Goal: Information Seeking & Learning: Learn about a topic

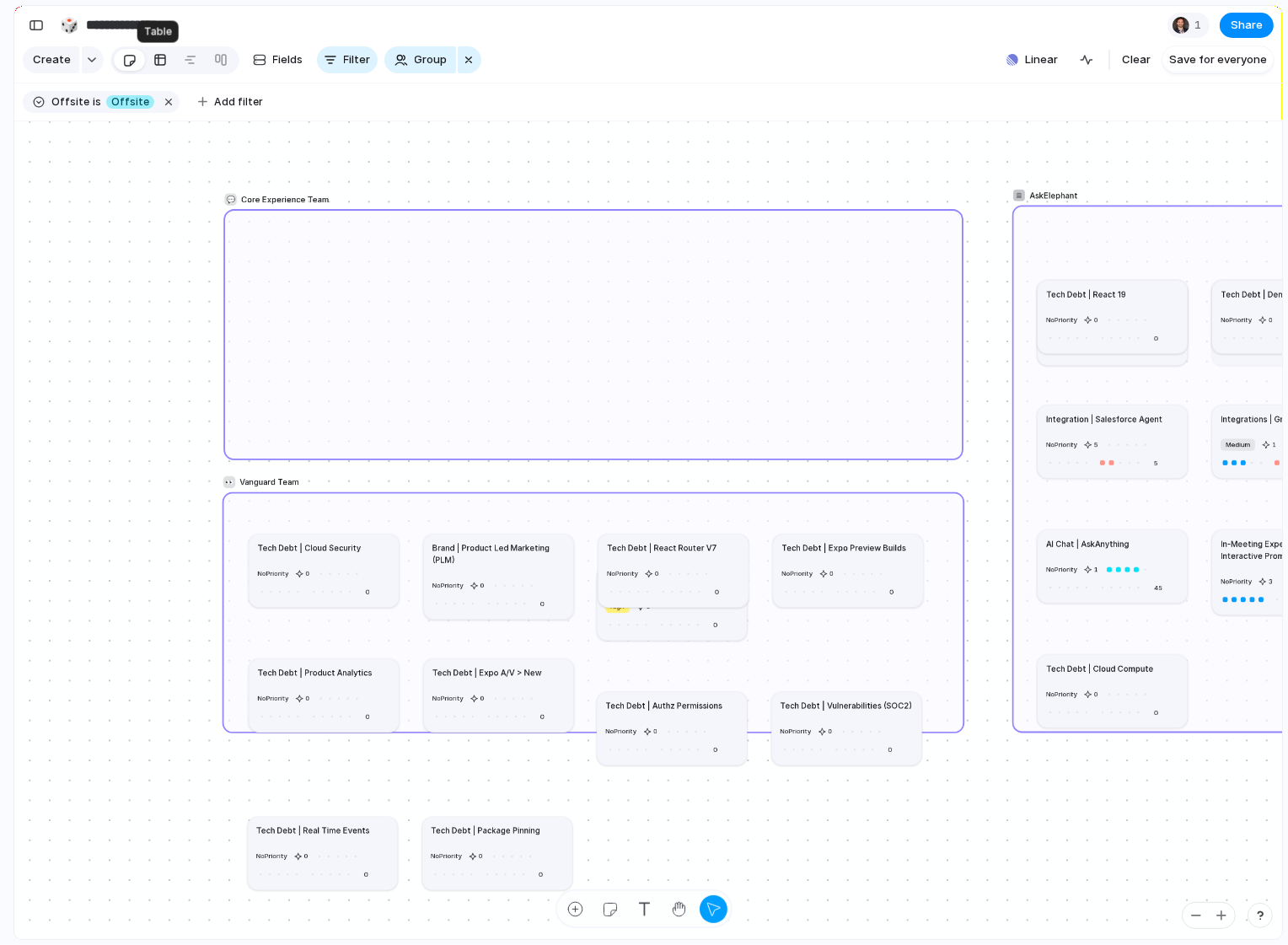
click at [154, 66] on div at bounding box center [160, 59] width 13 height 27
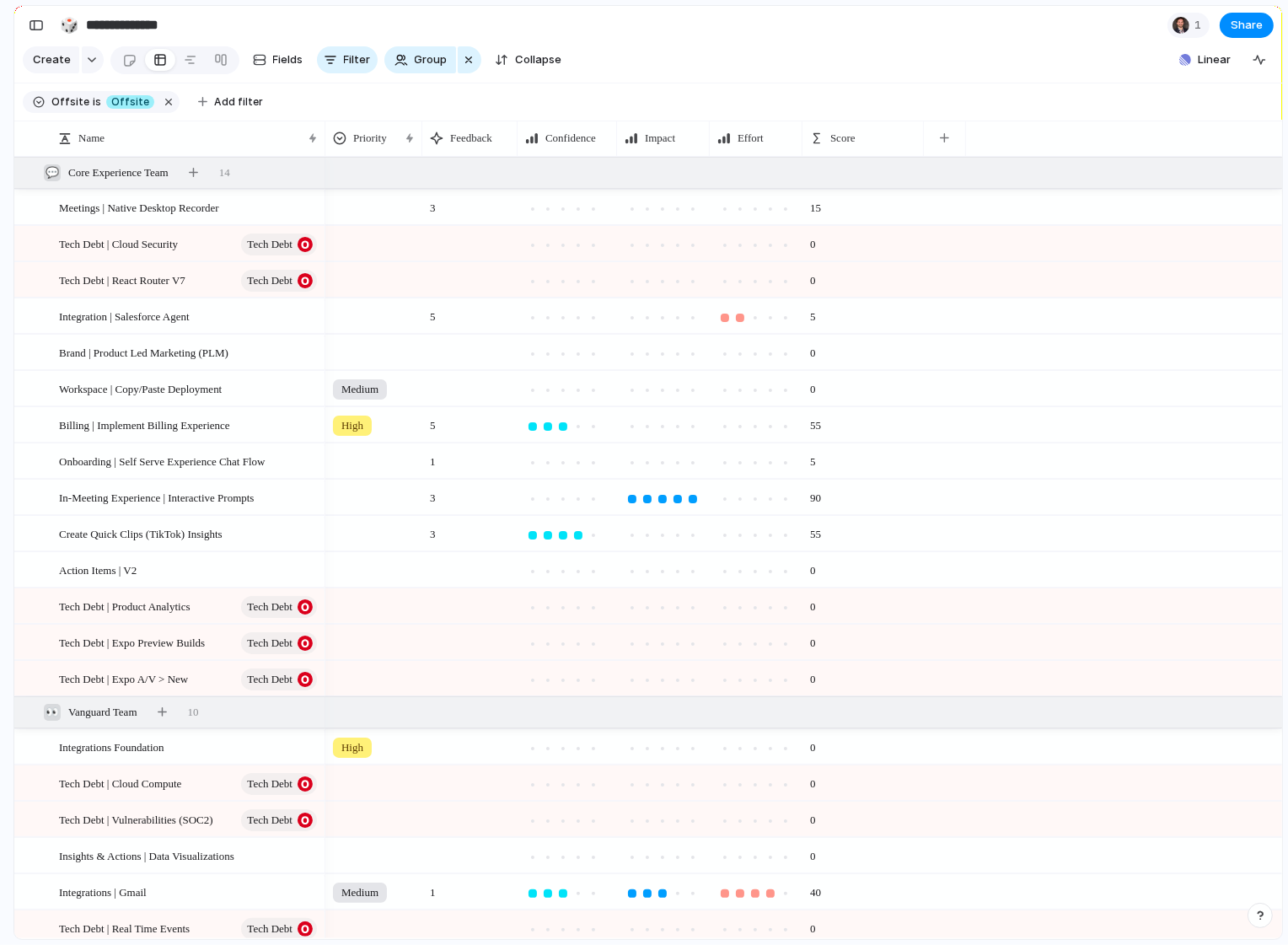
click at [850, 28] on section "**********" at bounding box center [648, 24] width 1268 height 38
click at [37, 23] on div "button" at bounding box center [36, 25] width 15 height 12
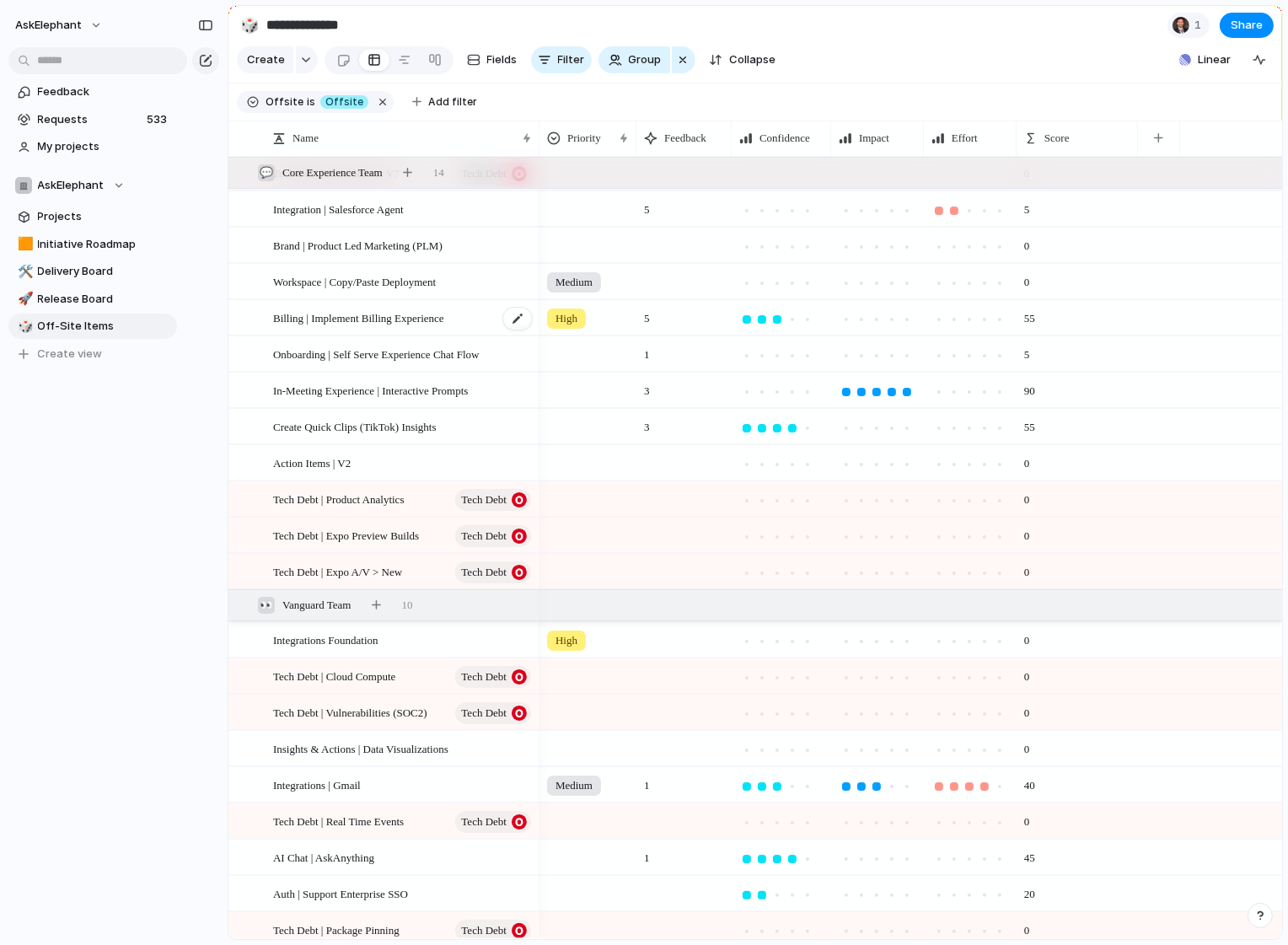
scroll to position [214, 0]
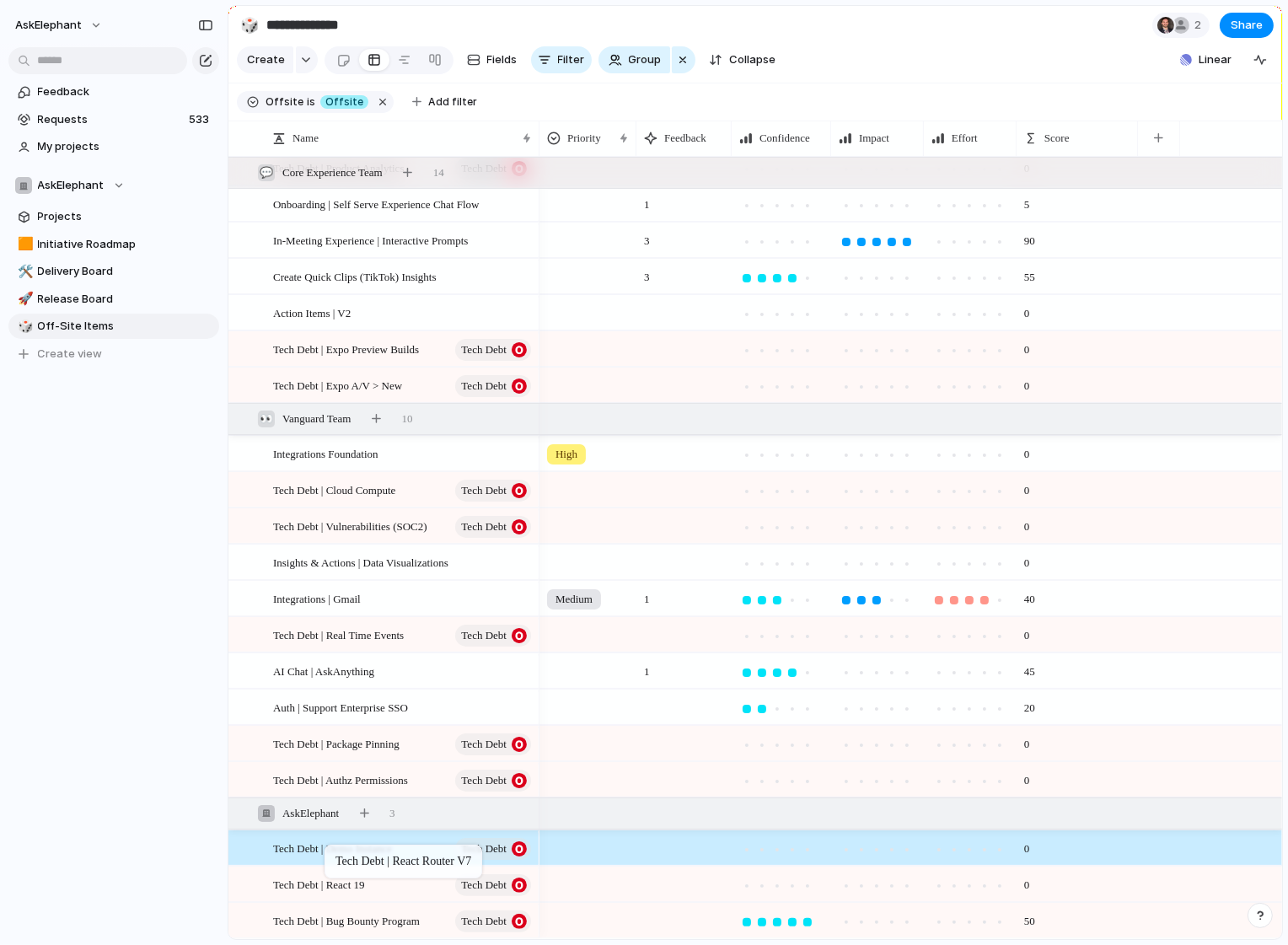
drag, startPoint x: 315, startPoint y: 385, endPoint x: 333, endPoint y: 848, distance: 463.3
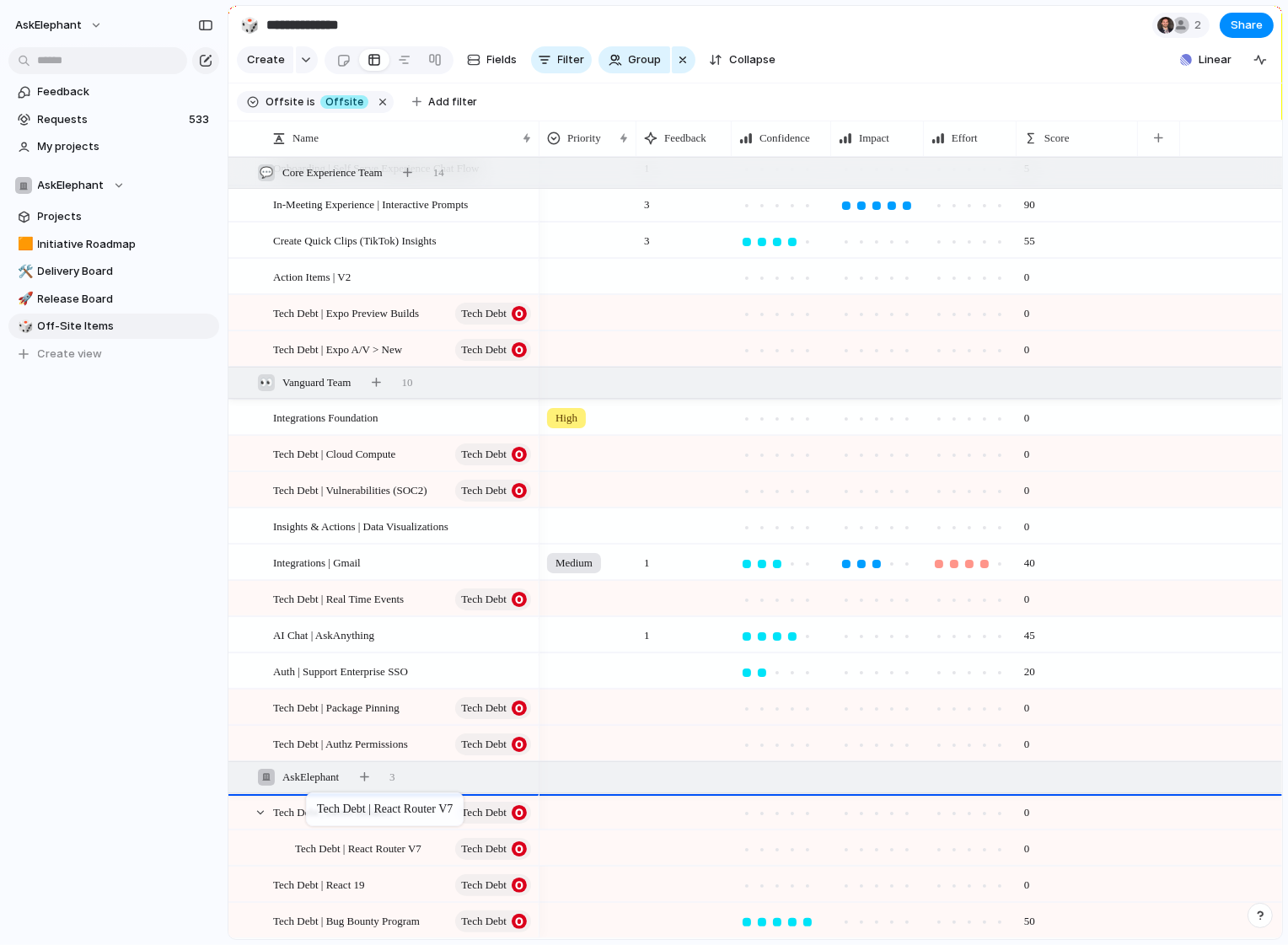
drag, startPoint x: 333, startPoint y: 848, endPoint x: 314, endPoint y: 796, distance: 55.4
drag, startPoint x: 345, startPoint y: 354, endPoint x: 303, endPoint y: 794, distance: 442.0
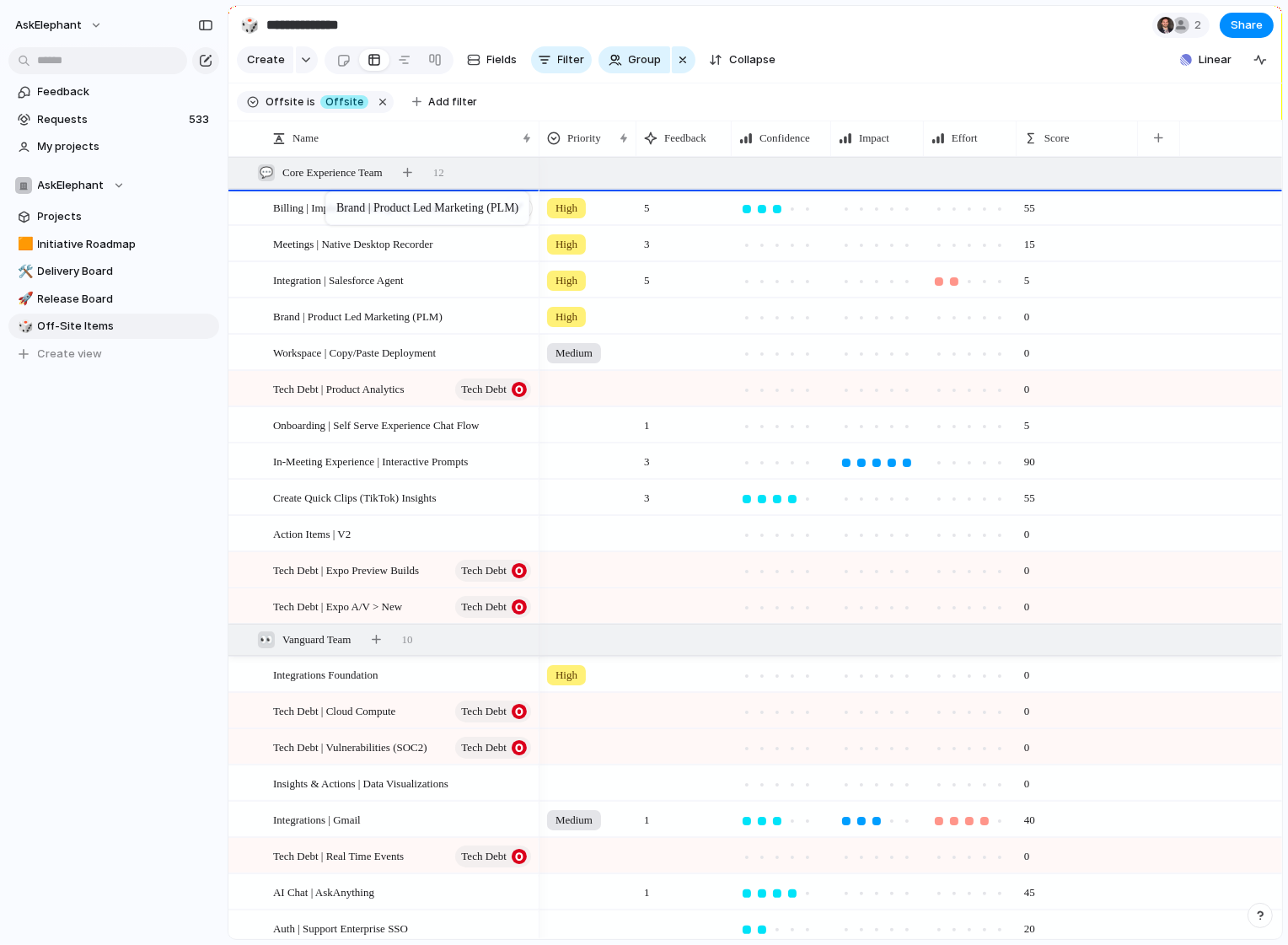
drag, startPoint x: 337, startPoint y: 312, endPoint x: 334, endPoint y: 196, distance: 116.0
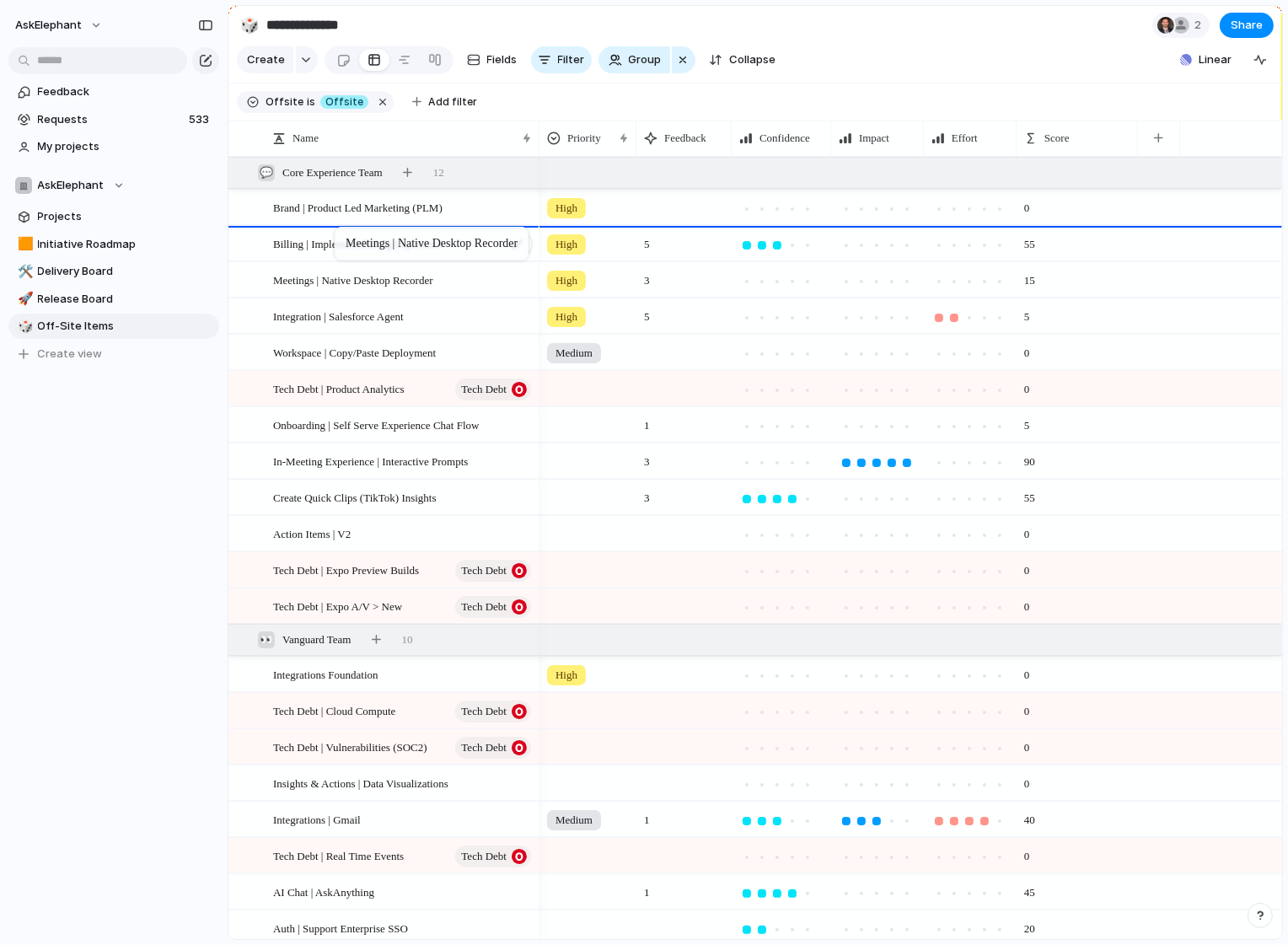
drag, startPoint x: 350, startPoint y: 282, endPoint x: 343, endPoint y: 231, distance: 51.5
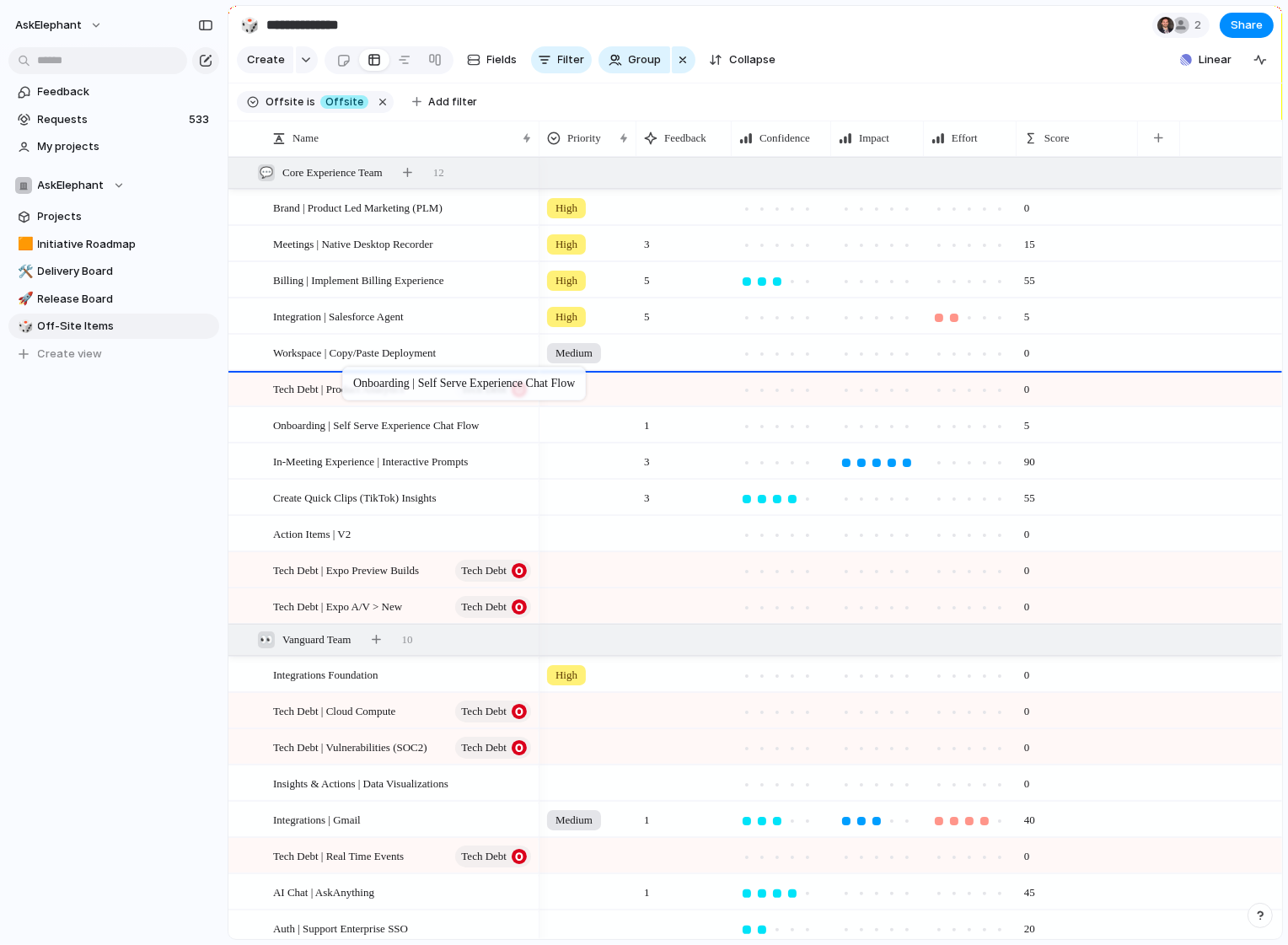
drag, startPoint x: 354, startPoint y: 426, endPoint x: 351, endPoint y: 370, distance: 56.1
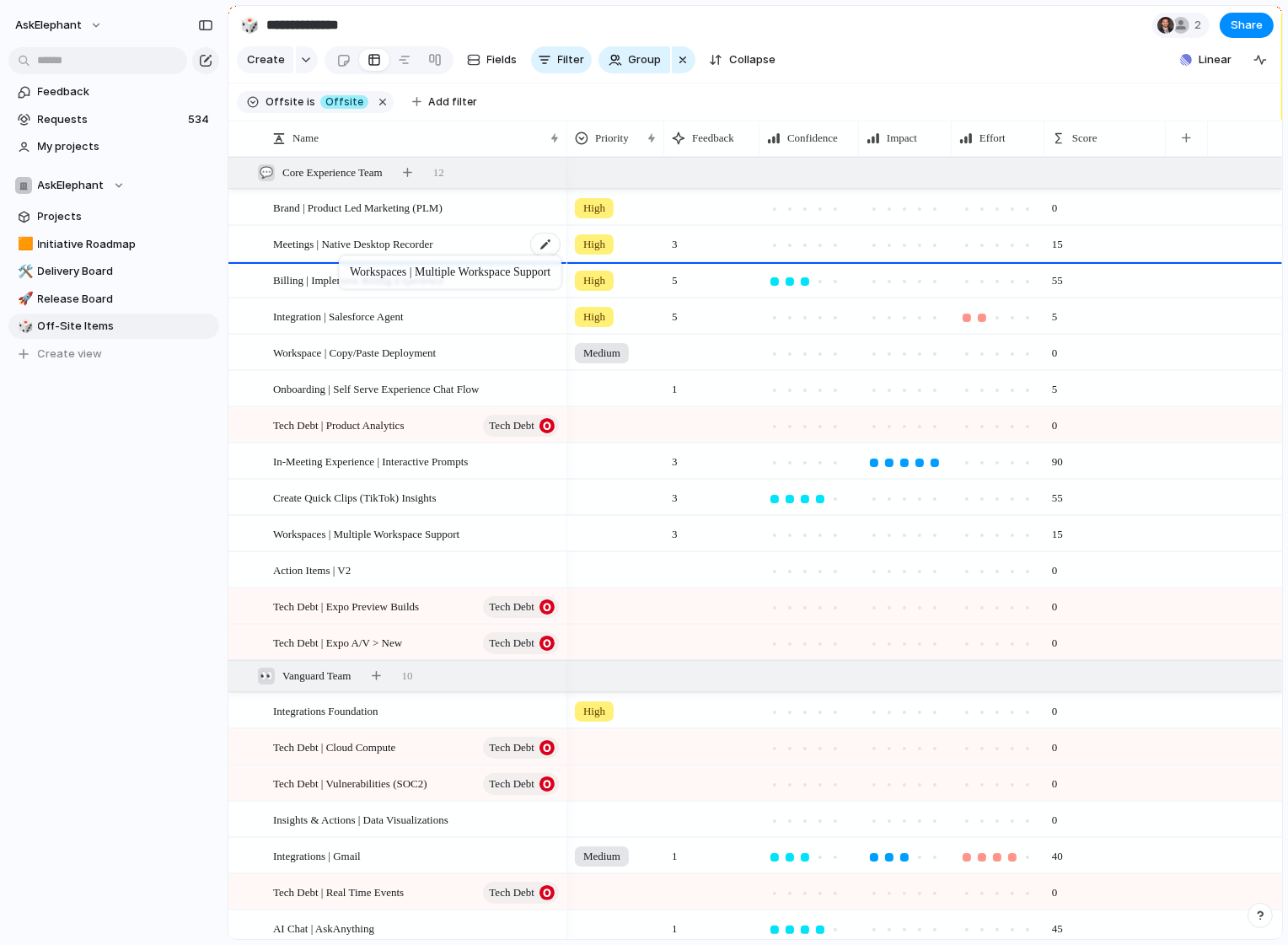
drag, startPoint x: 327, startPoint y: 533, endPoint x: 348, endPoint y: 259, distance: 274.8
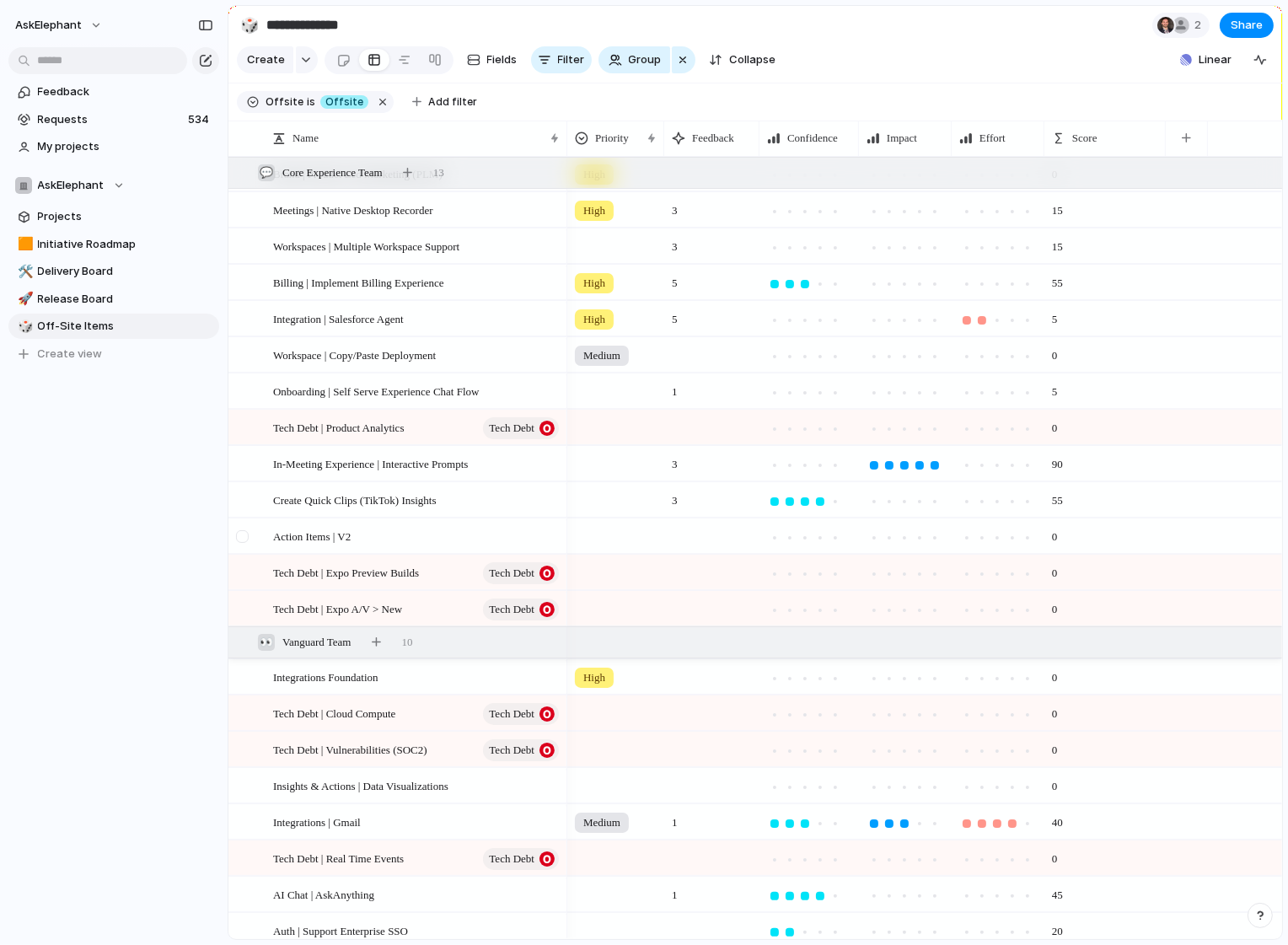
scroll to position [47, 0]
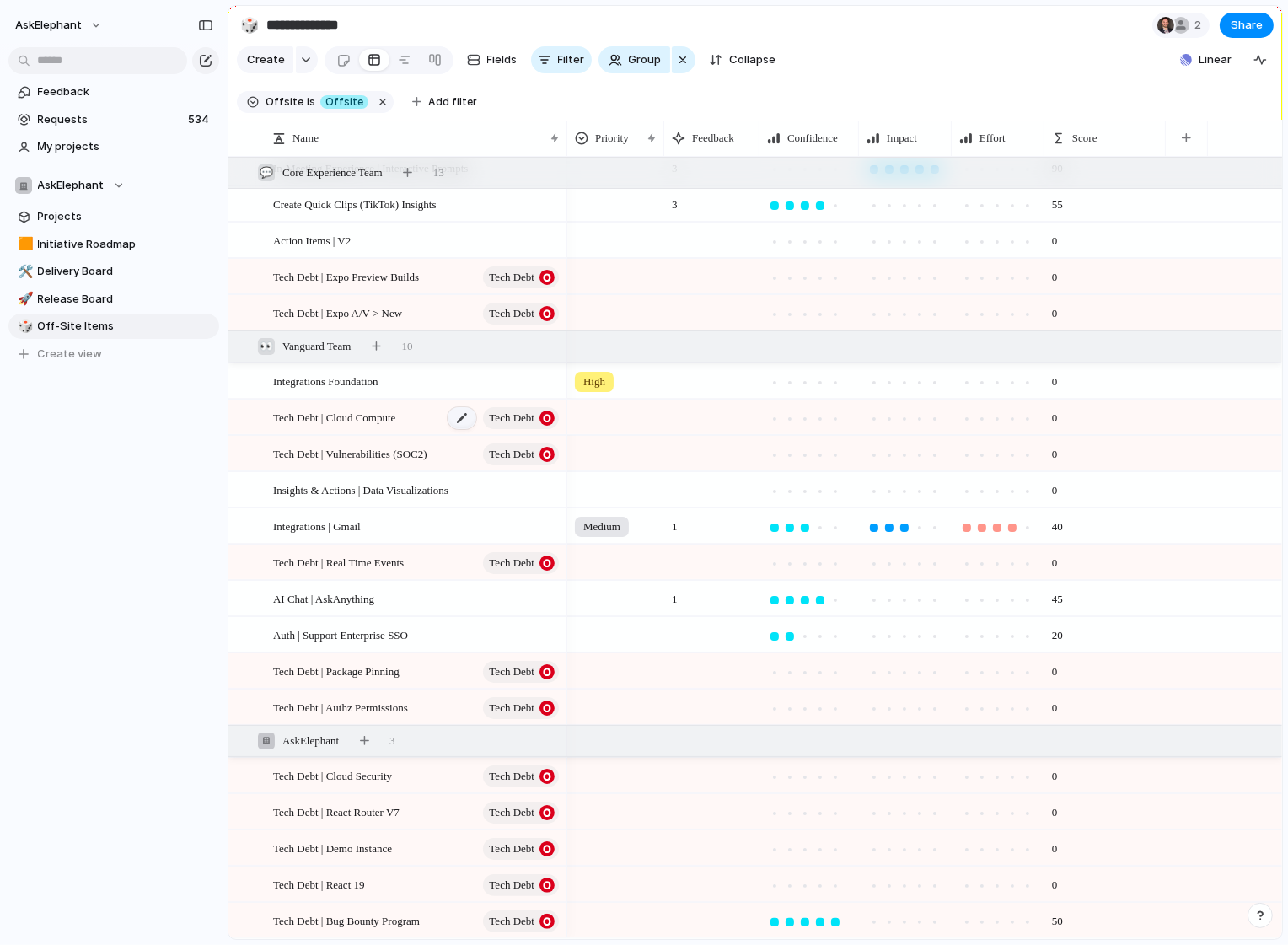
click at [448, 417] on div at bounding box center [462, 417] width 29 height 22
type textarea "**********"
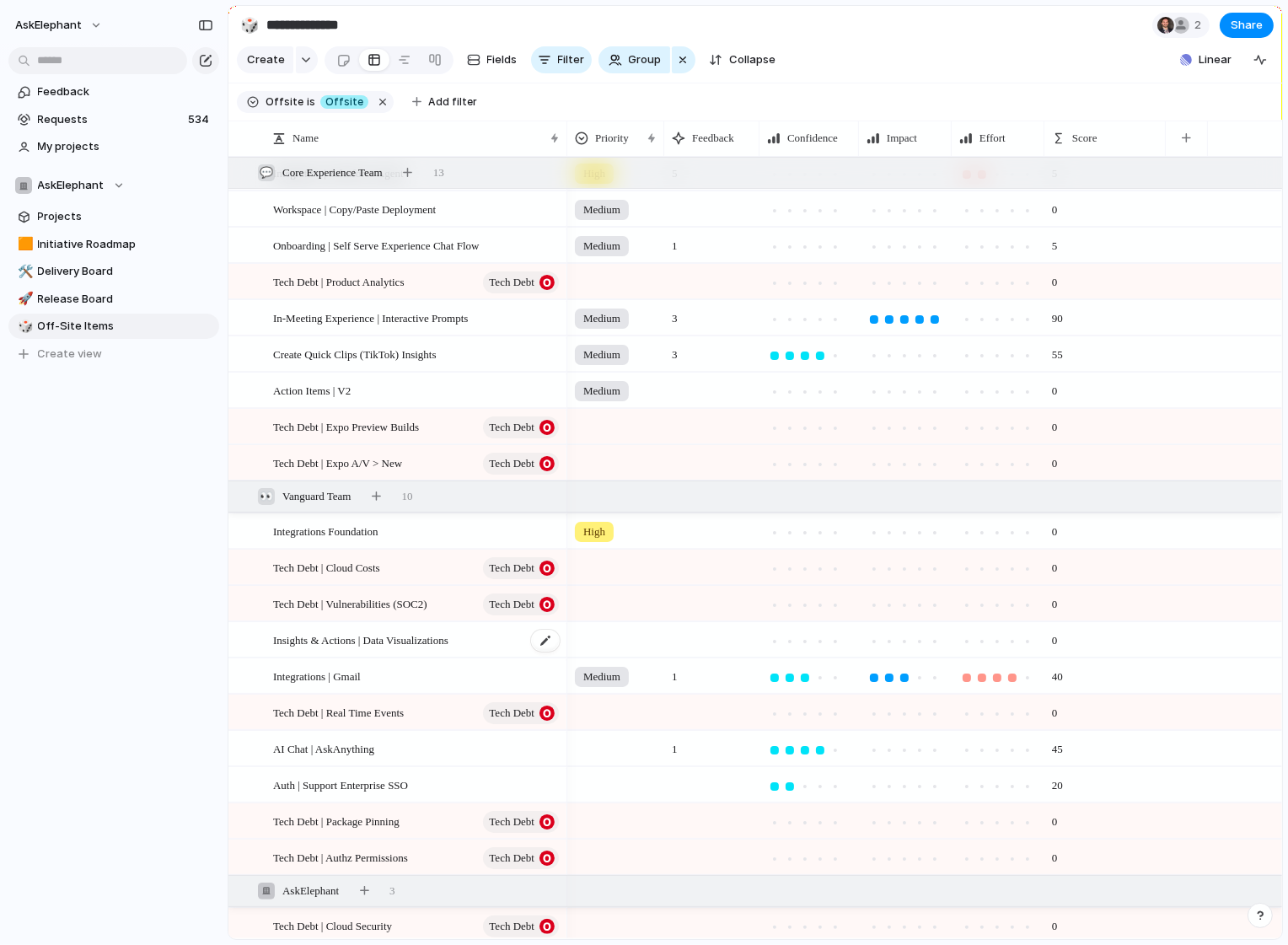
scroll to position [180, 0]
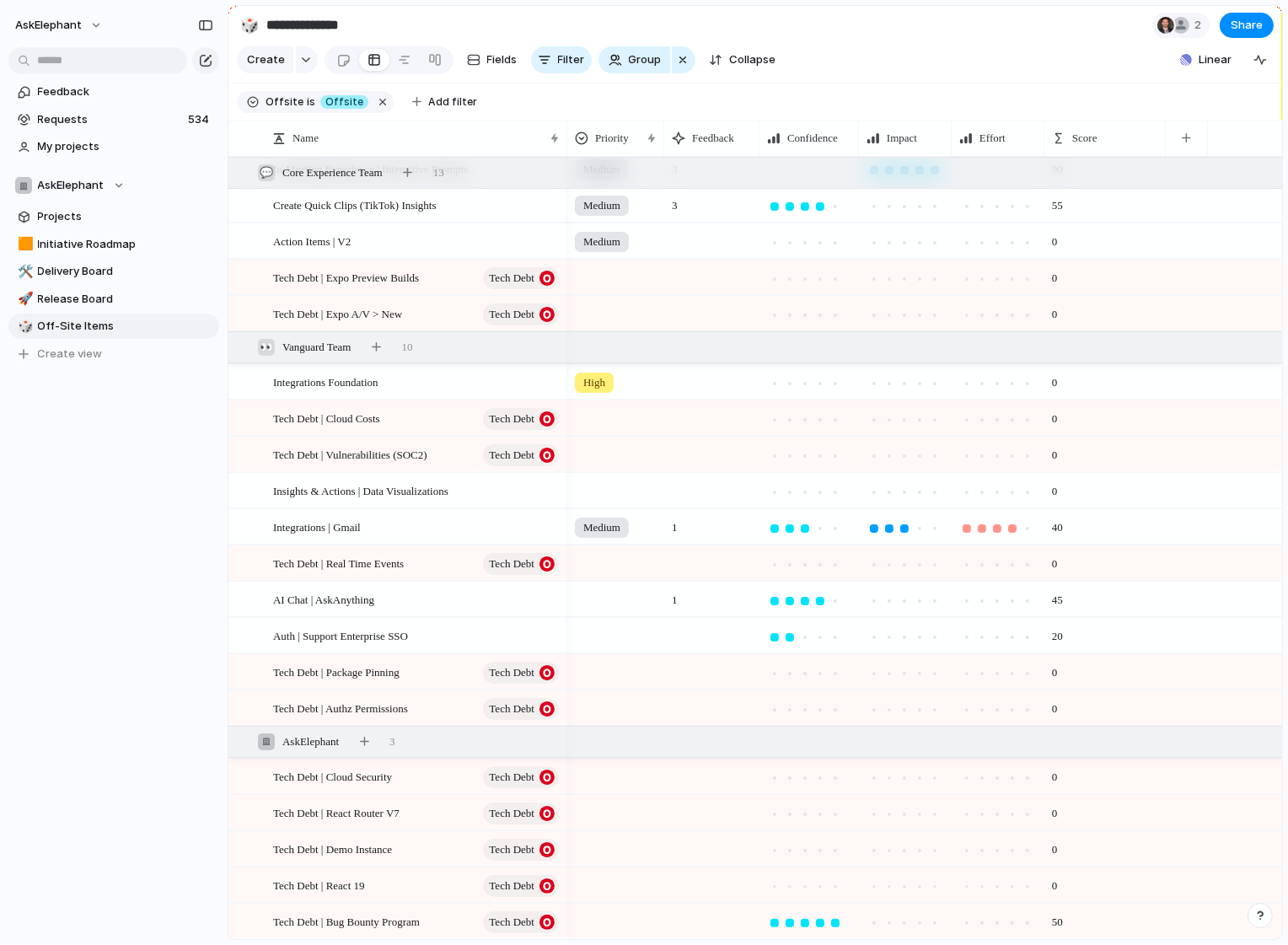
click at [88, 532] on div "AskElephant Feedback Requests 534 My projects AskElephant Projects 🟧 Initiative…" at bounding box center [114, 472] width 228 height 945
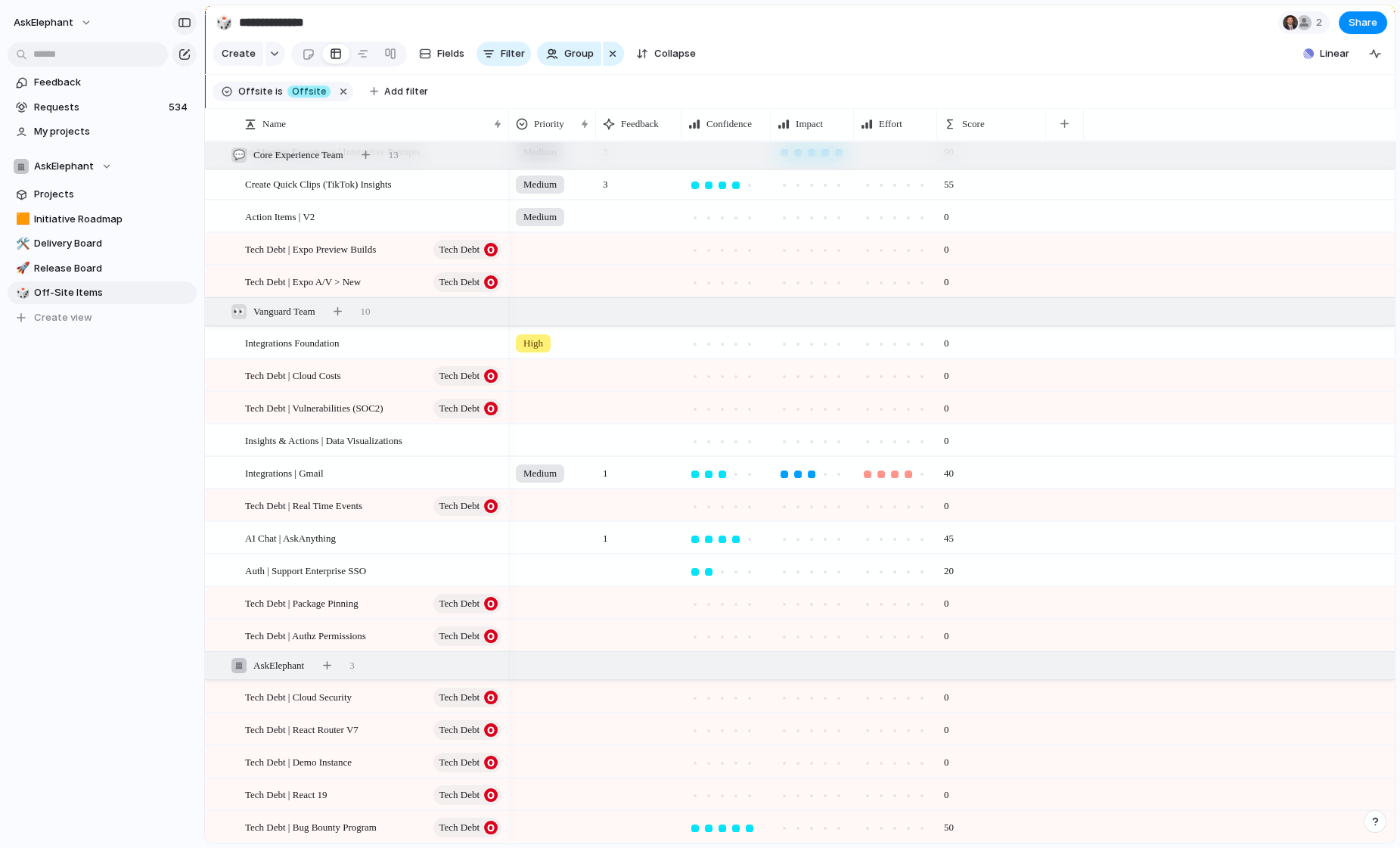
click at [183, 19] on div "button" at bounding box center [184, 23] width 13 height 11
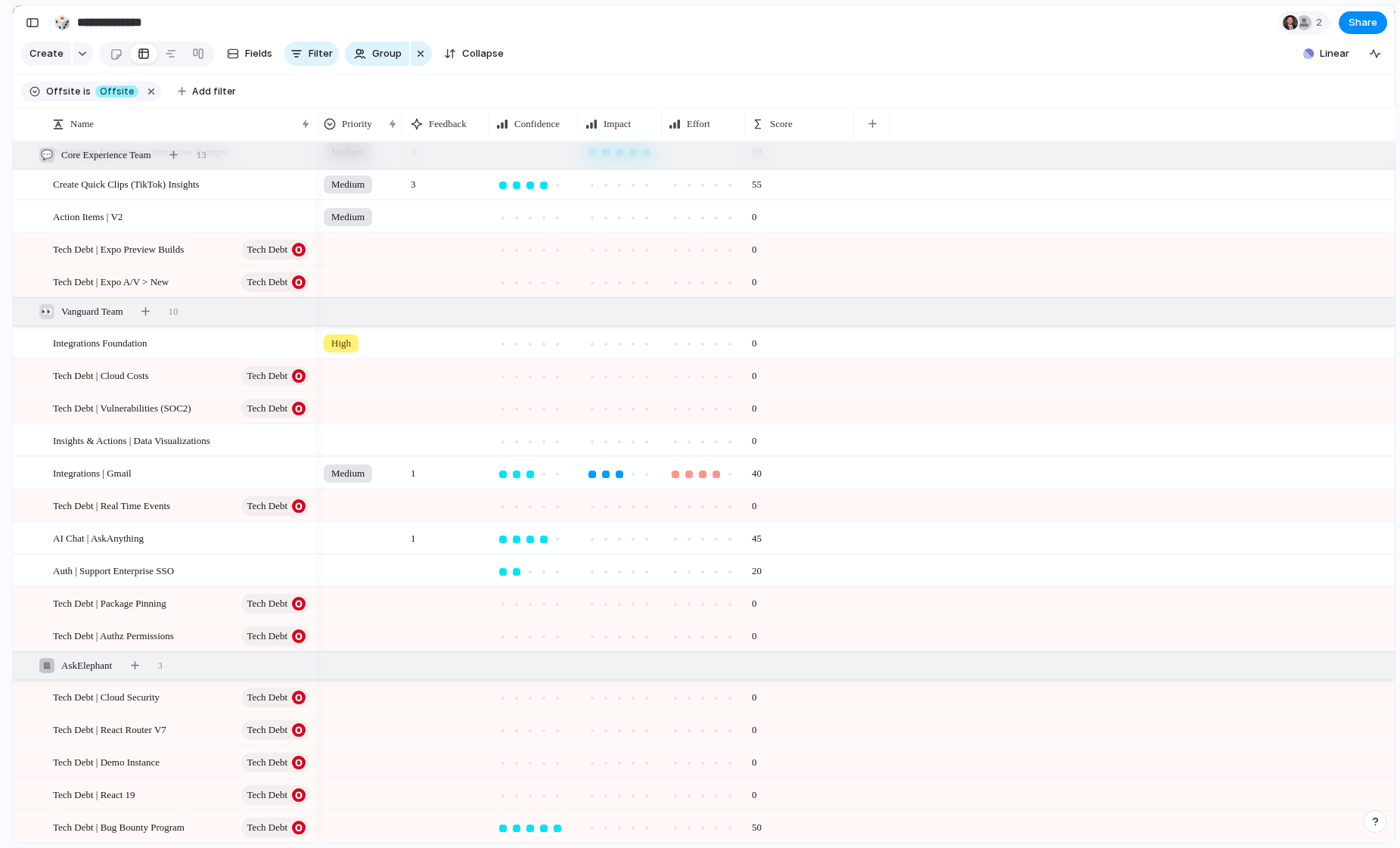
click at [1152, 49] on section "Create Fields Filter Group Zoom Collapse Linear" at bounding box center [704, 56] width 1382 height 36
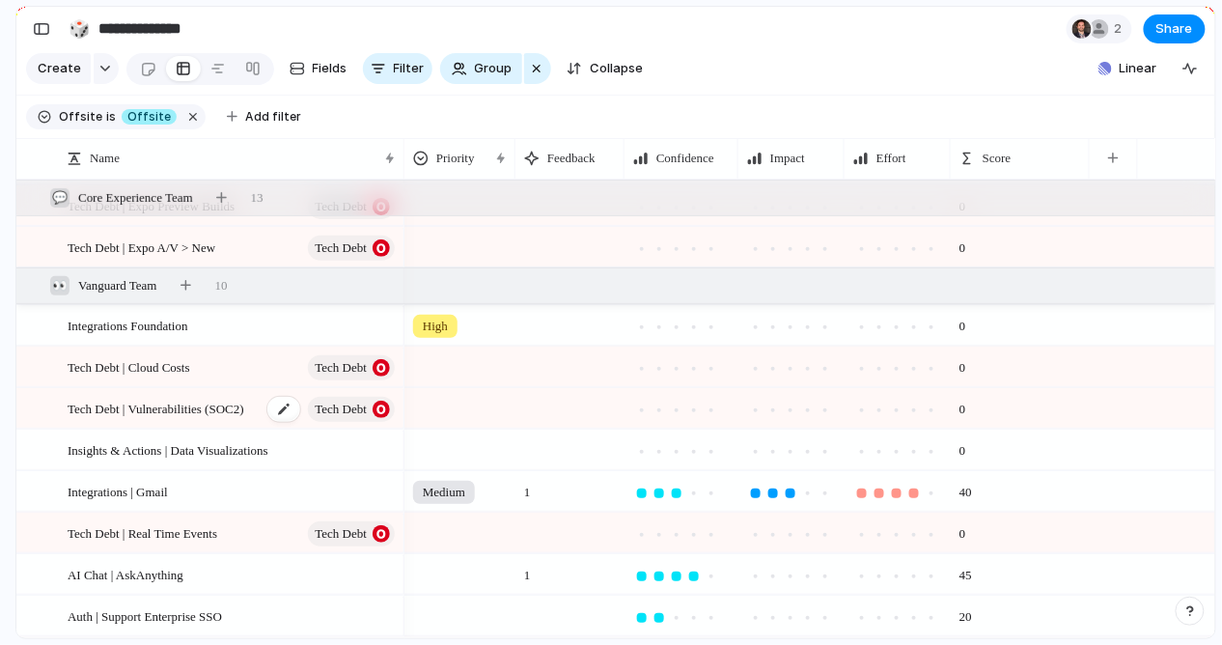
scroll to position [401, 0]
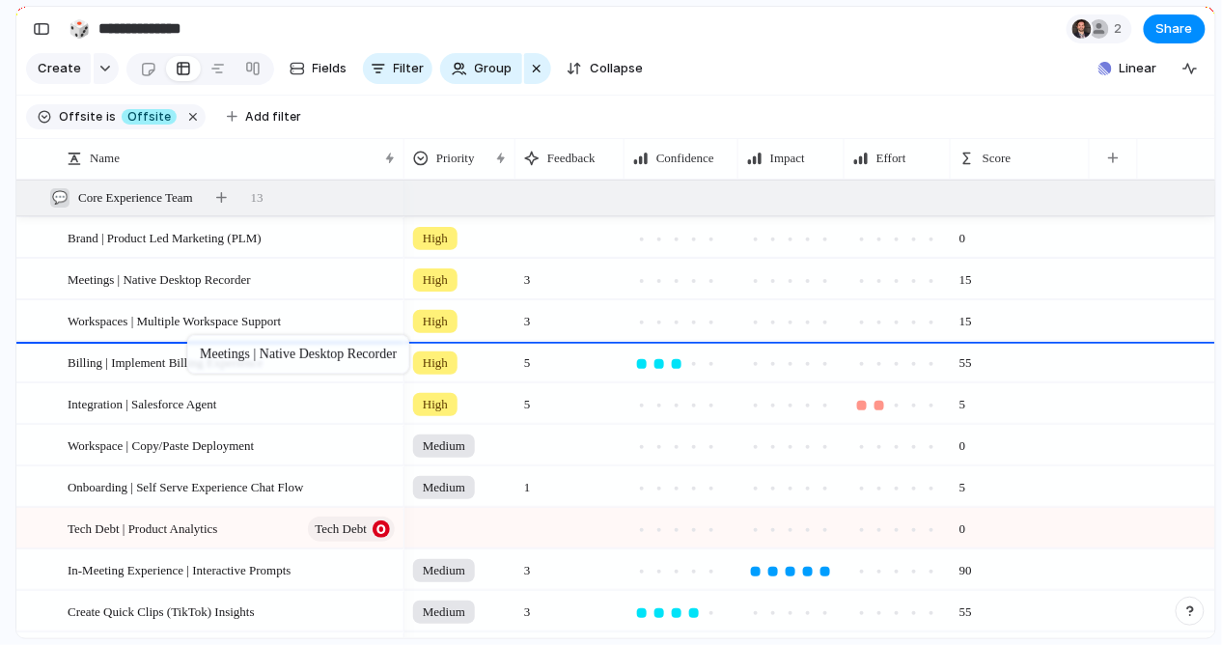
drag, startPoint x: 198, startPoint y: 271, endPoint x: 197, endPoint y: 339, distance: 67.6
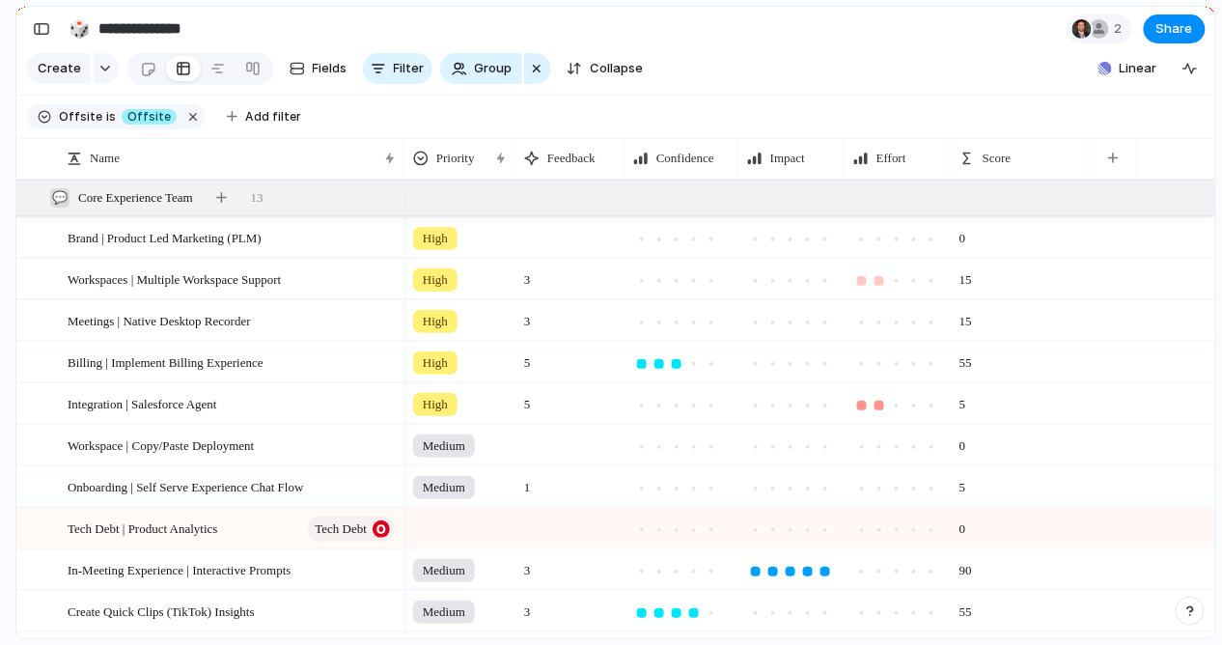
click at [875, 279] on div at bounding box center [880, 281] width 10 height 10
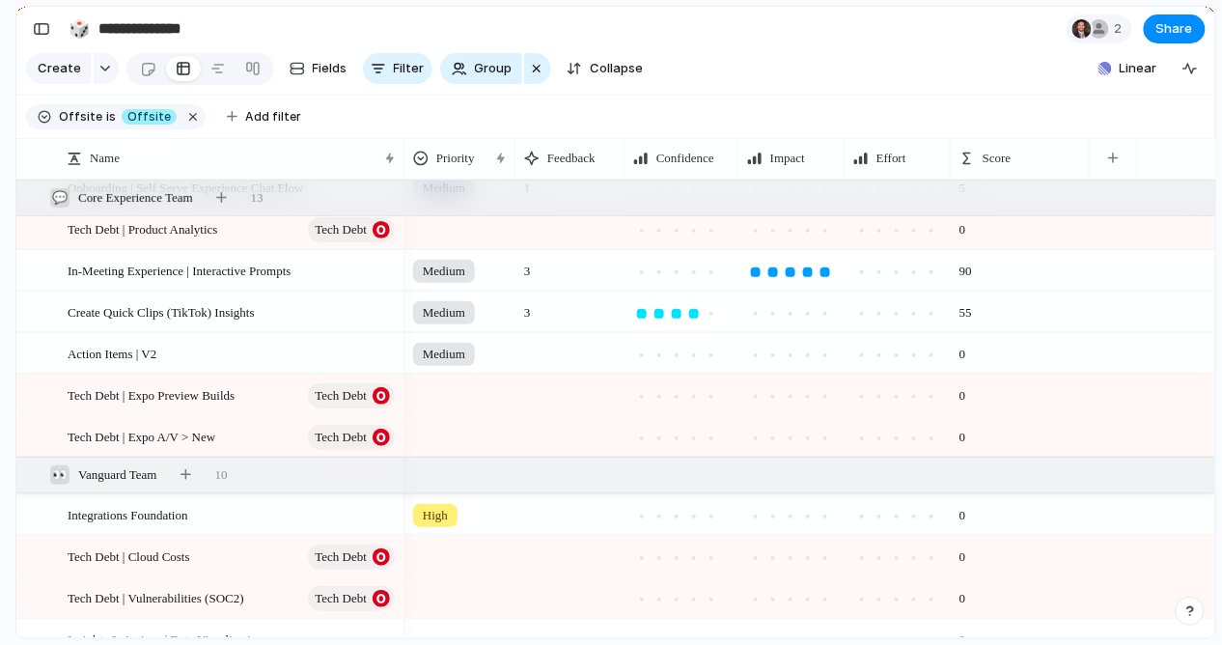
scroll to position [367, 0]
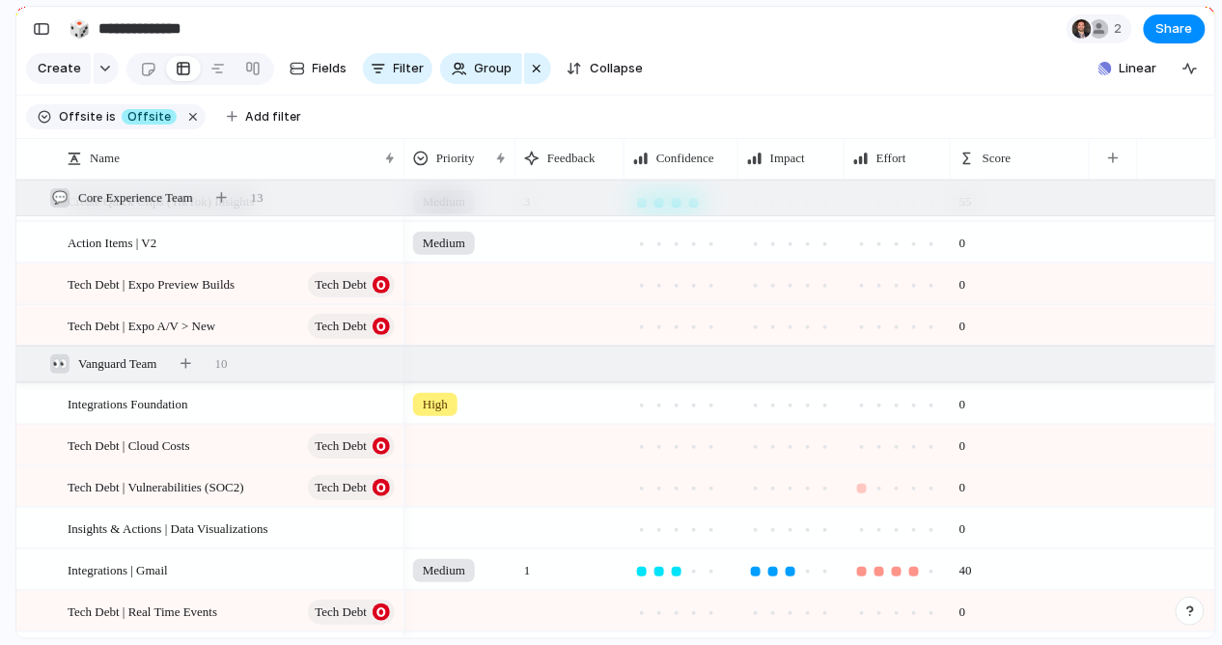
click at [864, 487] on div at bounding box center [862, 489] width 10 height 10
click at [882, 444] on div at bounding box center [880, 447] width 10 height 10
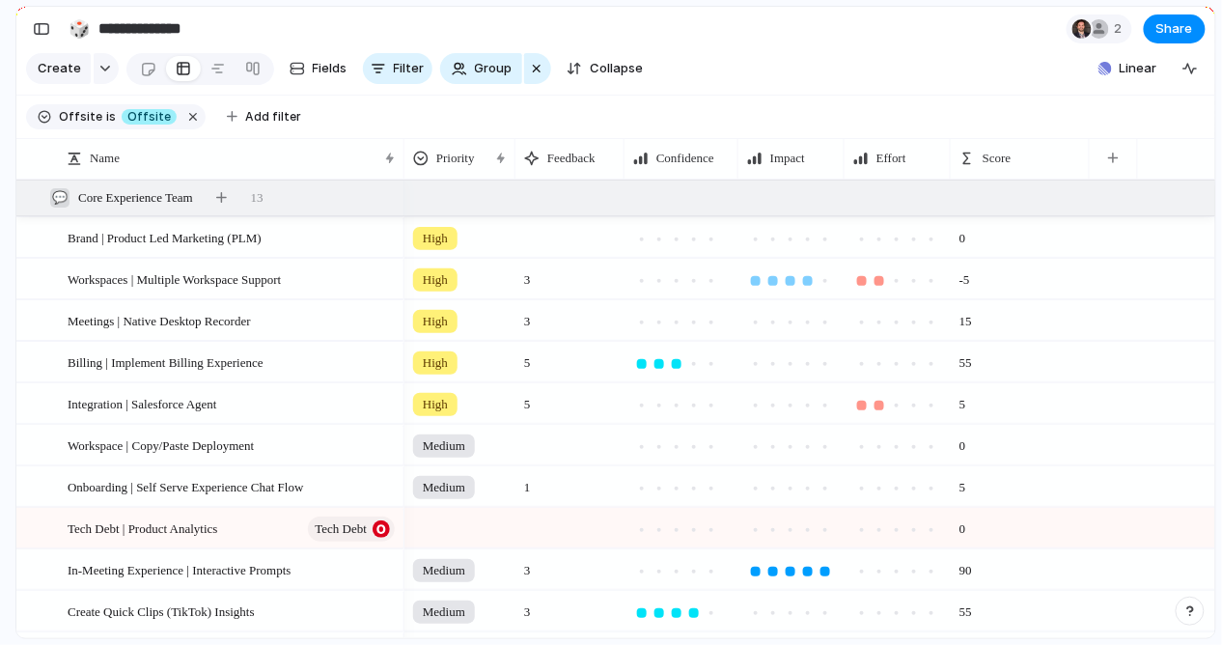
click at [807, 282] on div at bounding box center [808, 281] width 10 height 10
click at [911, 239] on div at bounding box center [914, 240] width 10 height 10
click at [645, 238] on div at bounding box center [642, 240] width 10 height 10
click at [824, 240] on div at bounding box center [826, 240] width 10 height 10
click at [658, 239] on div at bounding box center [660, 240] width 10 height 10
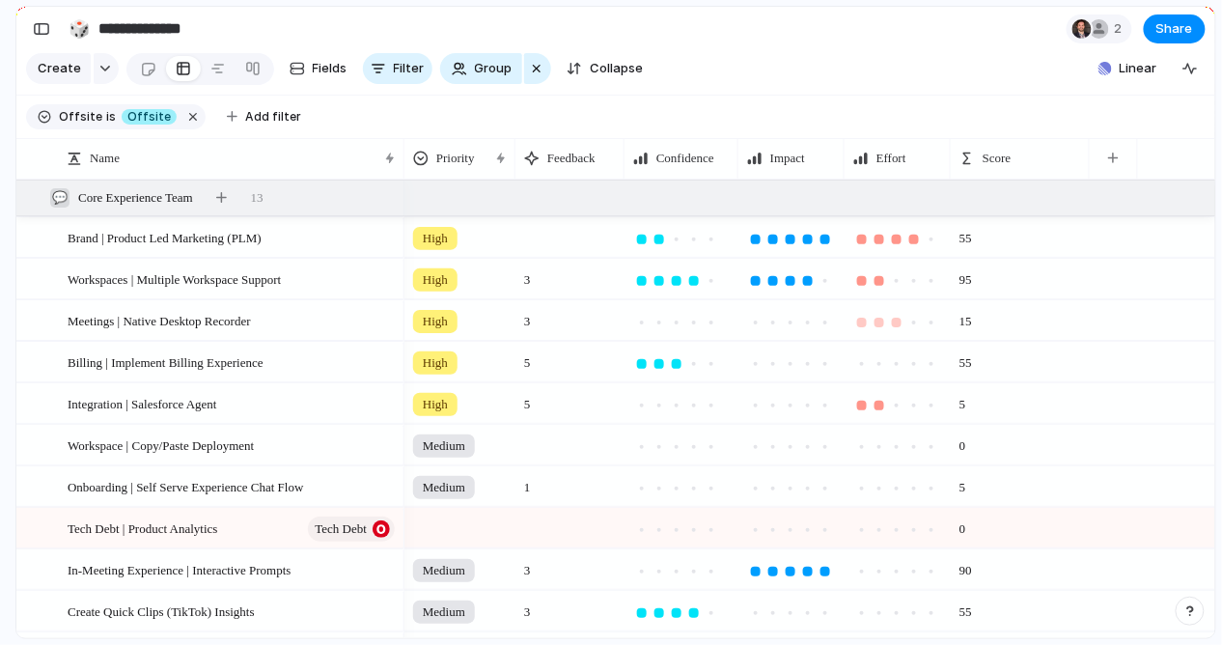
click at [892, 321] on div at bounding box center [897, 323] width 10 height 10
click at [792, 321] on div at bounding box center [791, 323] width 10 height 10
click at [677, 321] on div at bounding box center [677, 323] width 10 height 10
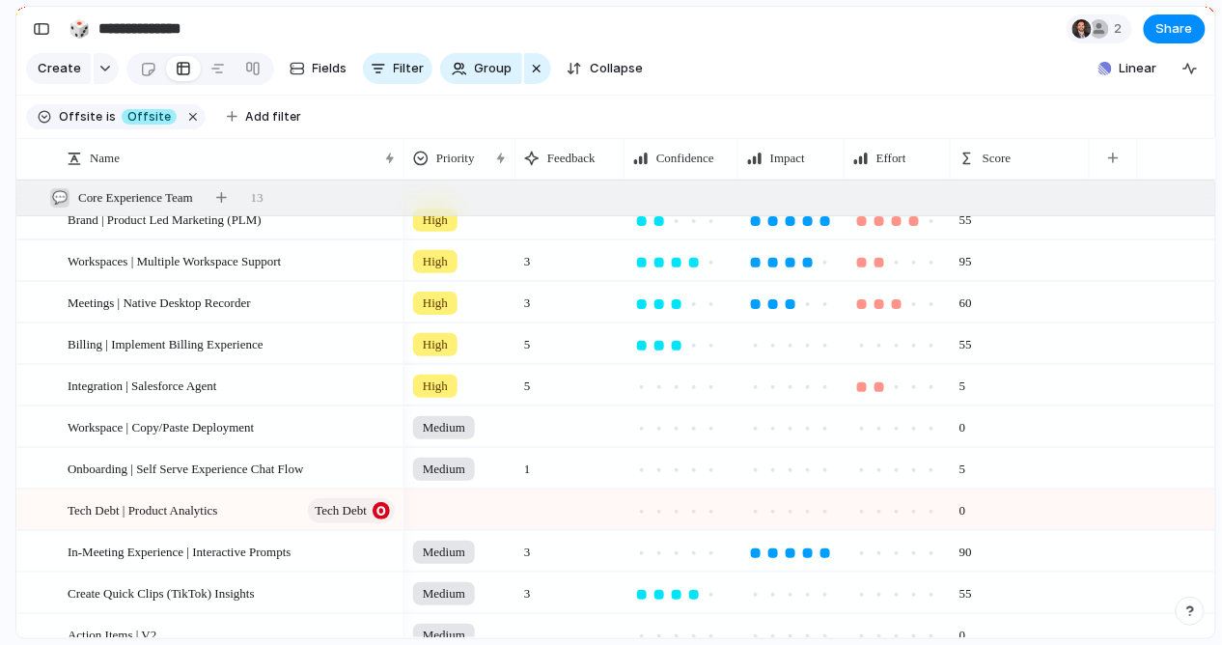
scroll to position [18, 0]
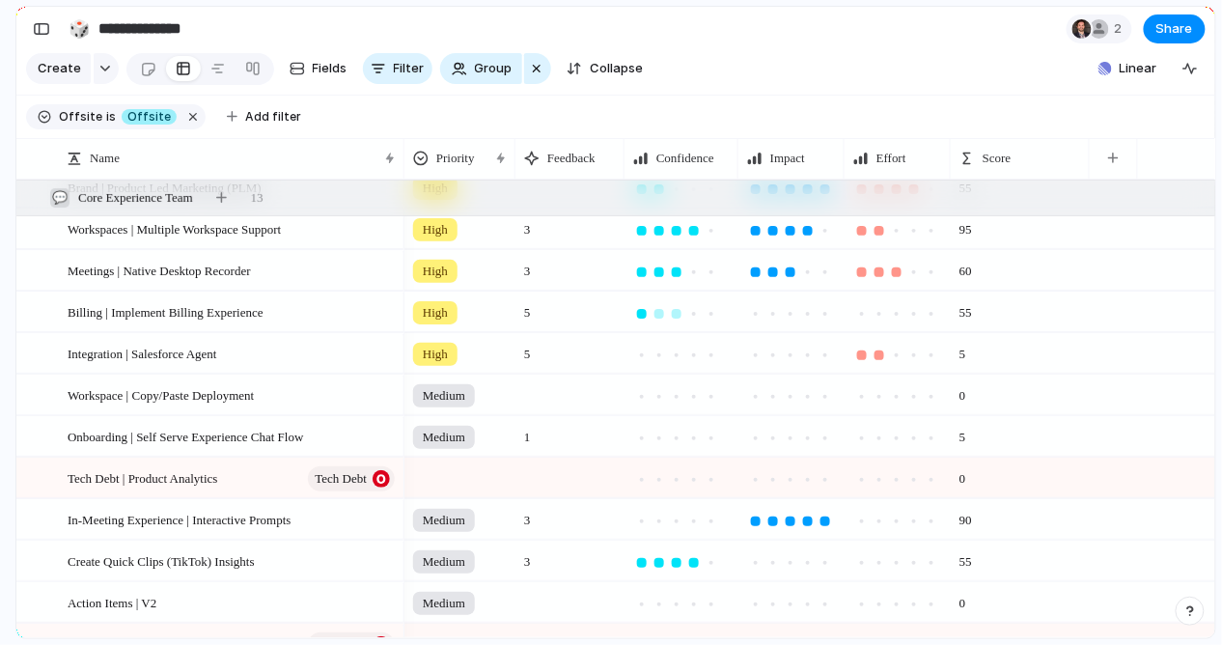
click at [639, 311] on div at bounding box center [642, 314] width 10 height 10
click at [823, 312] on div at bounding box center [826, 314] width 10 height 10
click at [894, 351] on div at bounding box center [897, 355] width 10 height 10
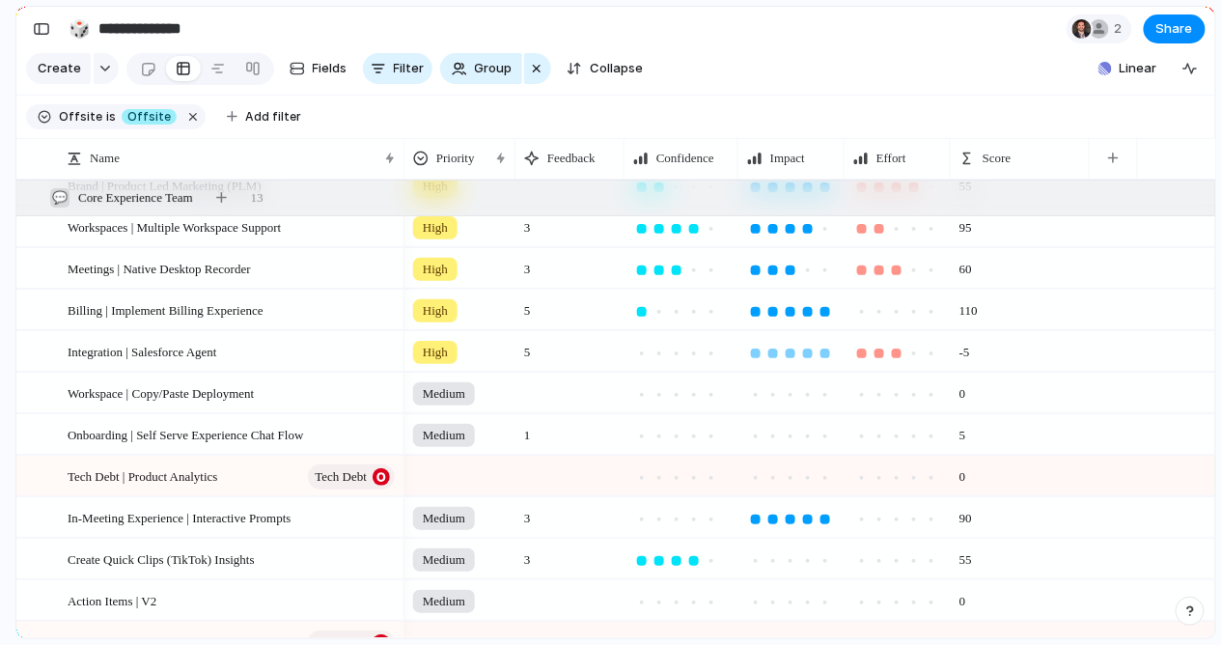
click at [823, 351] on div at bounding box center [826, 354] width 10 height 10
click at [674, 351] on div at bounding box center [677, 354] width 10 height 10
click at [692, 350] on div at bounding box center [694, 354] width 10 height 10
click at [910, 394] on div at bounding box center [914, 395] width 10 height 10
click at [810, 393] on div at bounding box center [808, 395] width 10 height 10
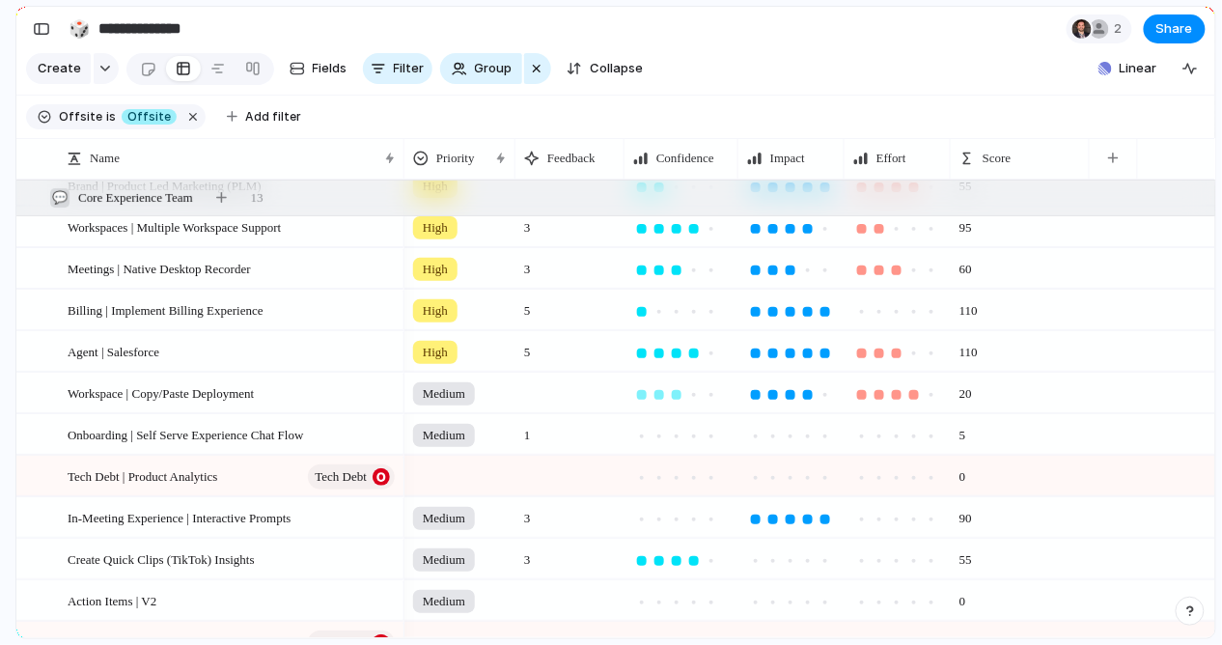
click at [674, 392] on div at bounding box center [677, 395] width 10 height 10
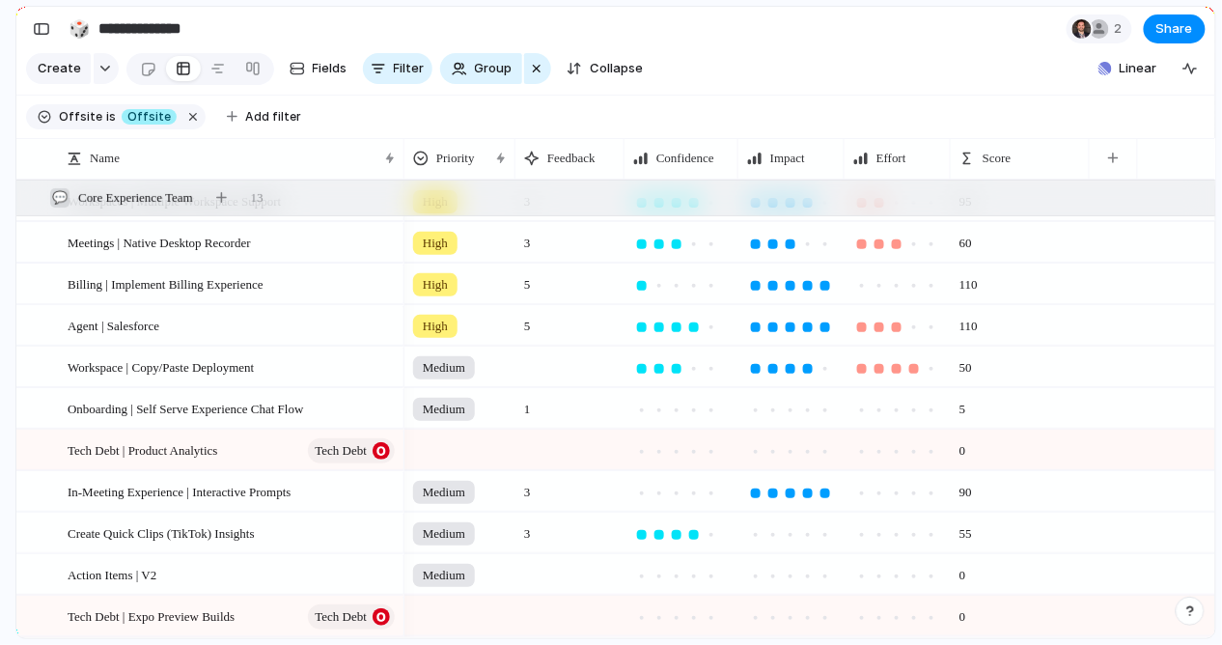
scroll to position [83, 0]
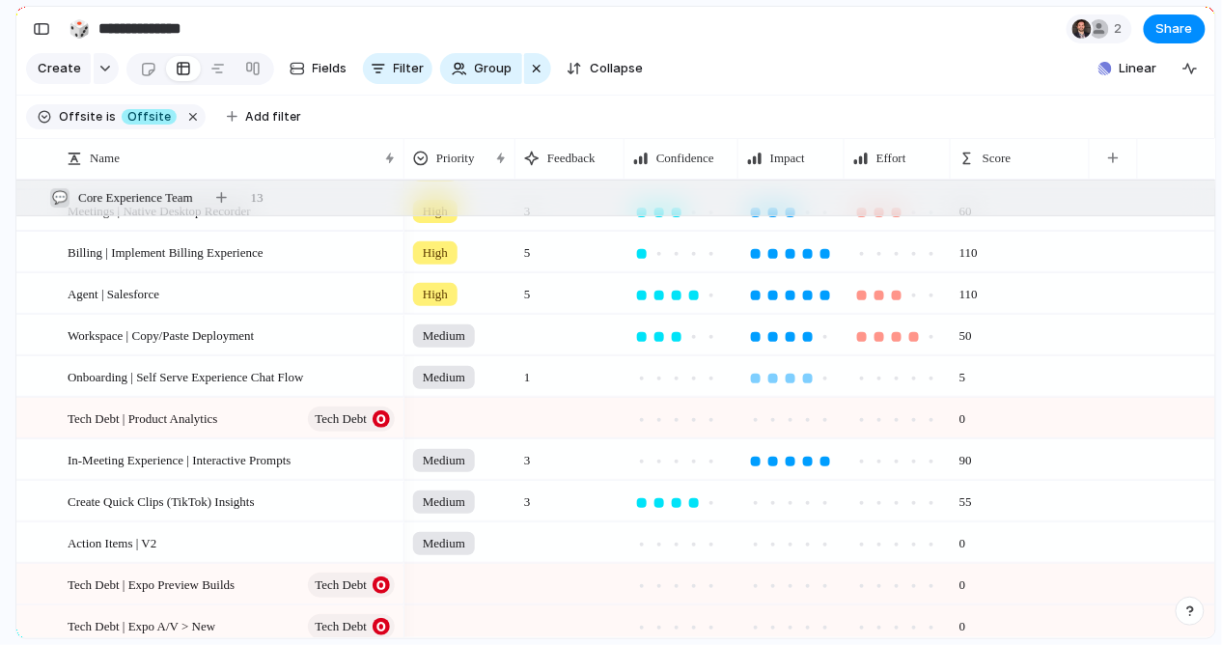
click at [804, 379] on div at bounding box center [808, 379] width 10 height 10
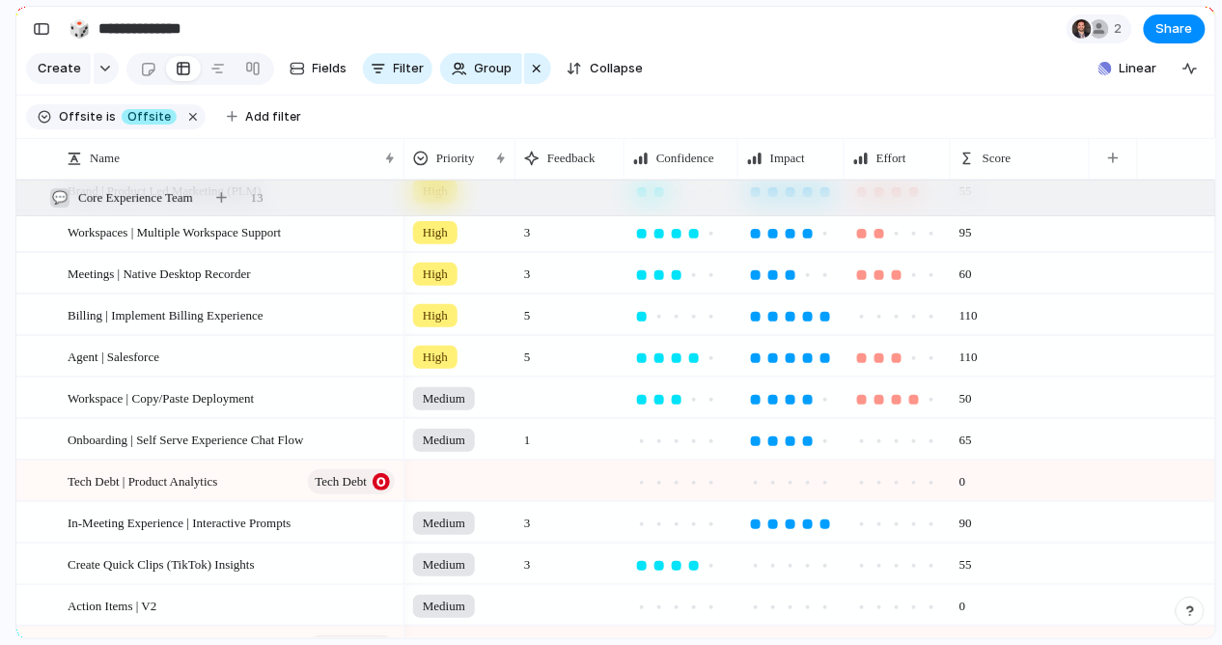
scroll to position [98, 0]
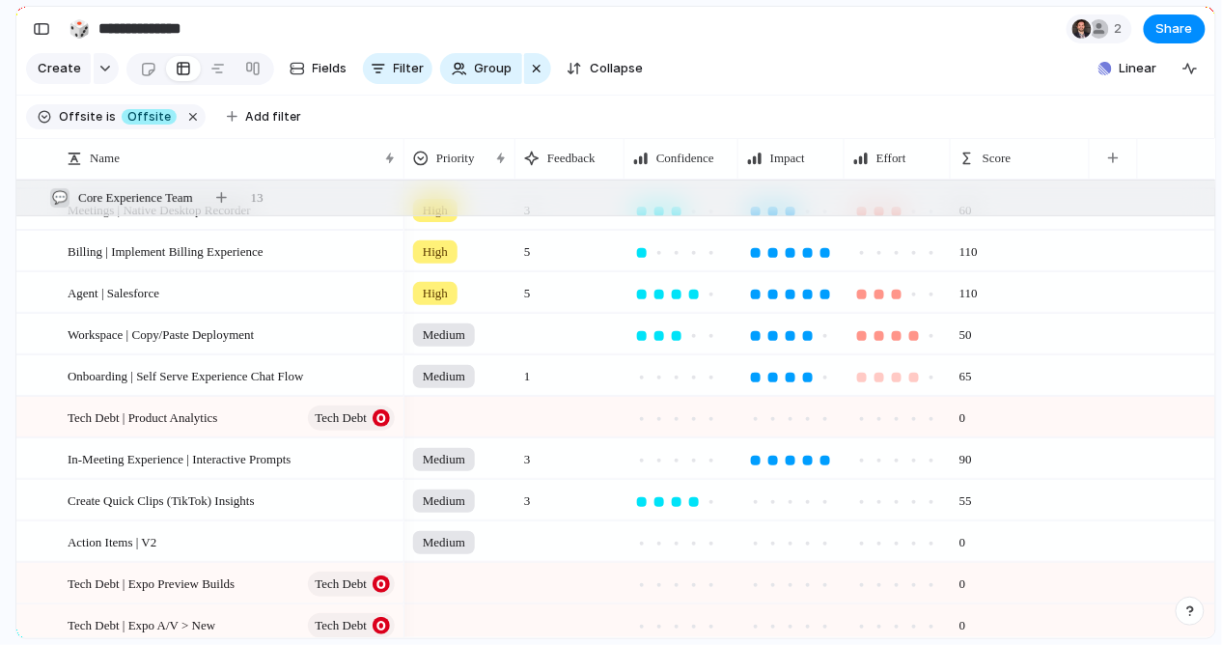
click at [918, 376] on div at bounding box center [914, 378] width 10 height 10
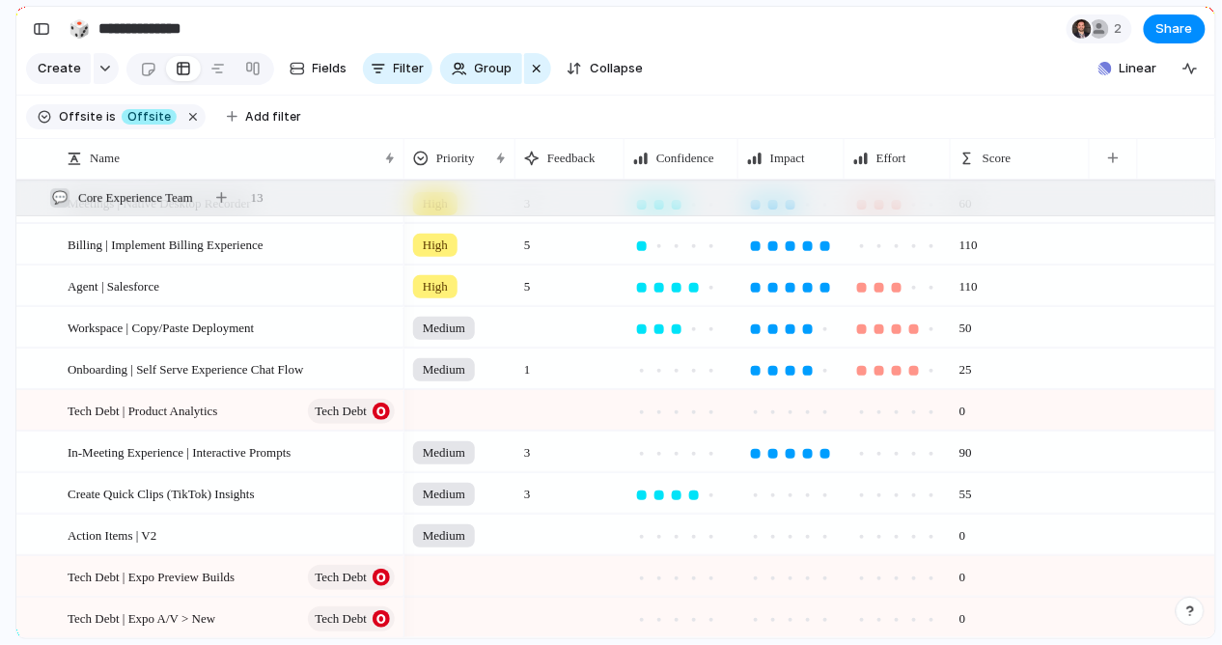
scroll to position [208, 0]
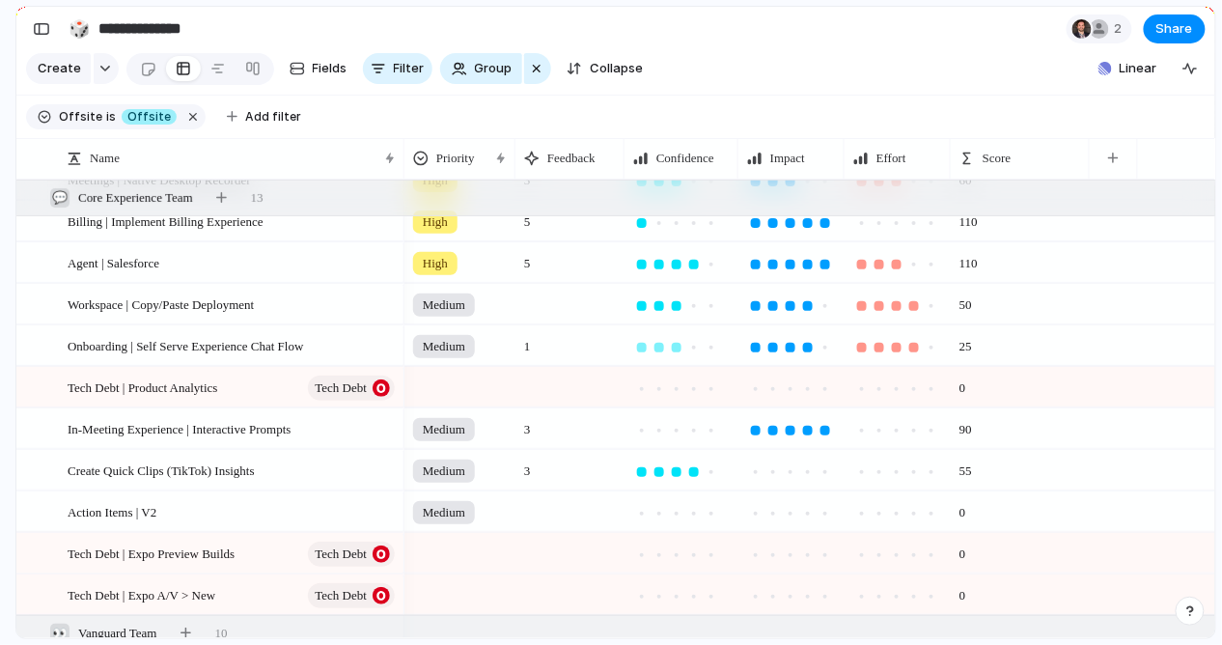
click at [676, 346] on div at bounding box center [677, 348] width 10 height 10
click at [660, 348] on div at bounding box center [660, 348] width 10 height 10
click at [786, 387] on div at bounding box center [791, 389] width 10 height 10
click at [894, 388] on div at bounding box center [897, 389] width 10 height 10
click at [656, 387] on div at bounding box center [660, 389] width 10 height 10
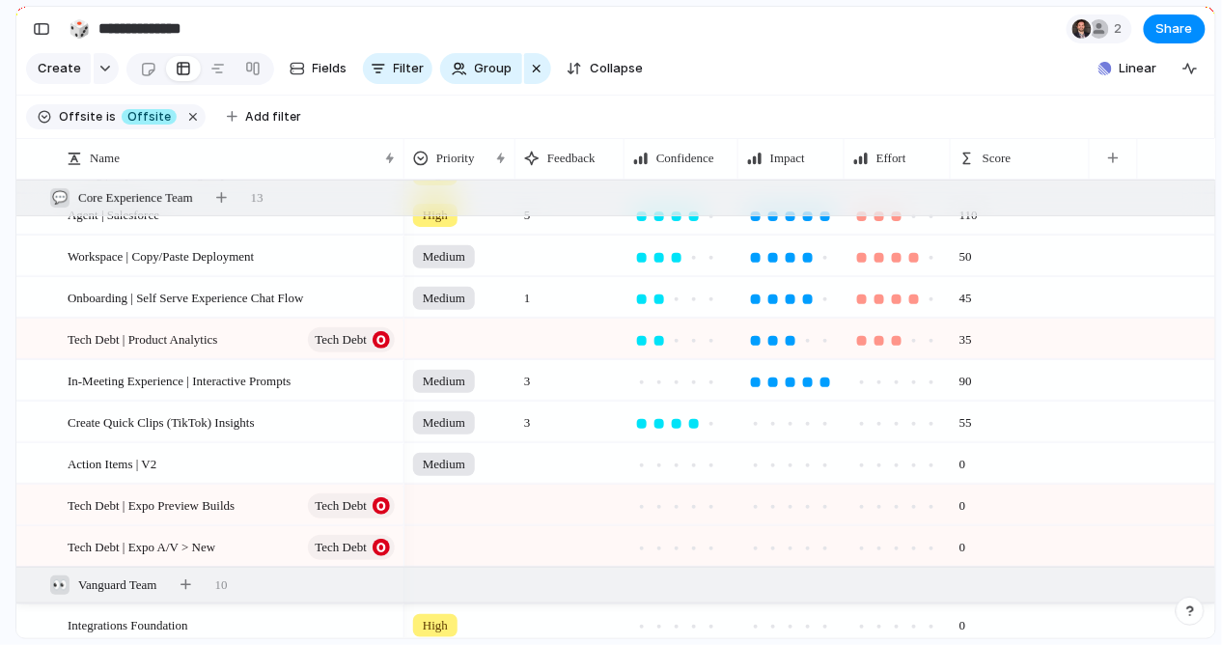
scroll to position [189, 0]
click at [929, 379] on div at bounding box center [932, 382] width 10 height 10
click at [645, 381] on div at bounding box center [642, 382] width 10 height 10
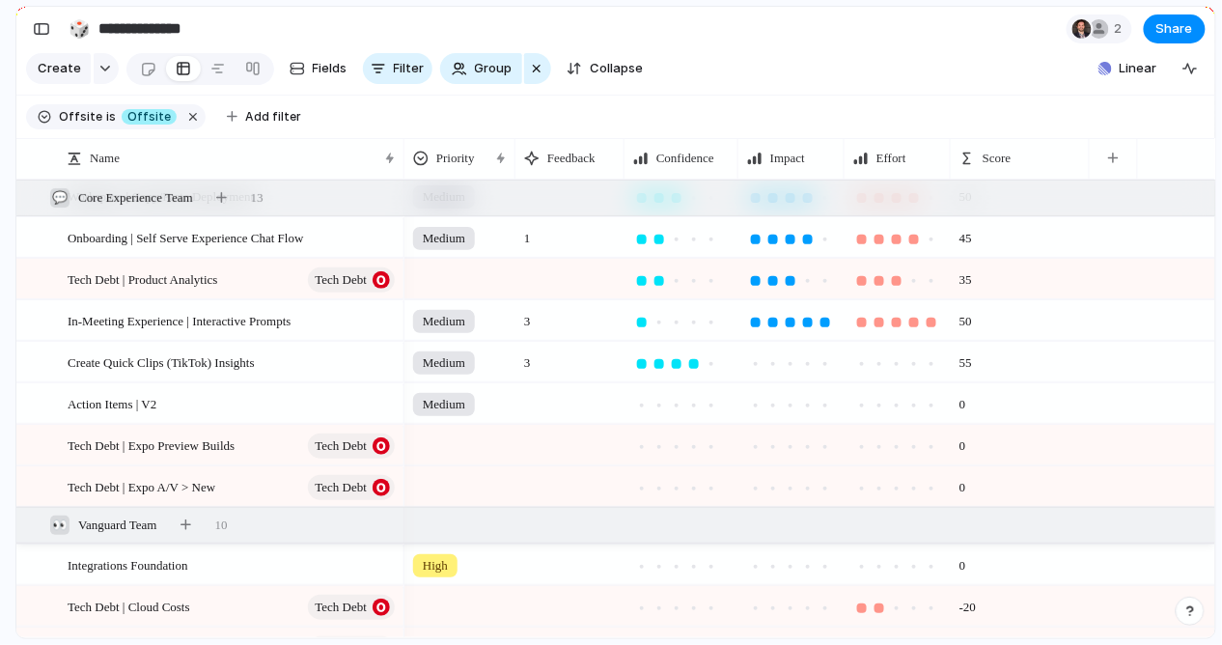
scroll to position [251, 0]
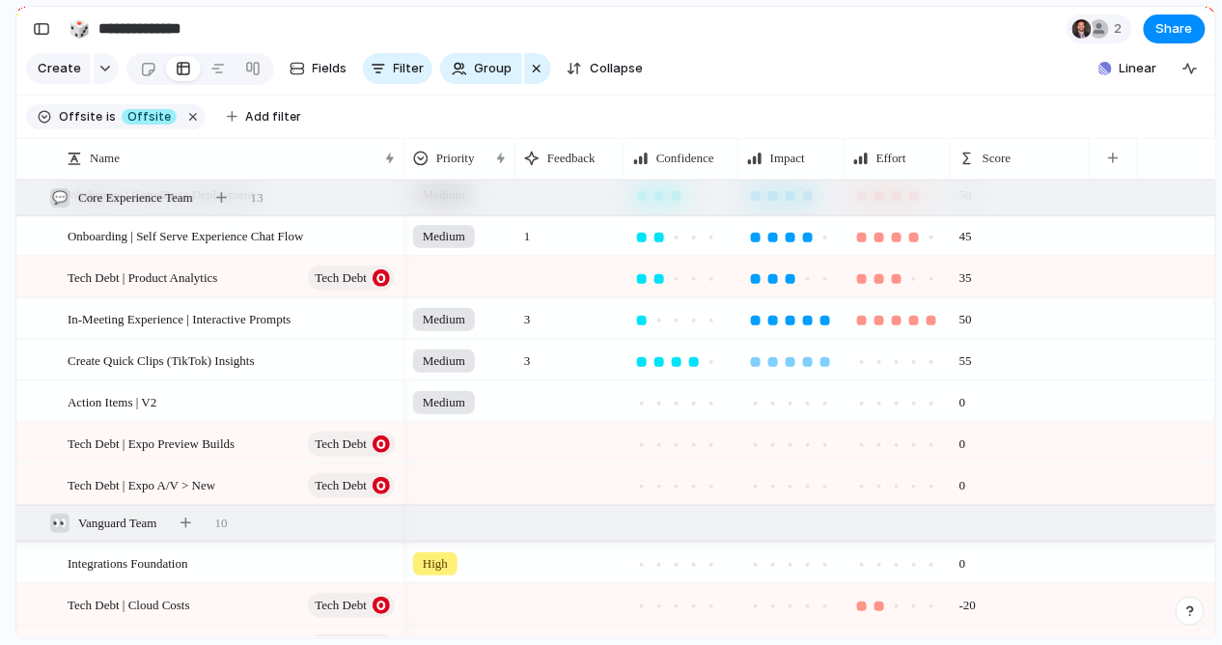
click at [823, 359] on div at bounding box center [826, 362] width 10 height 10
click at [809, 360] on div at bounding box center [808, 362] width 10 height 10
click at [791, 362] on div at bounding box center [791, 362] width 10 height 10
click at [235, 359] on span "Create Quick Clips (TikTok) Insights" at bounding box center [161, 360] width 187 height 22
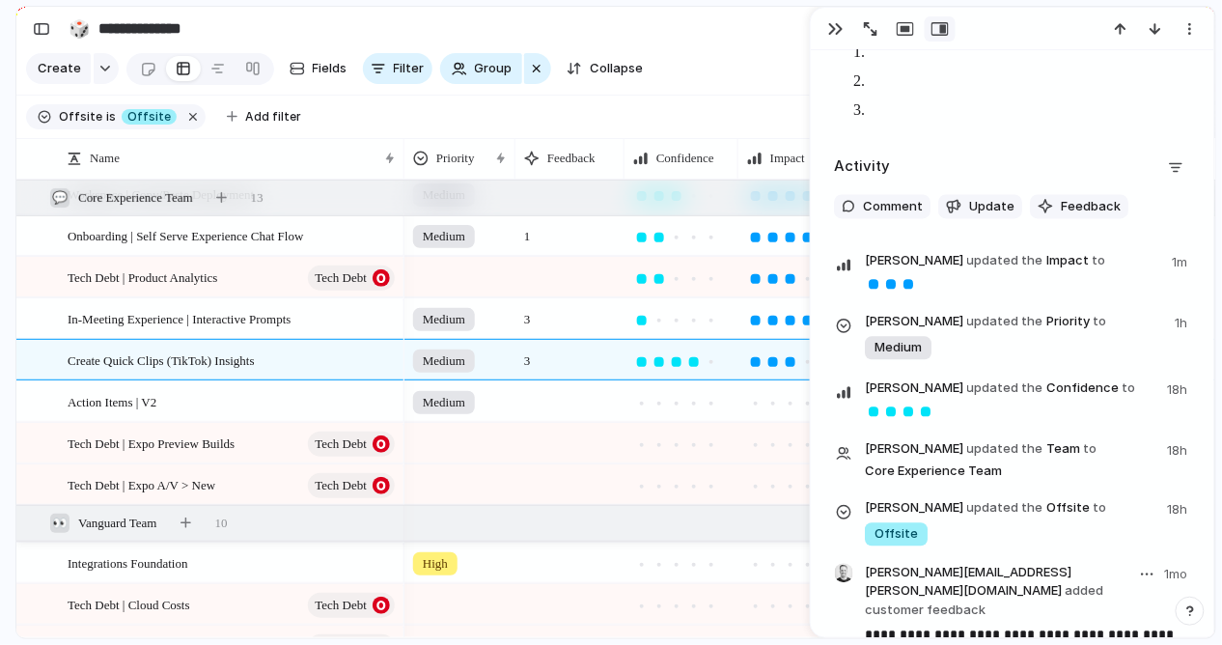
scroll to position [2767, 0]
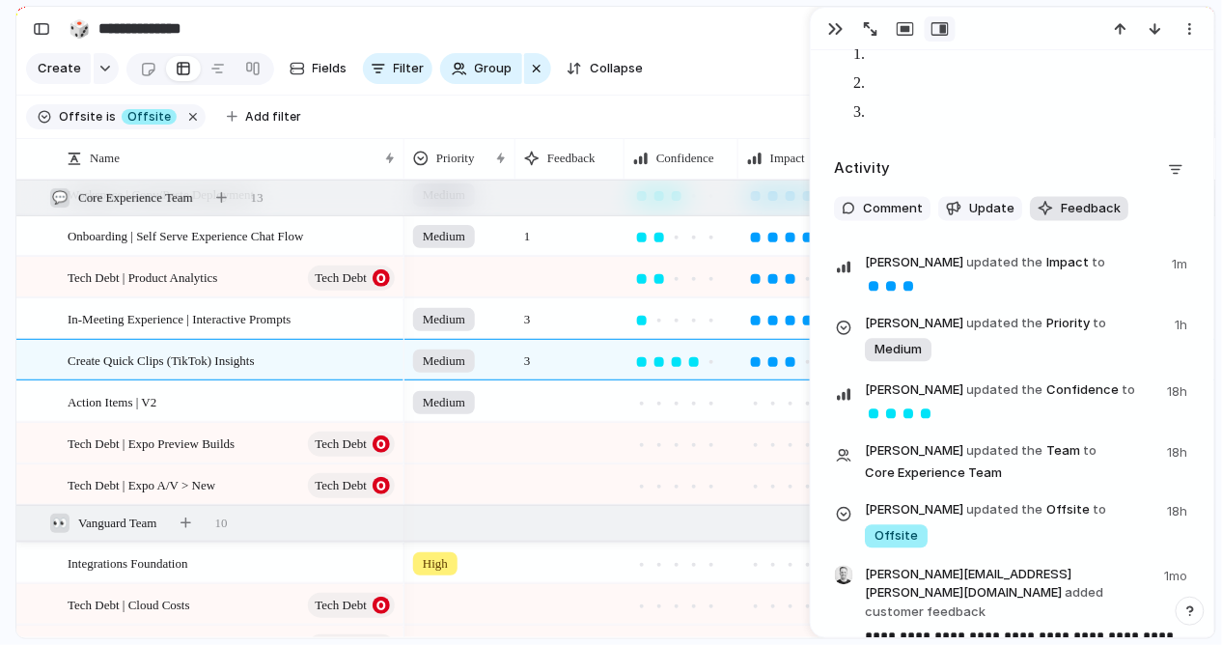
click at [1051, 197] on button "Feedback" at bounding box center [1079, 209] width 98 height 25
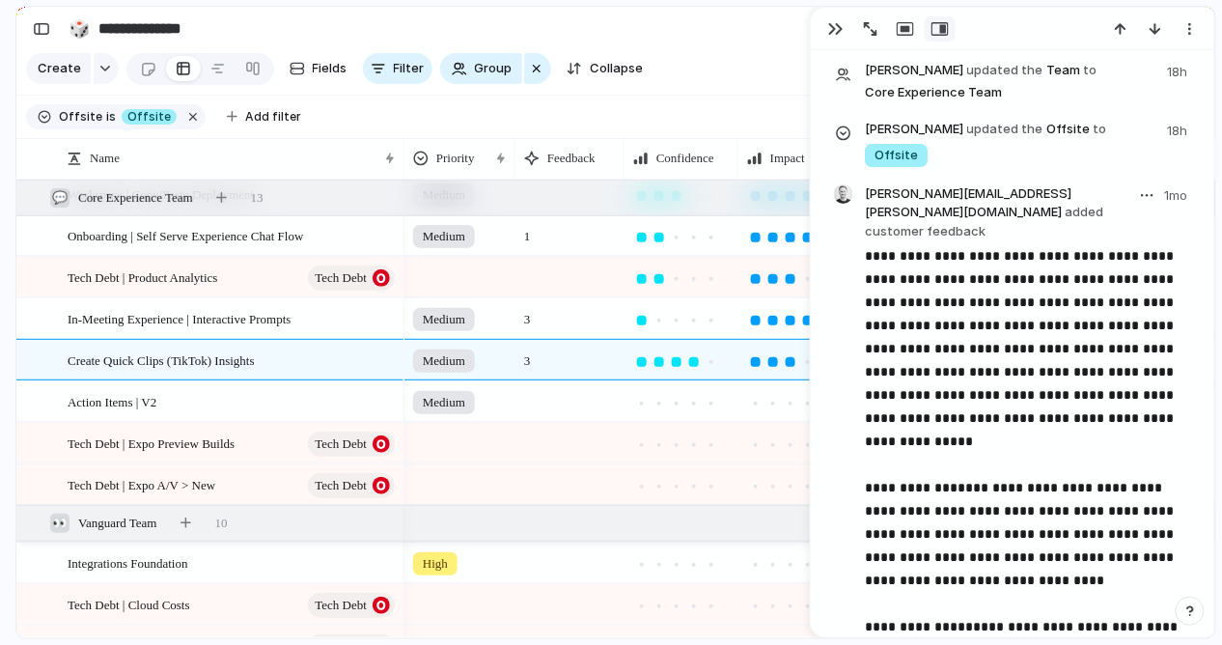
scroll to position [3402, 0]
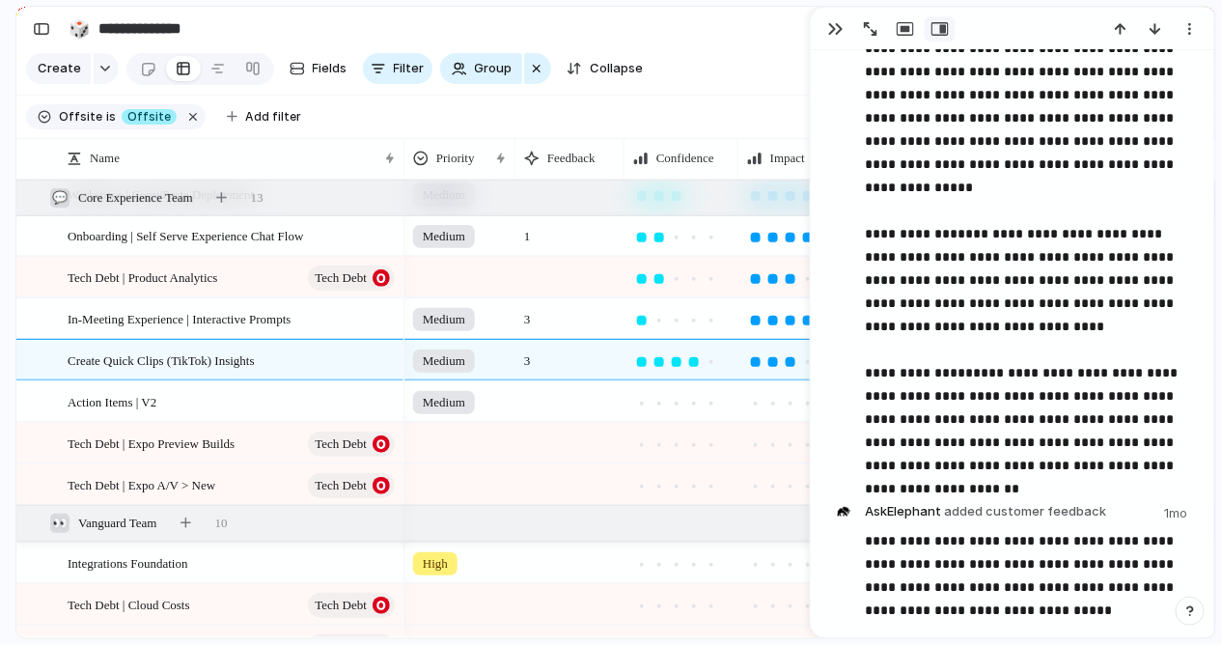
click at [755, 56] on section "Create Fields Filter Group Zoom Collapse Linear" at bounding box center [615, 72] width 1199 height 46
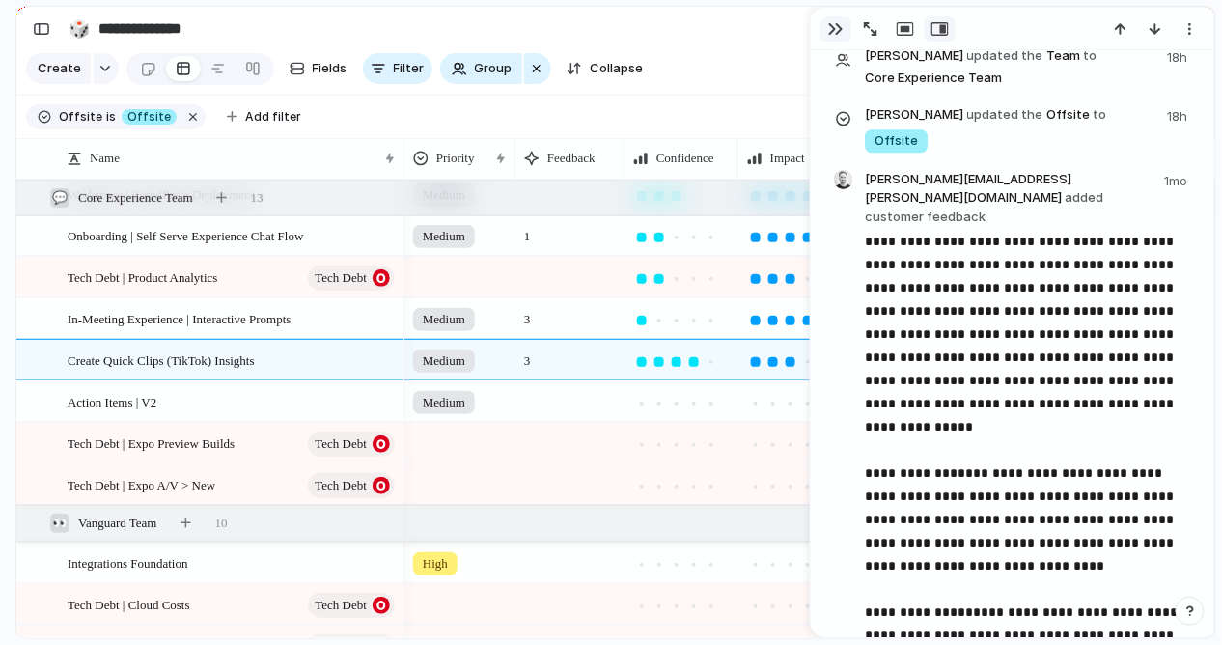
click at [834, 28] on div "button" at bounding box center [835, 28] width 15 height 15
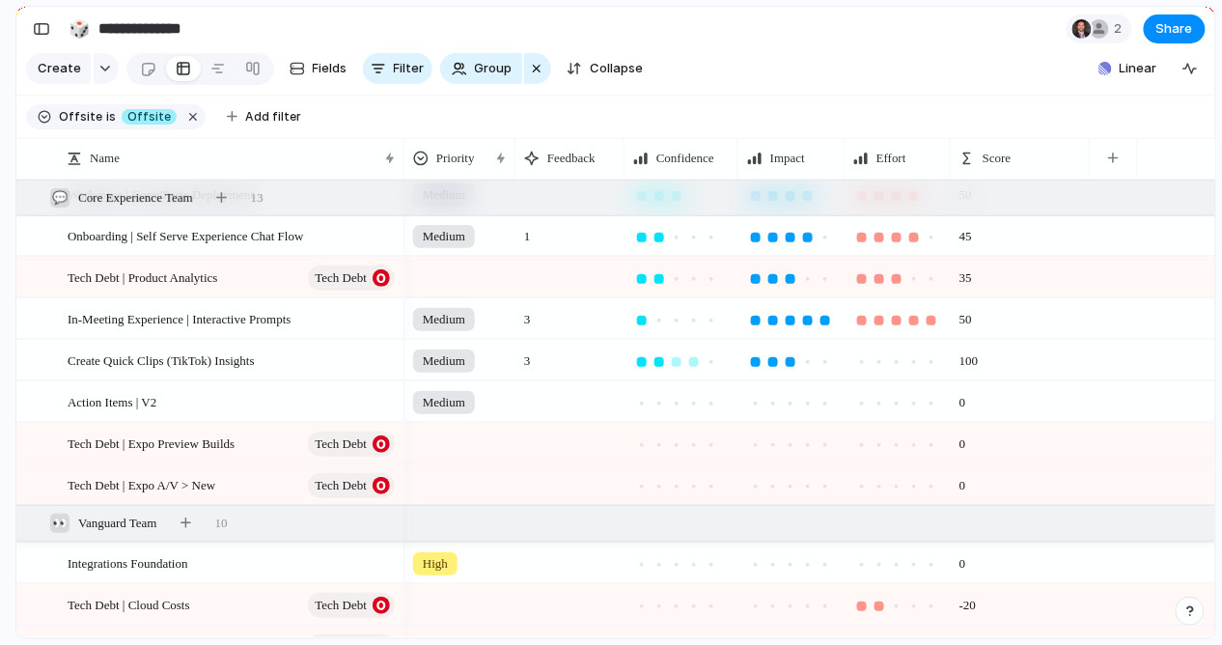
click at [652, 361] on div at bounding box center [659, 361] width 17 height 17
click at [641, 360] on div at bounding box center [642, 362] width 10 height 10
click at [917, 360] on div at bounding box center [914, 362] width 10 height 10
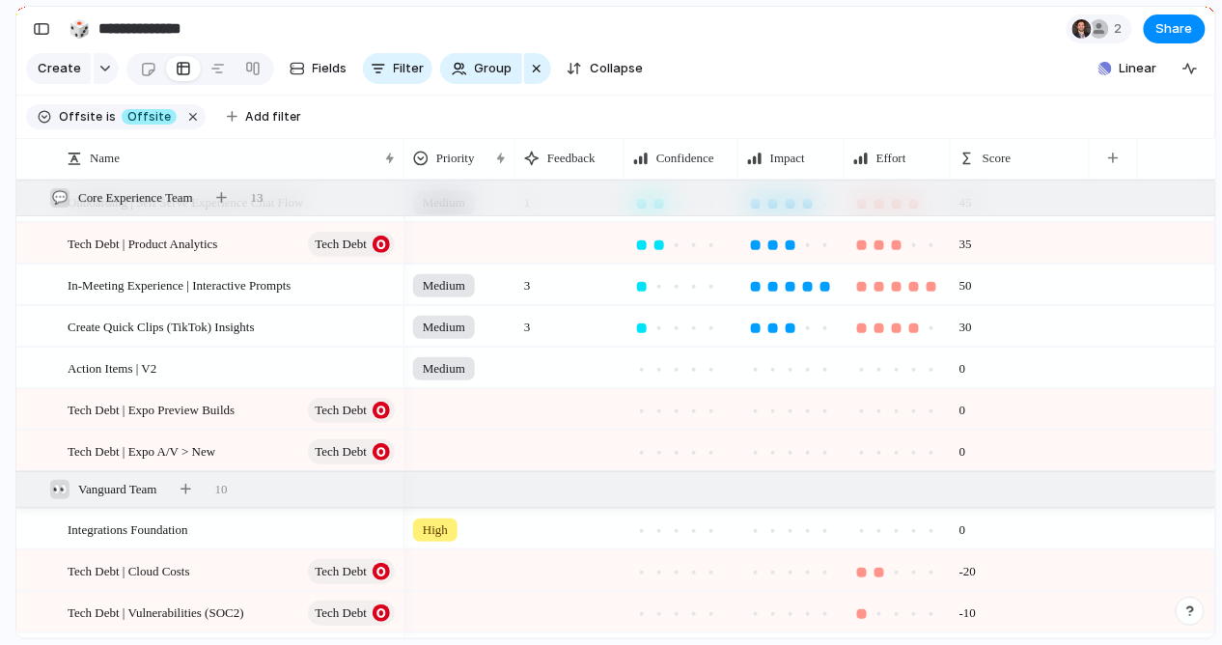
scroll to position [295, 0]
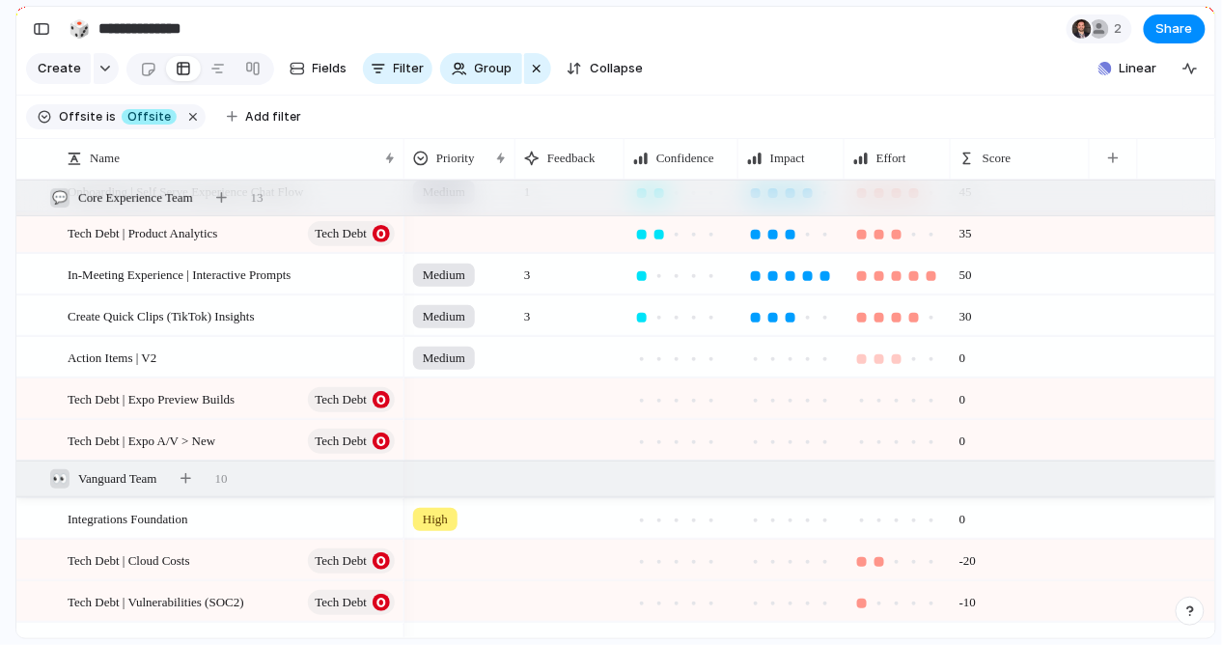
click at [899, 358] on div at bounding box center [897, 359] width 10 height 10
click at [787, 357] on div at bounding box center [791, 359] width 10 height 10
click at [661, 359] on div at bounding box center [660, 359] width 10 height 10
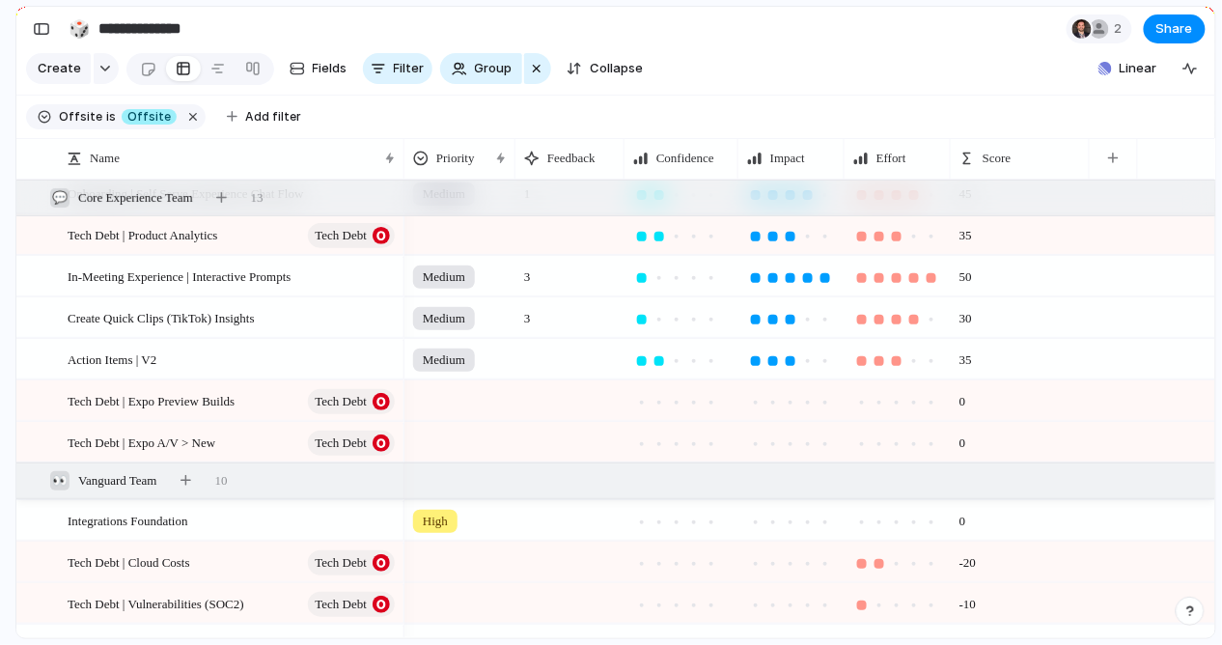
scroll to position [305, 0]
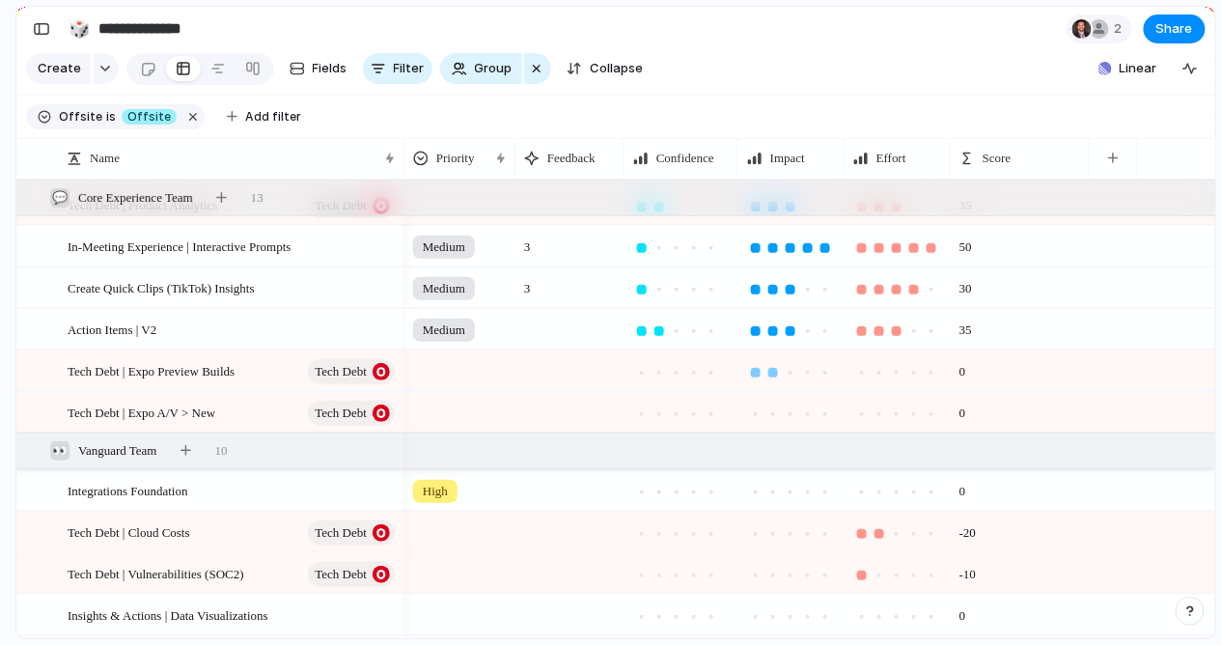
click at [770, 370] on div at bounding box center [773, 373] width 10 height 10
click at [691, 371] on div at bounding box center [694, 373] width 10 height 10
click at [879, 373] on div at bounding box center [880, 373] width 10 height 10
click at [895, 410] on div at bounding box center [897, 414] width 10 height 10
click at [692, 412] on div at bounding box center [694, 414] width 10 height 10
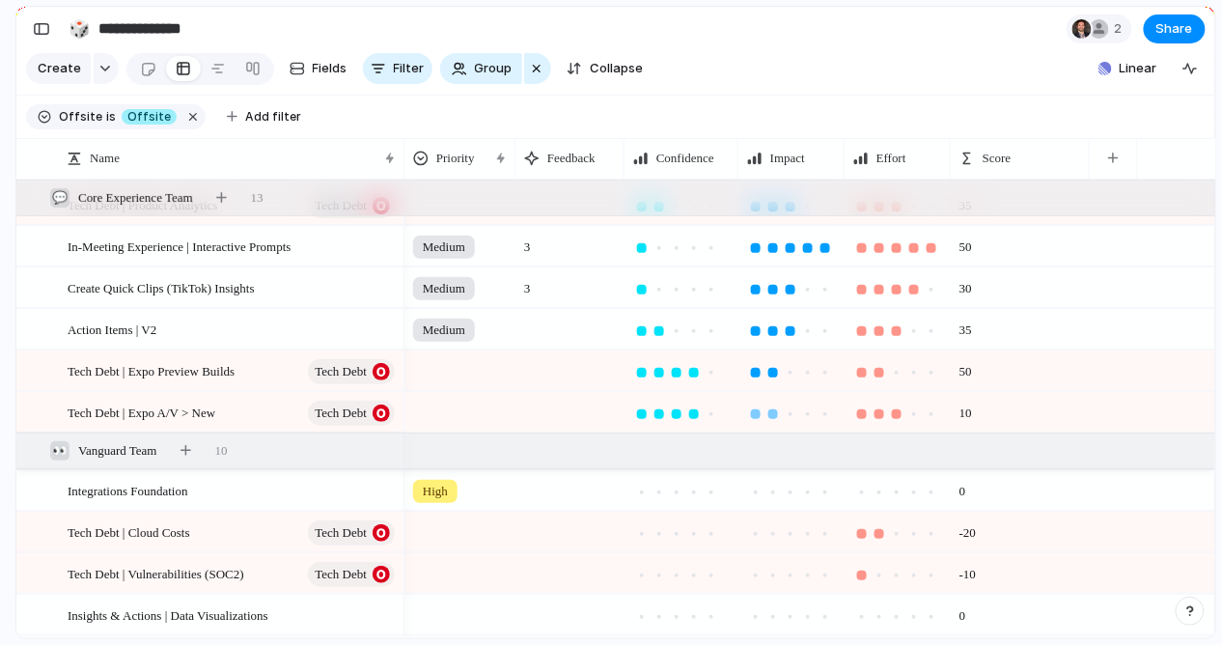
click at [771, 410] on div at bounding box center [773, 414] width 10 height 10
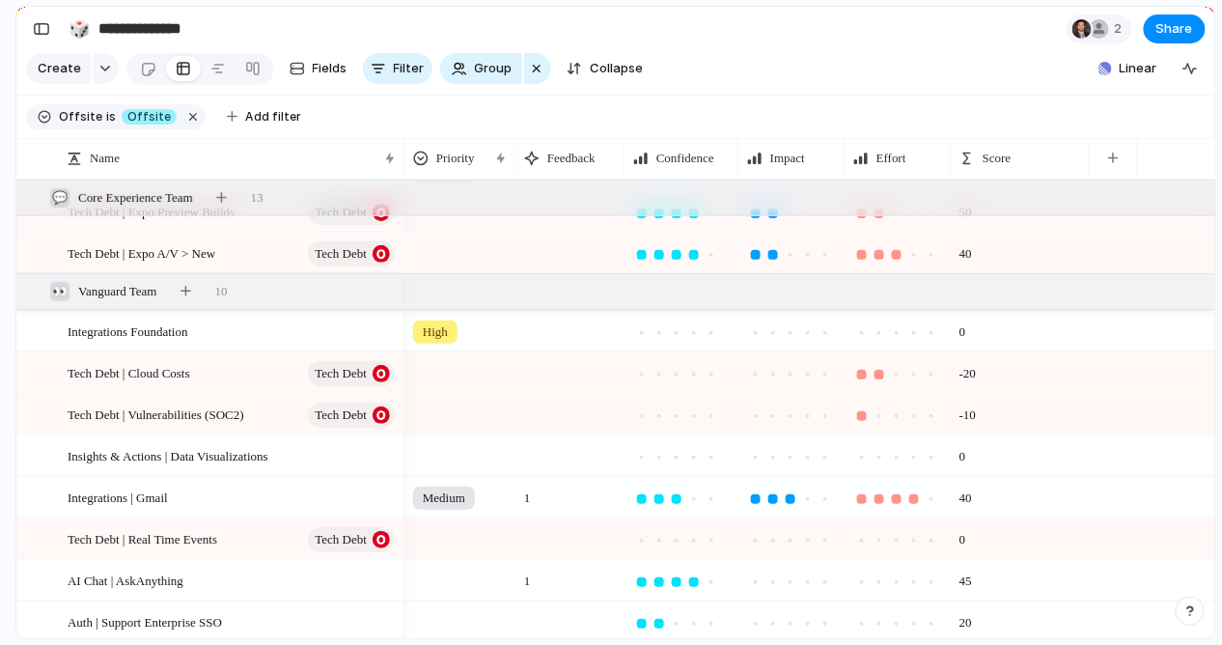
scroll to position [484, 0]
click at [825, 328] on div at bounding box center [826, 332] width 10 height 10
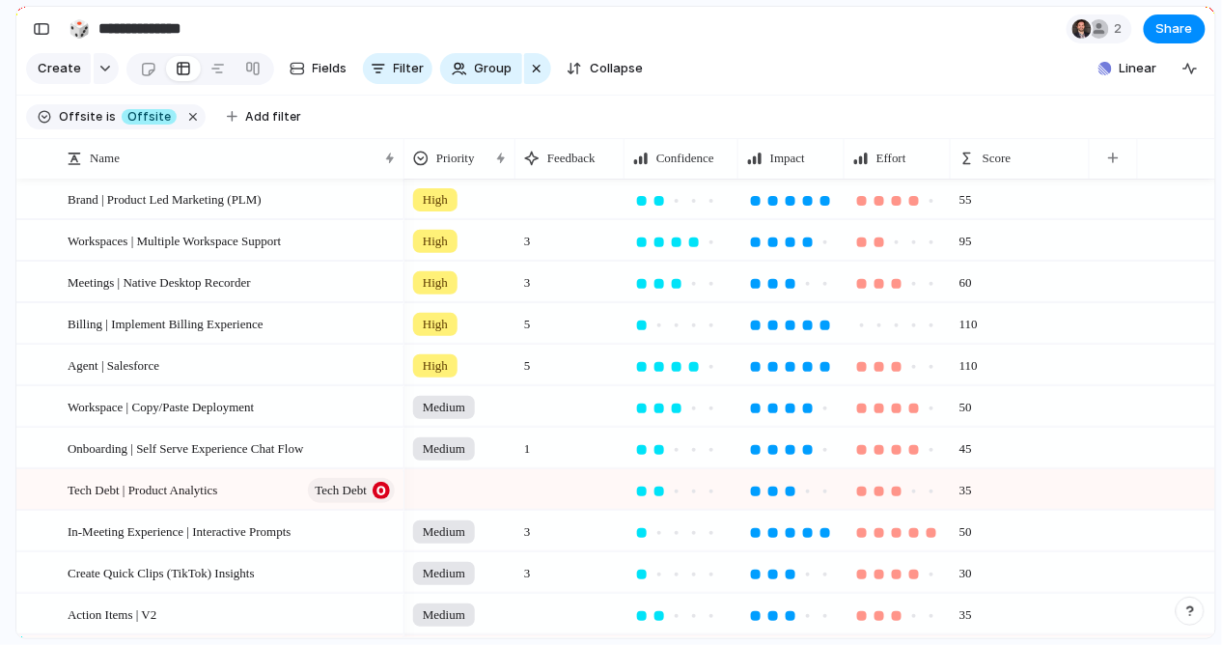
scroll to position [0, 0]
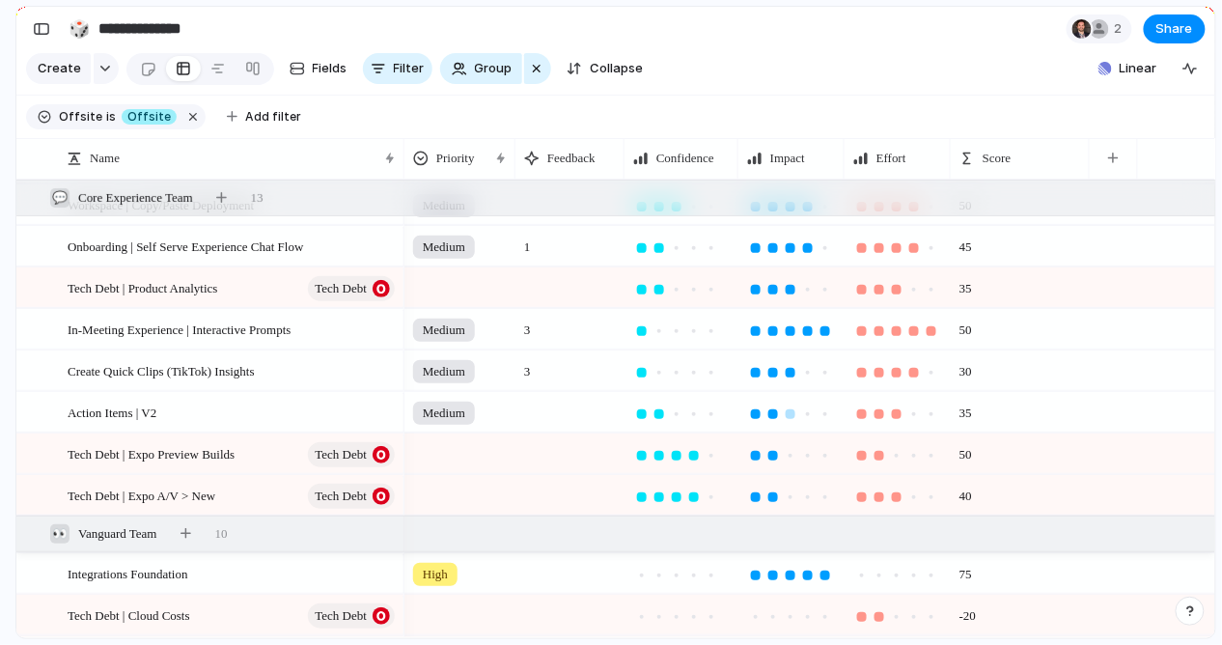
click at [775, 411] on div at bounding box center [773, 414] width 10 height 10
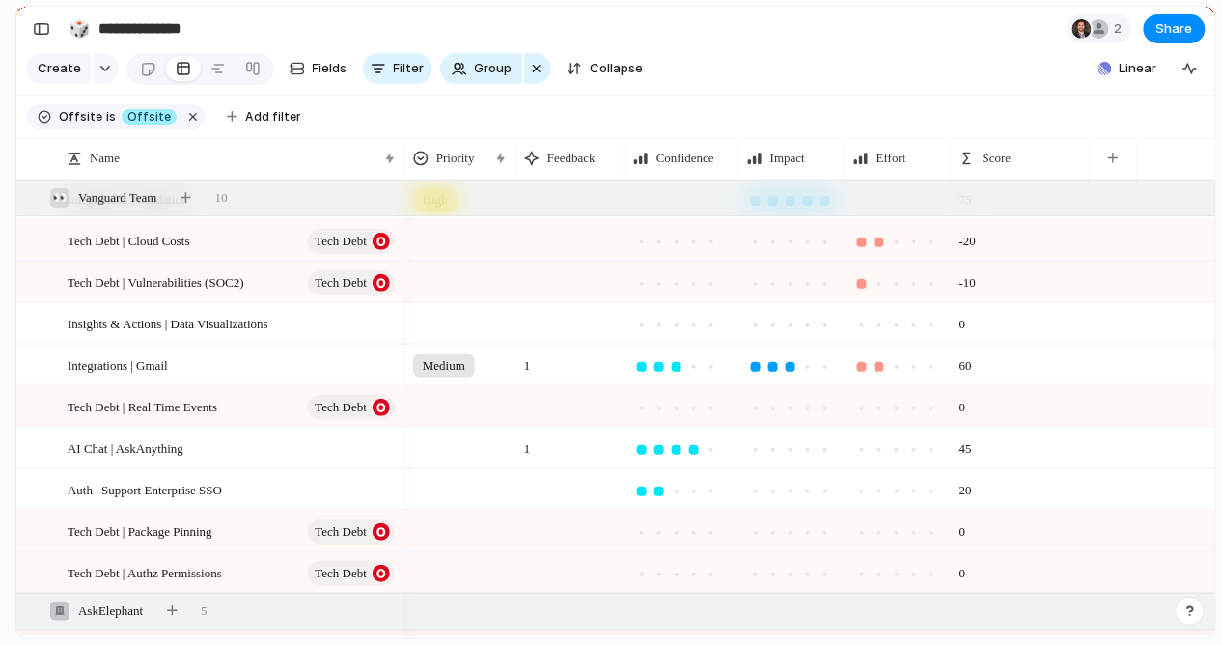
scroll to position [705, 0]
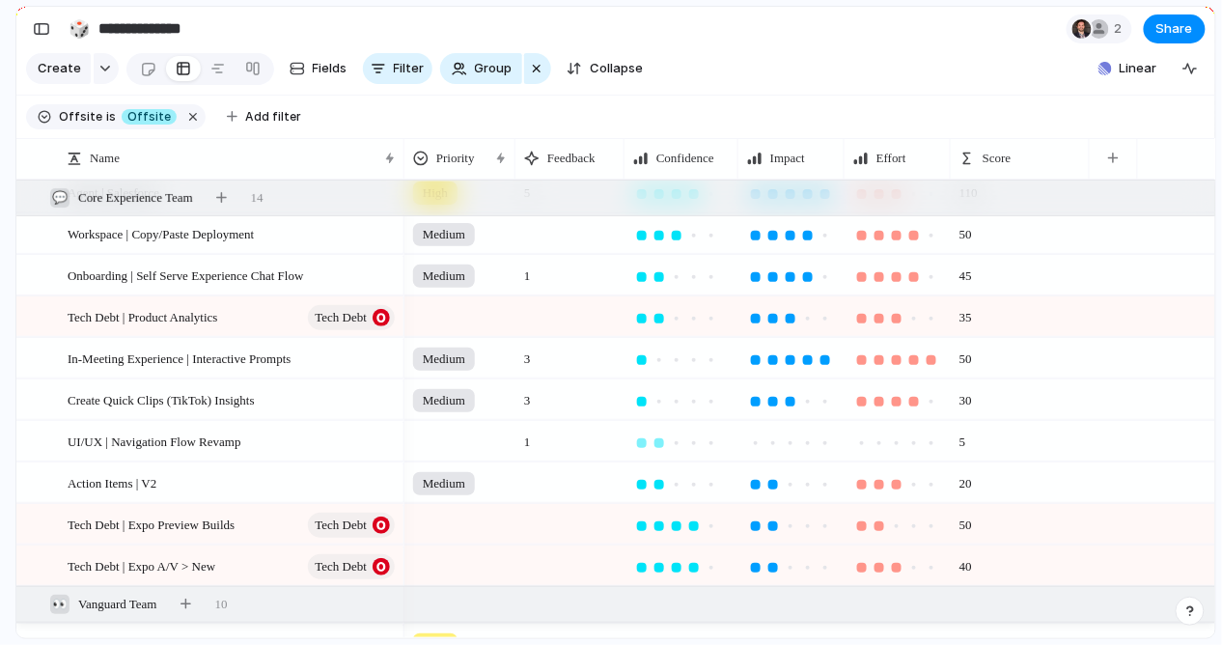
click at [657, 440] on div at bounding box center [660, 443] width 10 height 10
click at [821, 440] on div at bounding box center [826, 443] width 10 height 10
click at [642, 440] on div at bounding box center [642, 443] width 10 height 10
click at [914, 443] on div at bounding box center [914, 443] width 10 height 10
click at [192, 441] on span "UI/UX | Navigation Flow Revamp" at bounding box center [155, 441] width 174 height 22
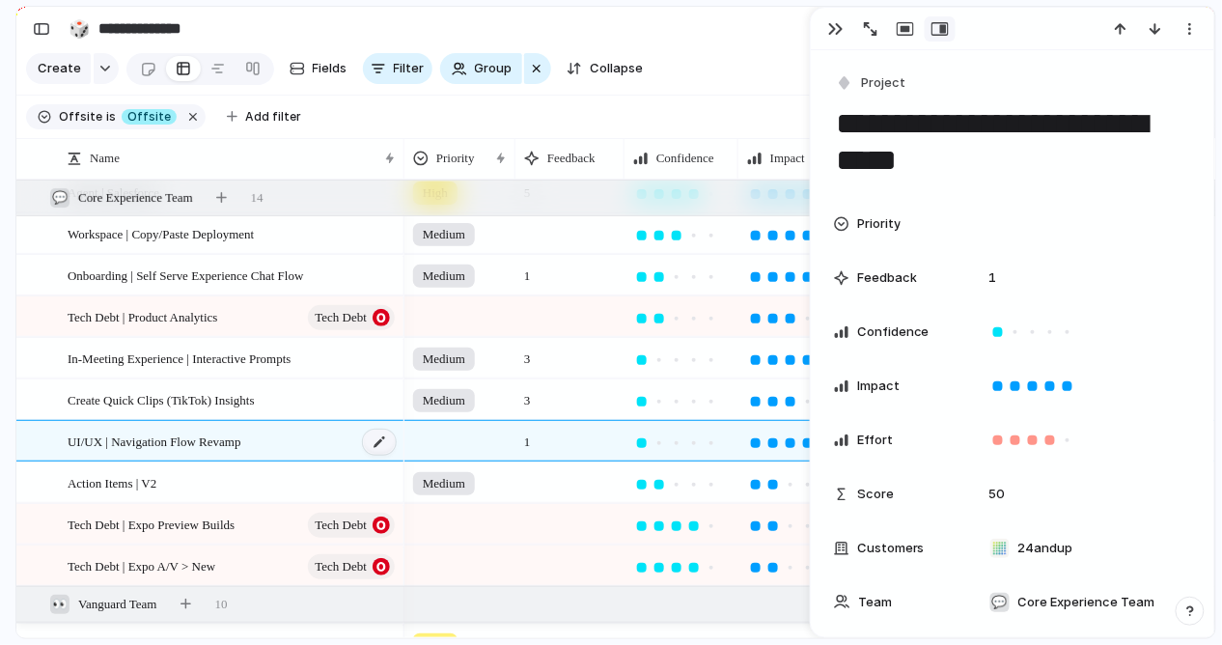
click at [372, 447] on div at bounding box center [379, 442] width 33 height 25
click at [835, 33] on div "button" at bounding box center [835, 28] width 15 height 15
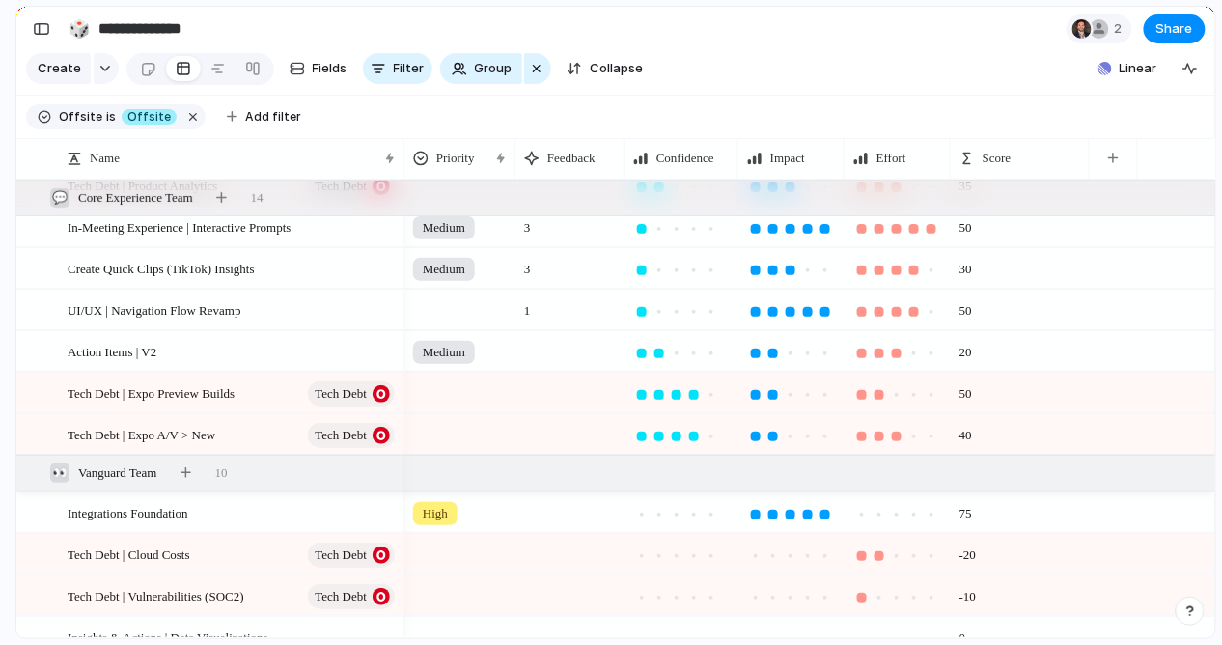
scroll to position [385, 0]
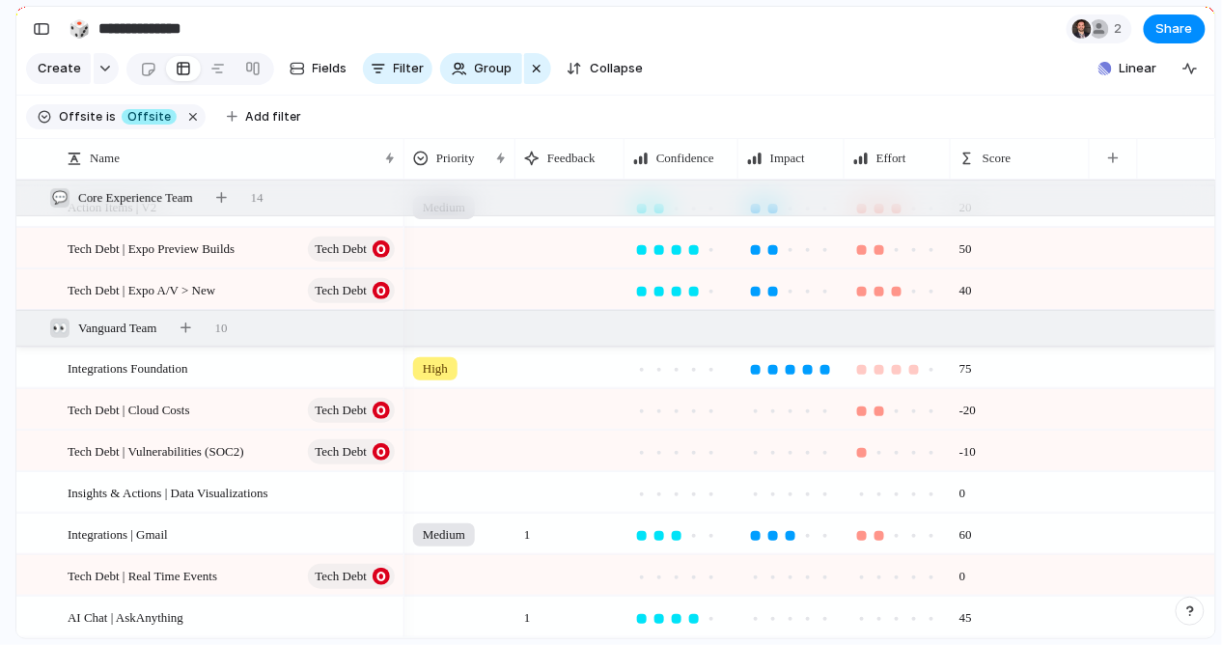
click at [911, 369] on div at bounding box center [914, 370] width 10 height 10
click at [678, 368] on div at bounding box center [677, 370] width 10 height 10
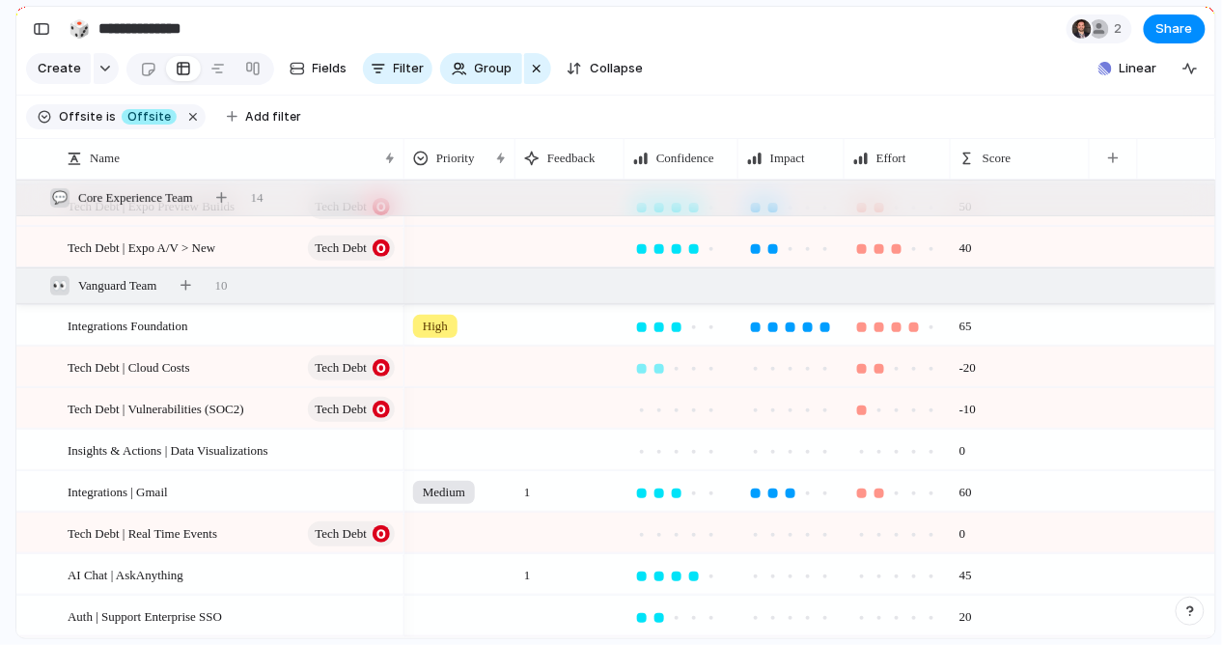
click at [661, 369] on div at bounding box center [660, 369] width 10 height 10
click at [188, 324] on span "Integrations Foundation" at bounding box center [128, 325] width 121 height 22
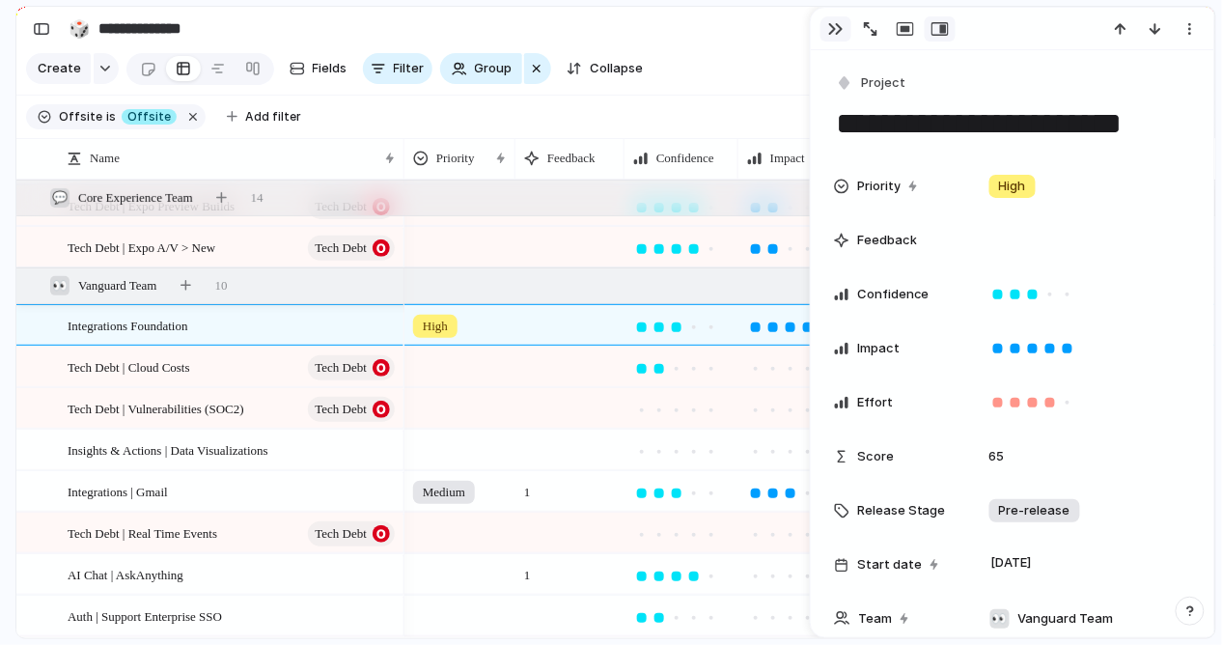
click at [832, 33] on div "button" at bounding box center [835, 28] width 15 height 15
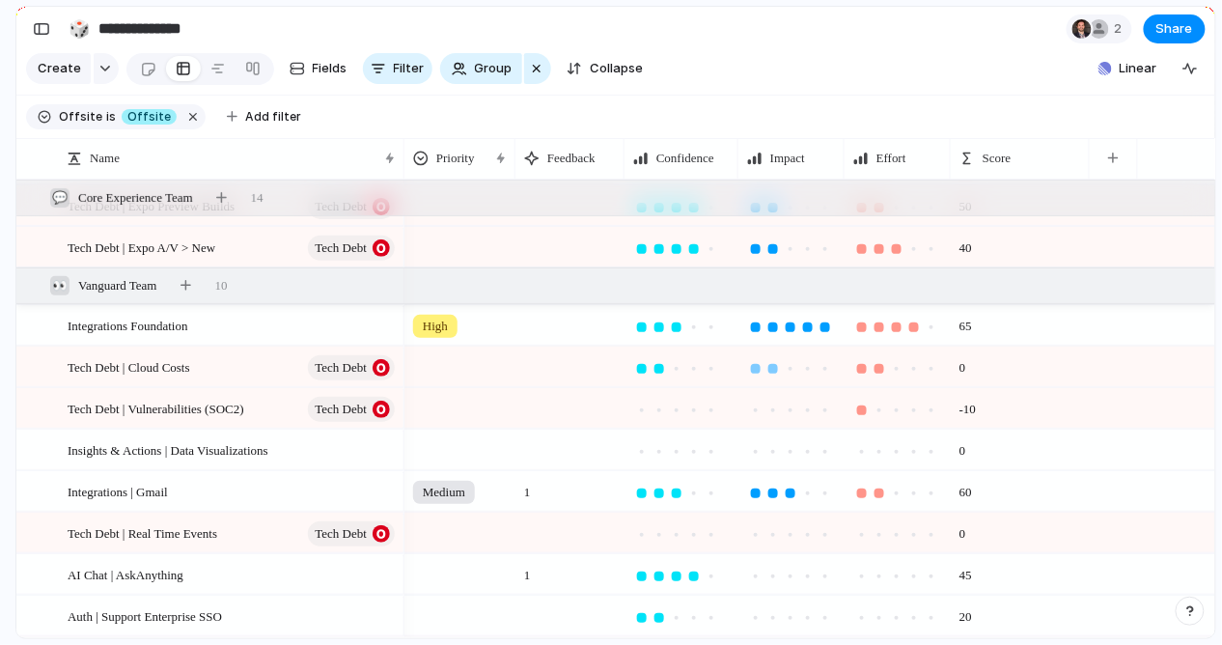
click at [776, 368] on div at bounding box center [773, 369] width 10 height 10
click at [772, 407] on div at bounding box center [773, 410] width 10 height 10
click at [694, 407] on div at bounding box center [694, 410] width 10 height 10
click at [805, 408] on div at bounding box center [808, 410] width 10 height 10
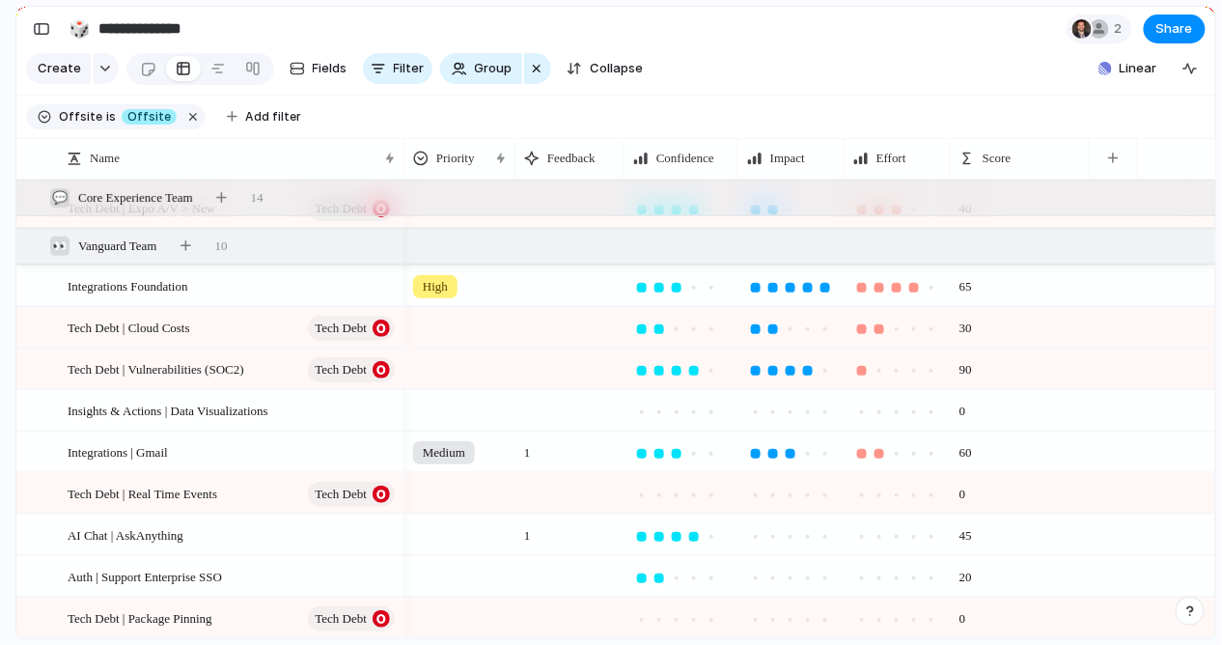
scroll to position [574, 0]
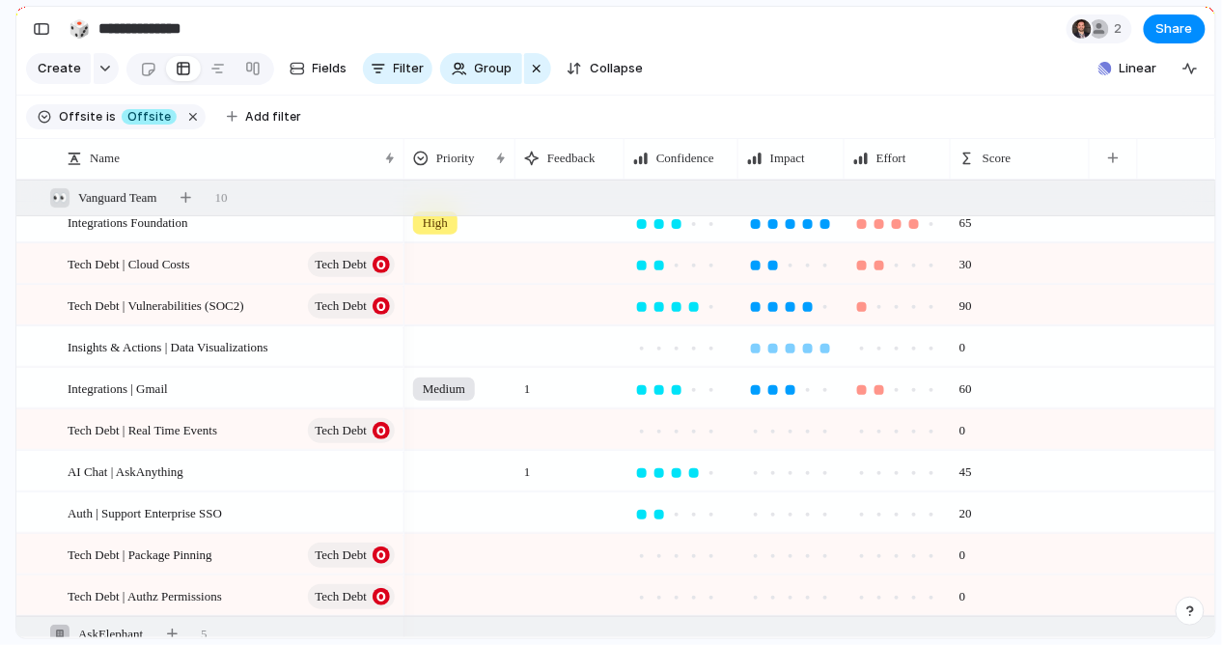
click at [824, 349] on div at bounding box center [826, 349] width 10 height 10
click at [809, 347] on div at bounding box center [808, 349] width 10 height 10
click at [911, 346] on div at bounding box center [914, 349] width 10 height 10
click at [663, 349] on div at bounding box center [660, 349] width 10 height 10
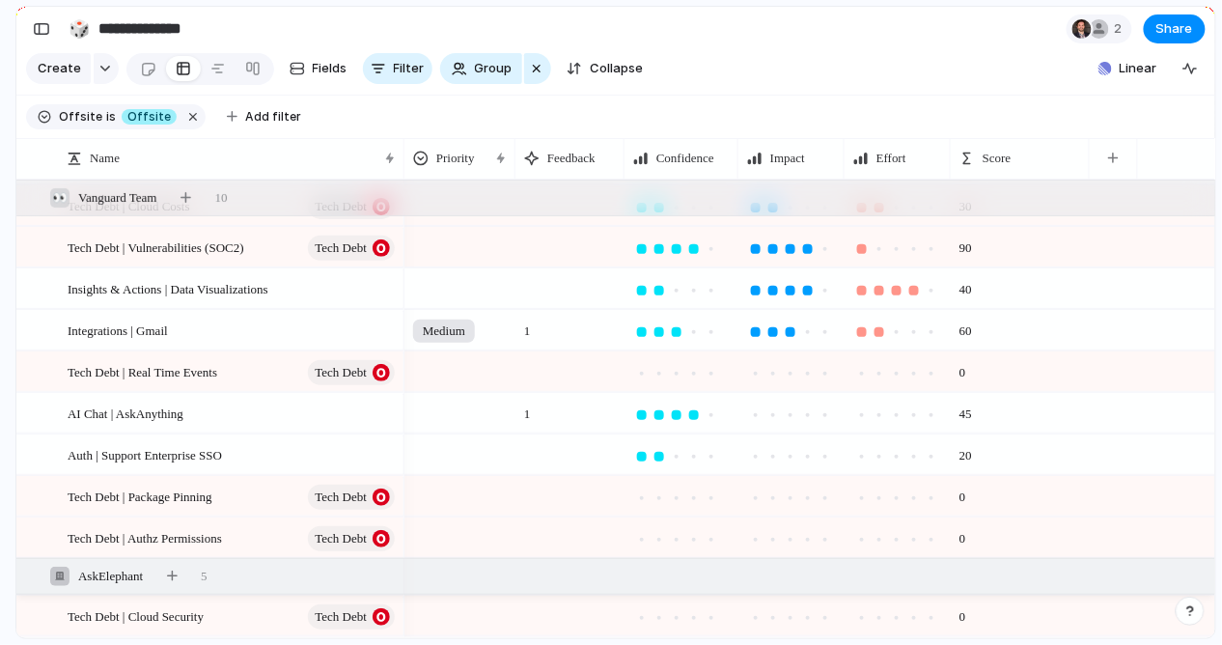
scroll to position [691, 0]
click at [805, 331] on div at bounding box center [808, 332] width 10 height 10
click at [909, 330] on div at bounding box center [914, 332] width 10 height 10
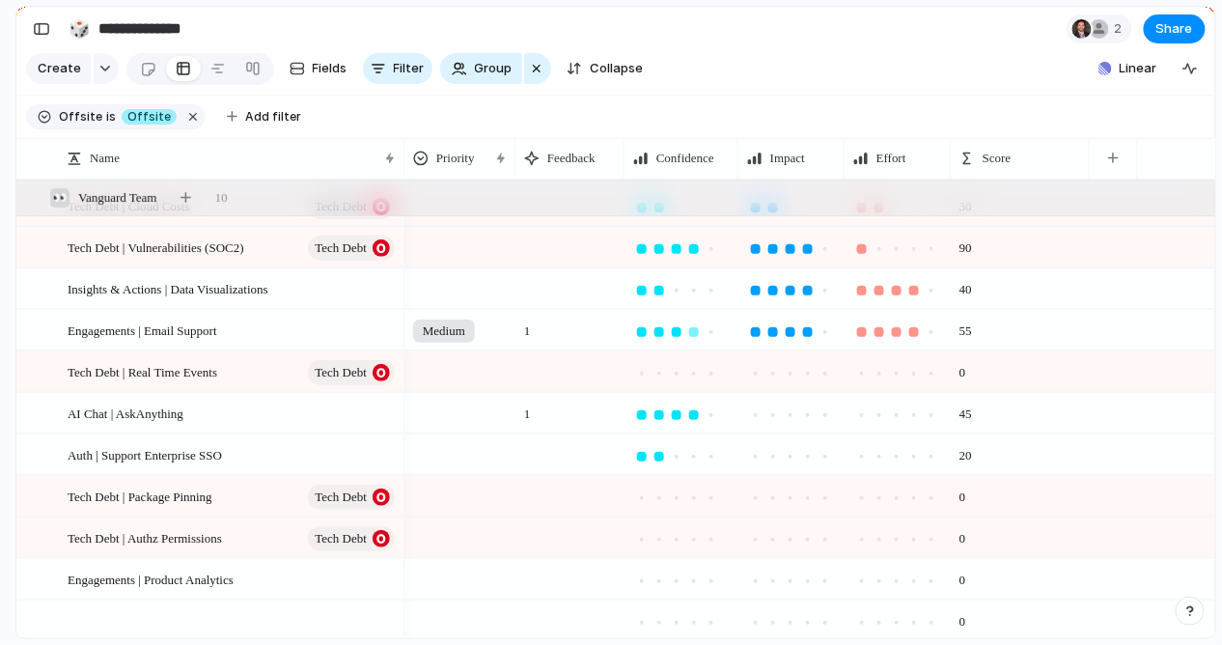
click at [693, 331] on div at bounding box center [694, 332] width 10 height 10
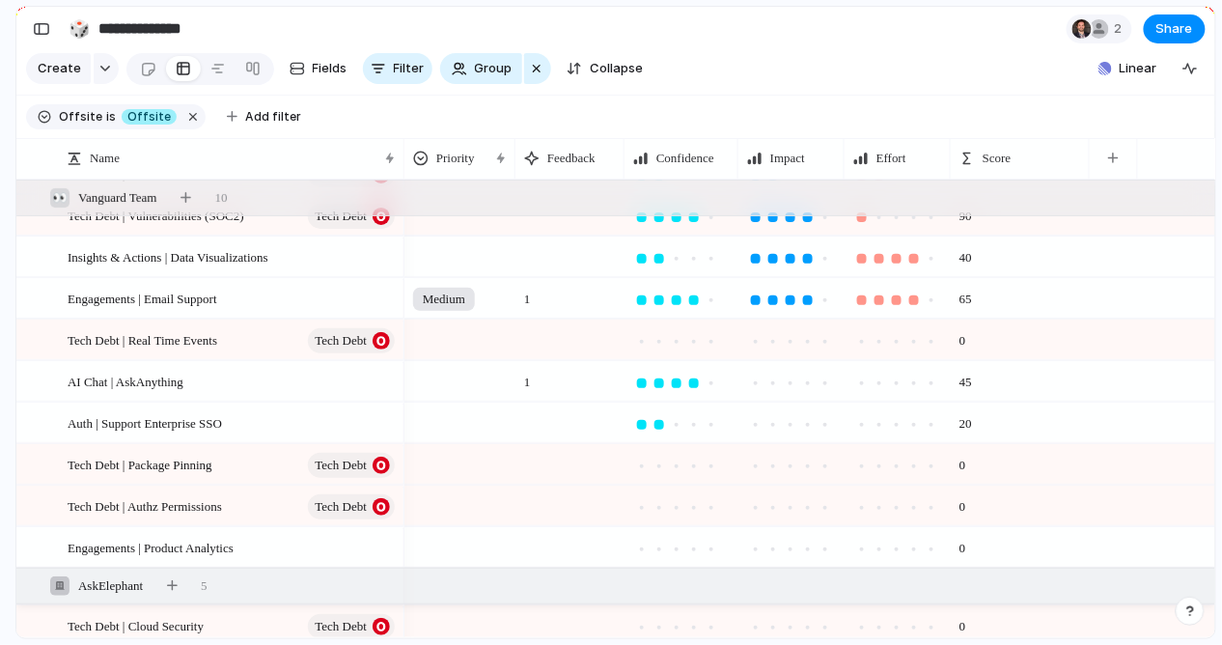
scroll to position [724, 0]
click at [792, 341] on div at bounding box center [791, 341] width 10 height 10
click at [931, 340] on div at bounding box center [932, 341] width 10 height 10
click at [686, 339] on div at bounding box center [693, 340] width 17 height 17
click at [708, 339] on div at bounding box center [712, 341] width 10 height 10
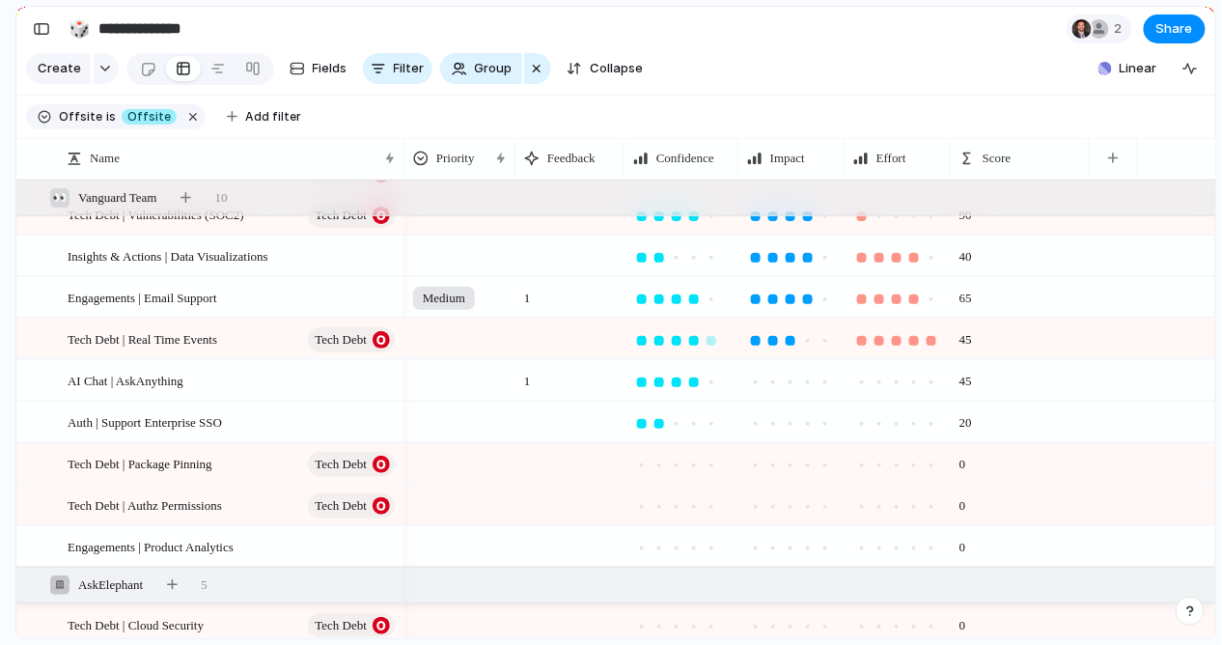
click at [693, 341] on div at bounding box center [694, 341] width 10 height 10
click at [819, 380] on div at bounding box center [825, 382] width 17 height 17
click at [934, 382] on div at bounding box center [932, 382] width 10 height 10
click at [678, 382] on div at bounding box center [677, 382] width 10 height 10
click at [698, 380] on div at bounding box center [694, 382] width 10 height 10
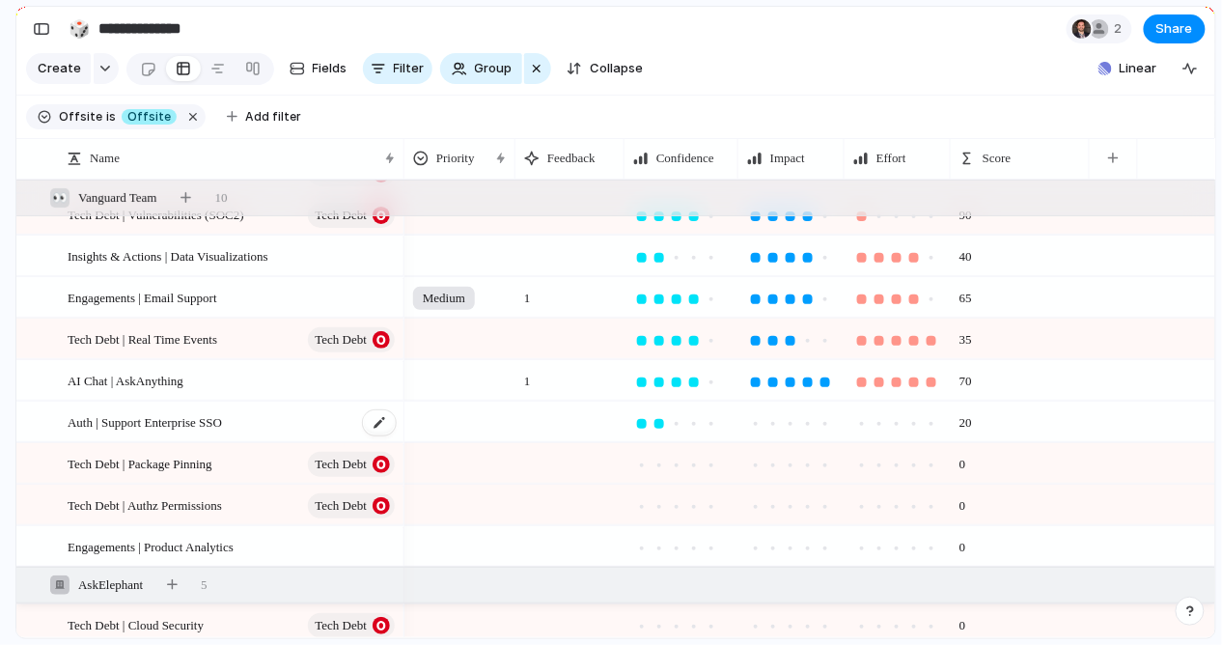
click at [222, 422] on span "Auth | Support Enterprise SSO" at bounding box center [145, 421] width 154 height 22
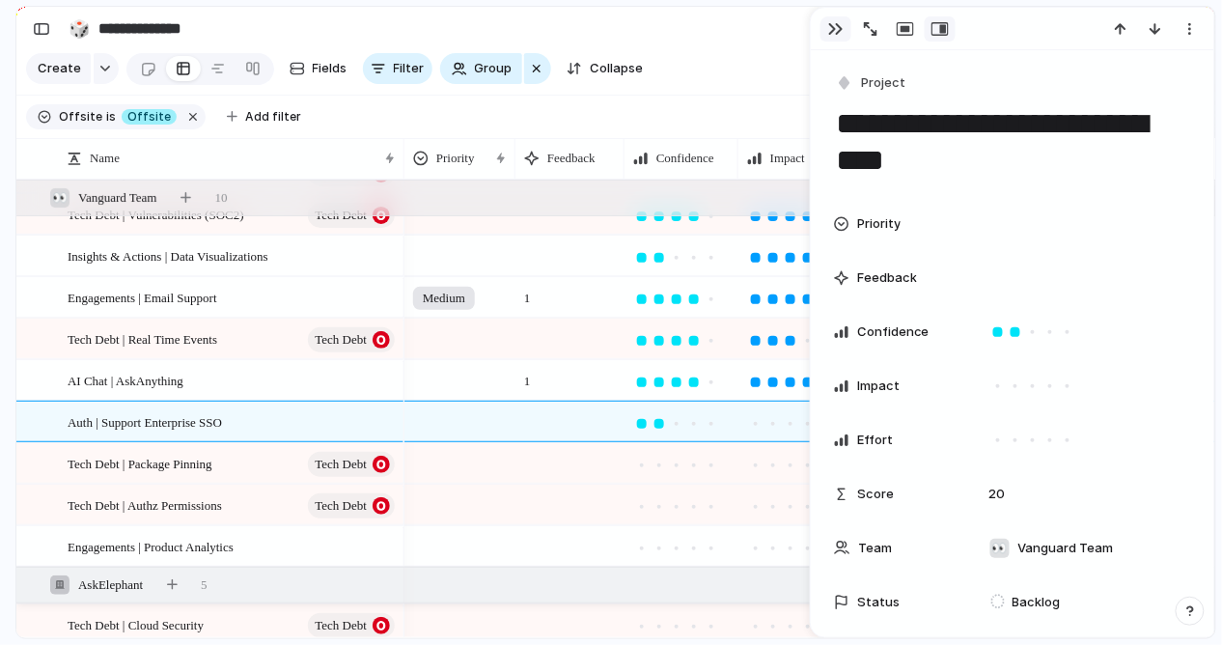
click at [831, 24] on div "button" at bounding box center [835, 28] width 15 height 15
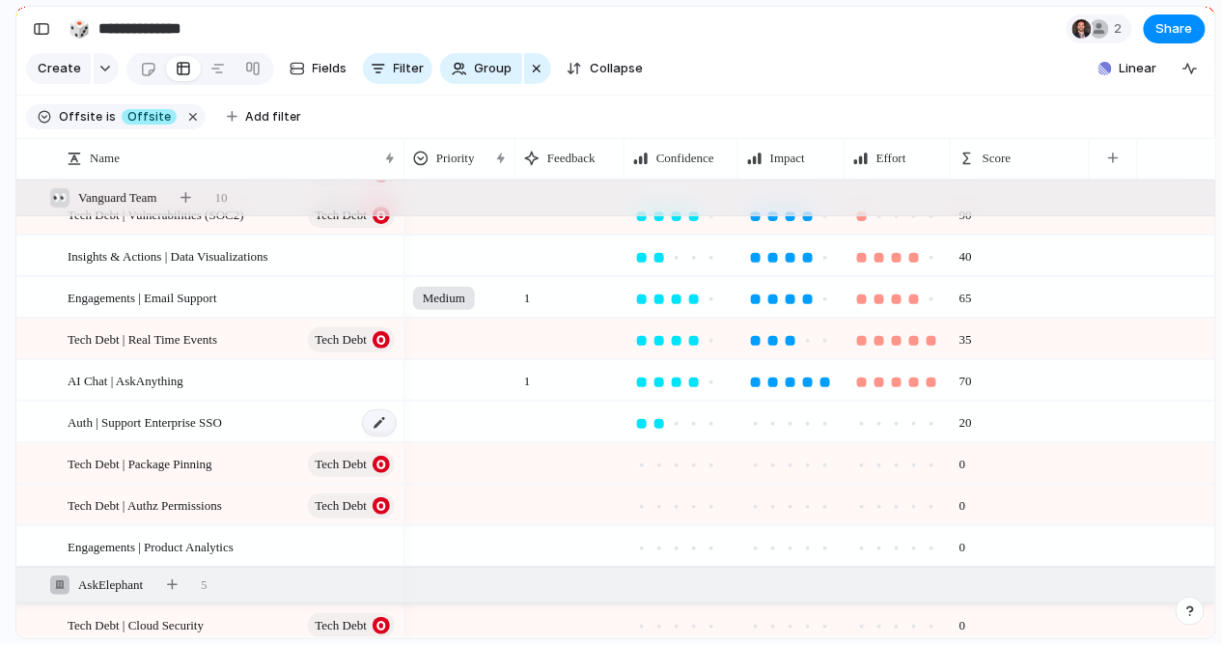
click at [383, 424] on div at bounding box center [379, 422] width 33 height 25
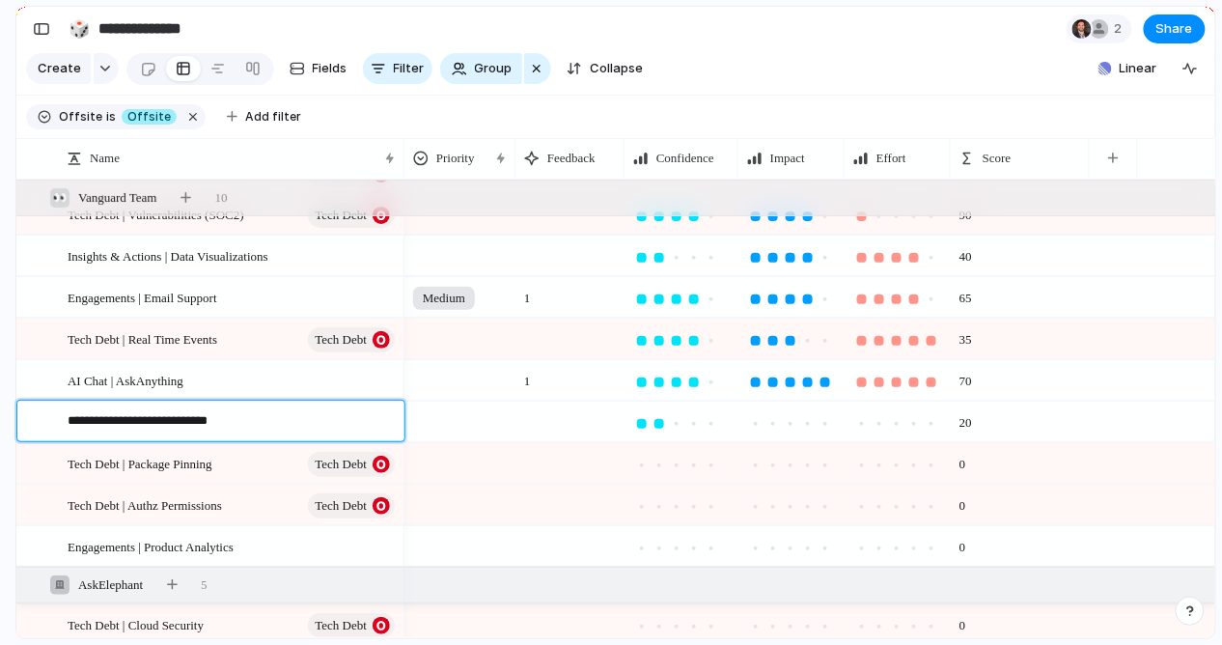
drag, startPoint x: 225, startPoint y: 420, endPoint x: 108, endPoint y: 420, distance: 116.8
click at [108, 420] on textarea "**********" at bounding box center [229, 423] width 323 height 25
type textarea "**********"
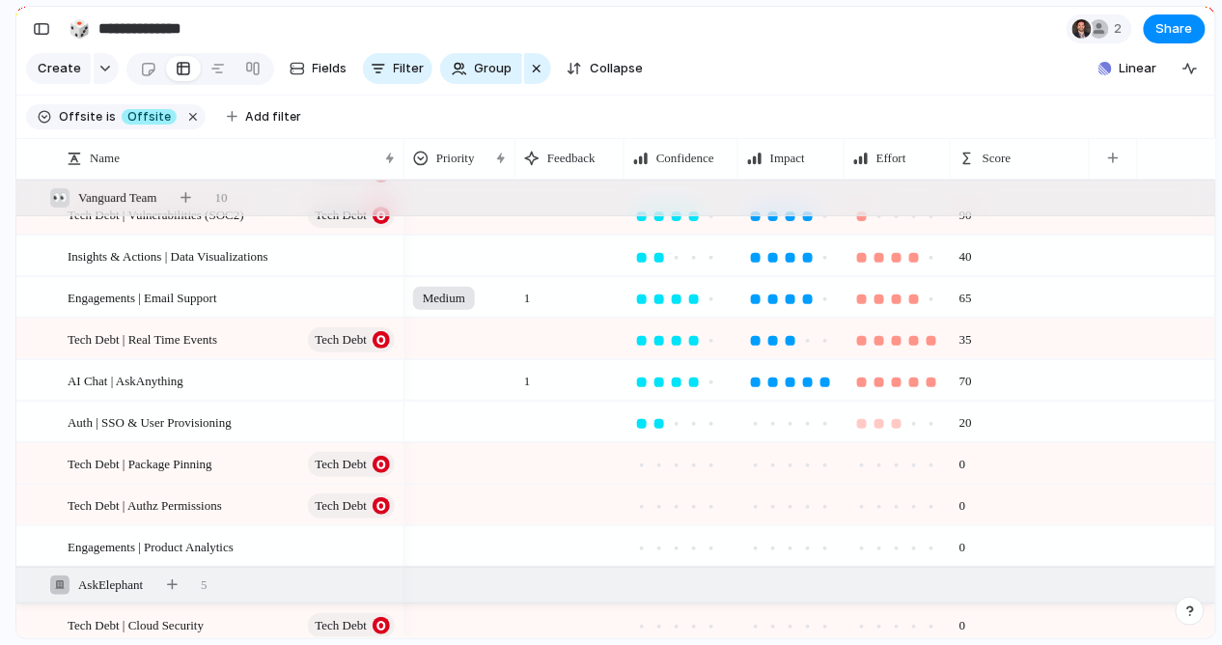
click at [893, 421] on div at bounding box center [897, 424] width 10 height 10
click at [789, 425] on div at bounding box center [791, 424] width 10 height 10
click at [691, 423] on div at bounding box center [694, 424] width 10 height 10
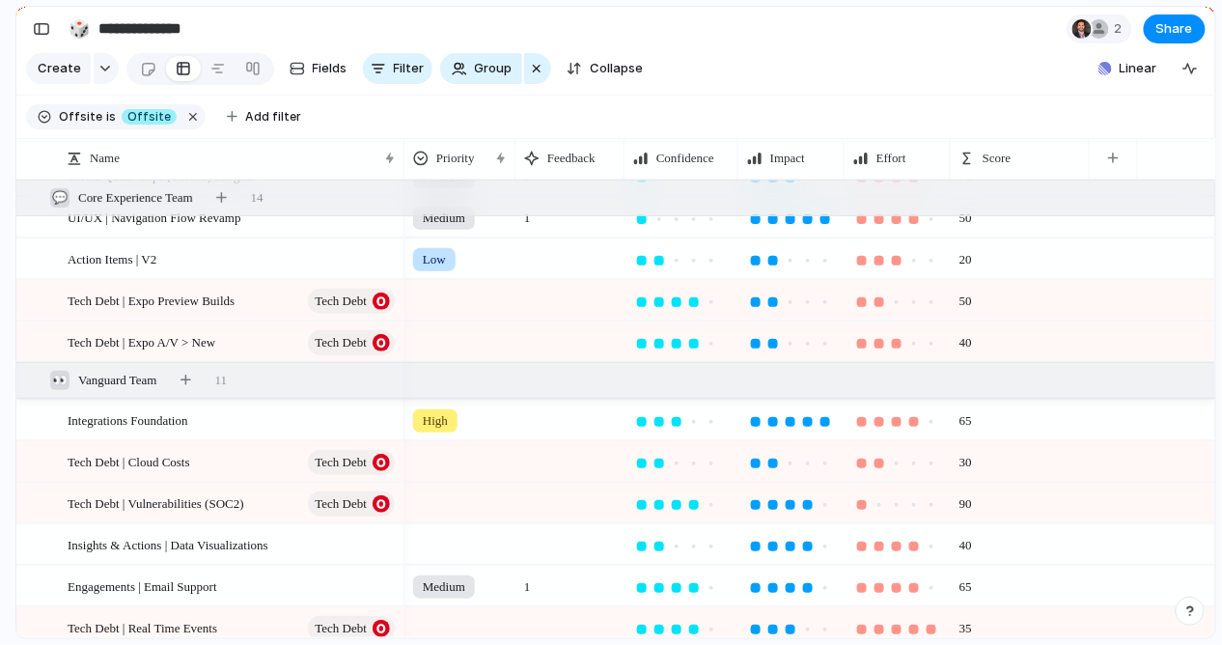
scroll to position [450, 0]
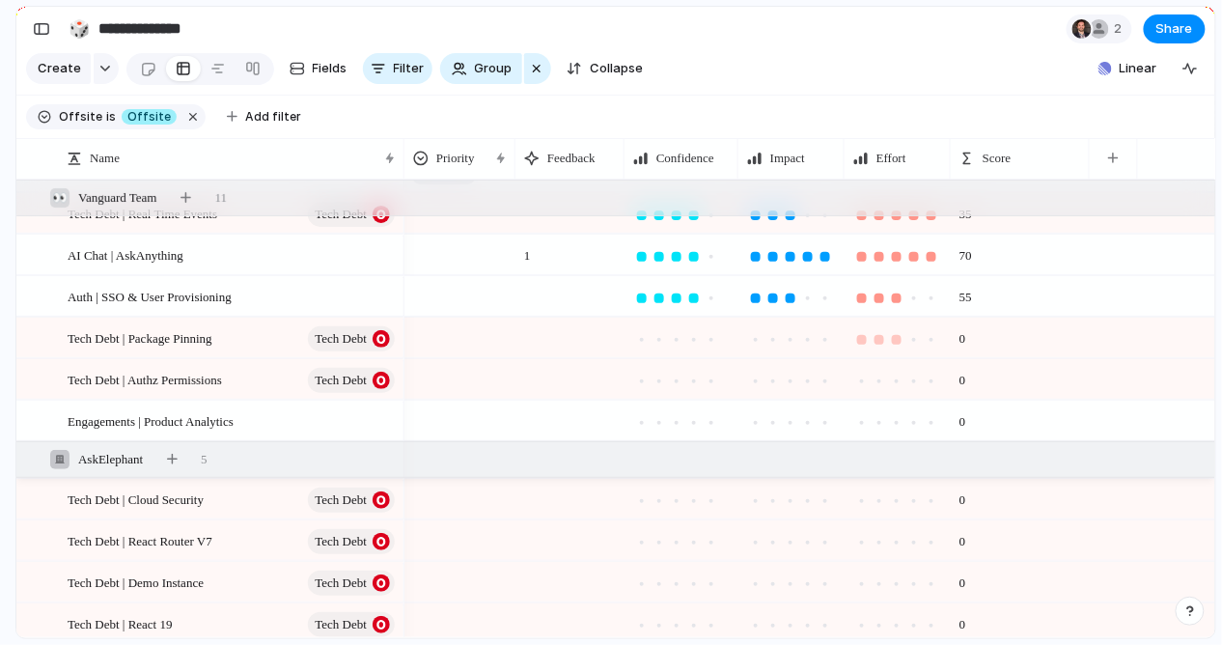
click at [895, 340] on div at bounding box center [897, 340] width 10 height 10
click at [878, 335] on div at bounding box center [880, 340] width 10 height 10
click at [912, 379] on div at bounding box center [914, 381] width 10 height 10
click at [989, 157] on span "Score" at bounding box center [997, 158] width 29 height 19
click at [1016, 210] on li "Modify" at bounding box center [1030, 201] width 142 height 31
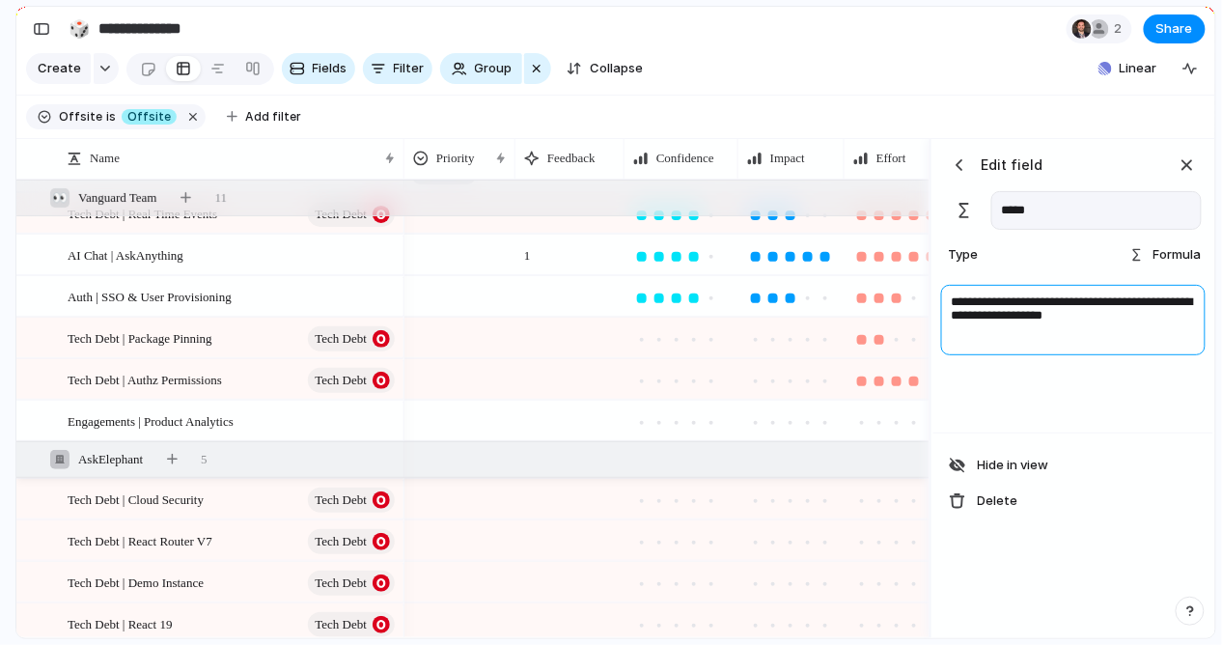
drag, startPoint x: 1142, startPoint y: 320, endPoint x: 931, endPoint y: 277, distance: 215.6
click at [926, 278] on div "Press ENTER to sort Name Priority Feedback Confidence Impact Effort Score Brand…" at bounding box center [615, 389] width 1199 height 500
click at [1187, 160] on div "button" at bounding box center [1187, 164] width 21 height 21
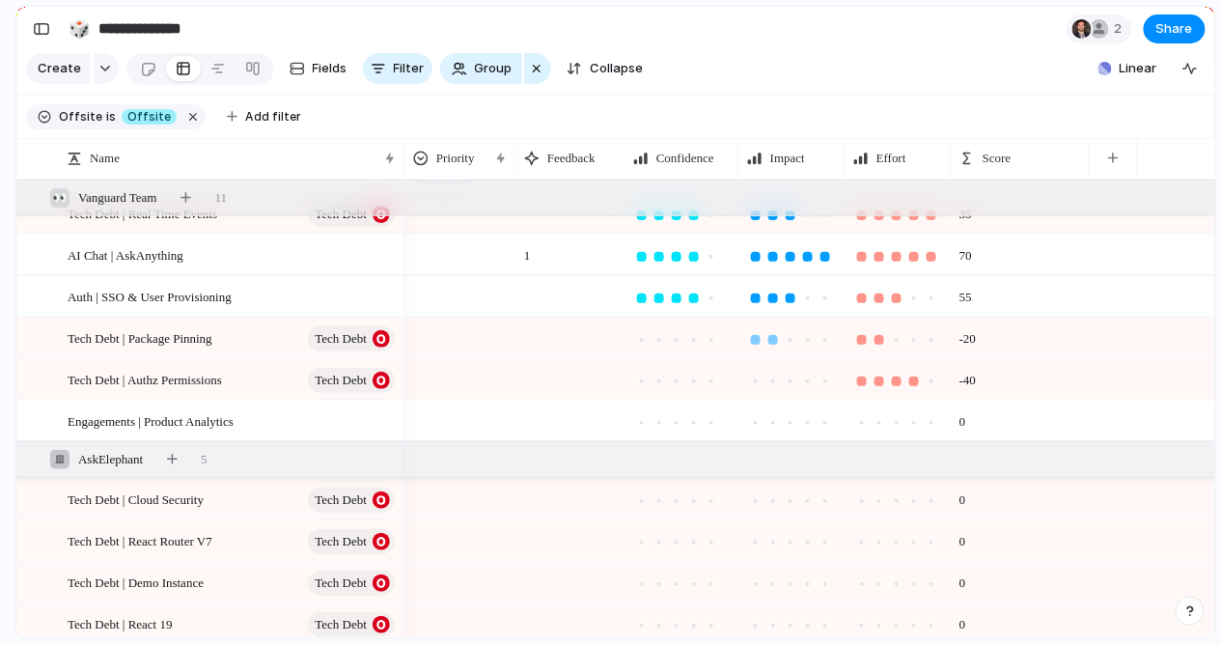
click at [771, 338] on div at bounding box center [773, 340] width 10 height 10
click at [691, 337] on div at bounding box center [694, 340] width 10 height 10
click at [792, 381] on div at bounding box center [791, 381] width 10 height 10
click at [680, 378] on div at bounding box center [677, 381] width 10 height 10
click at [382, 419] on div at bounding box center [379, 421] width 33 height 25
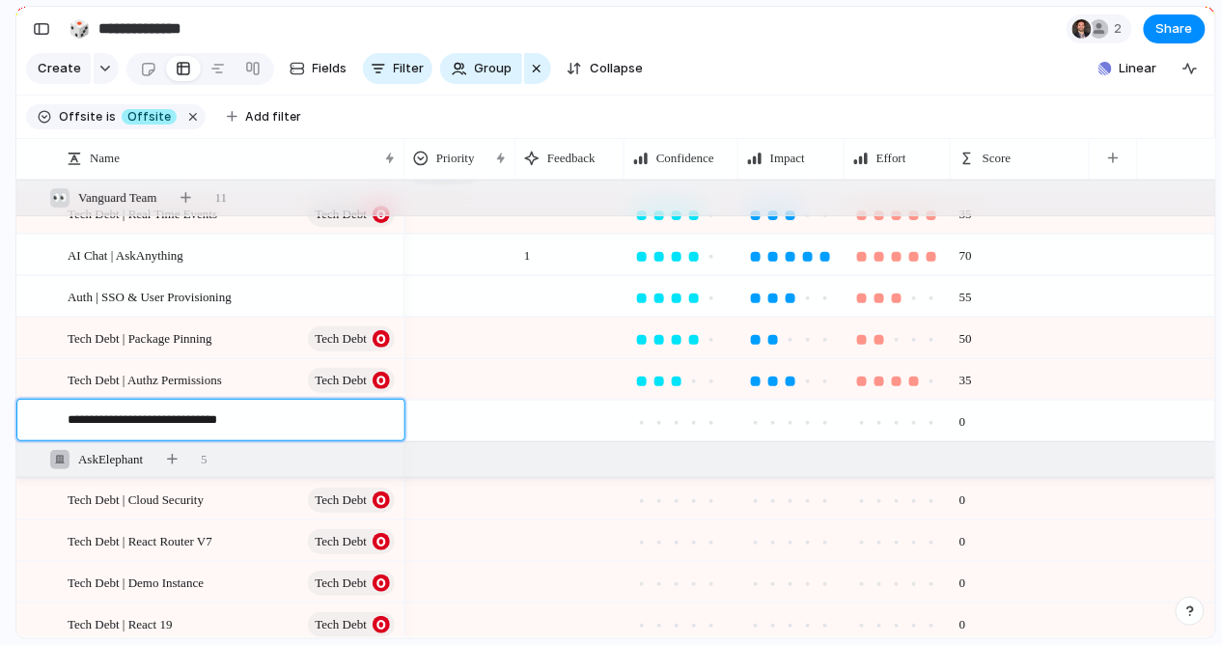
click at [268, 421] on textarea "**********" at bounding box center [229, 422] width 323 height 25
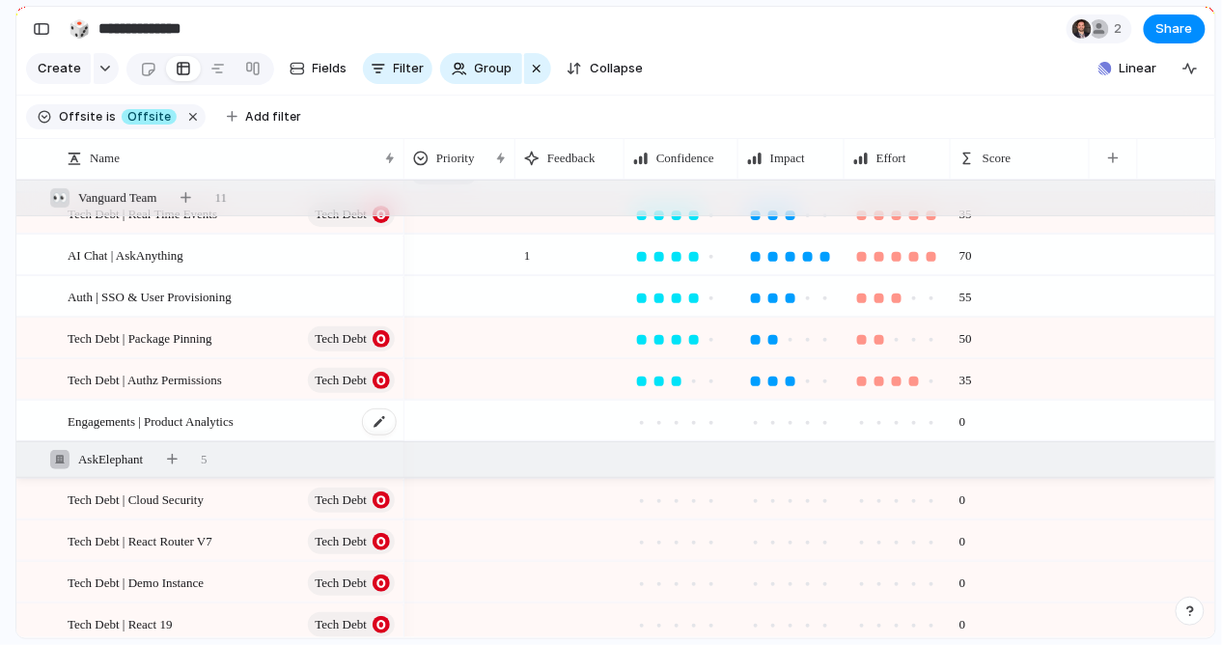
click at [234, 416] on span "Engagements | Product Analytics" at bounding box center [151, 420] width 166 height 22
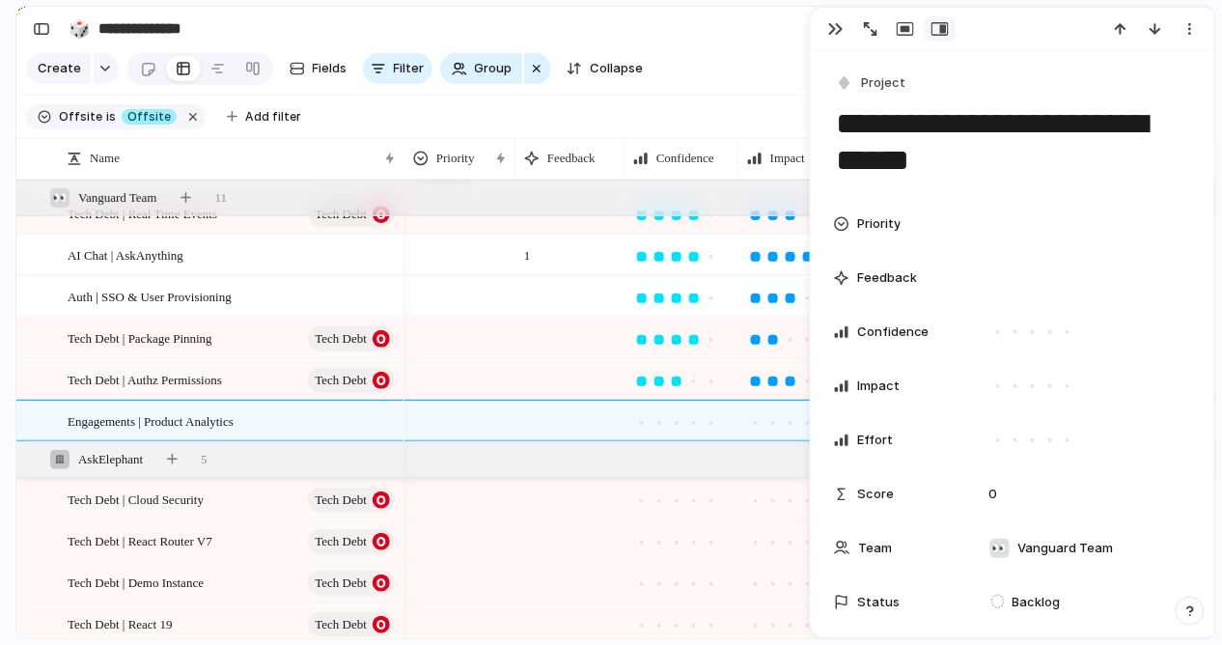
click at [878, 229] on span "Priority" at bounding box center [878, 223] width 43 height 19
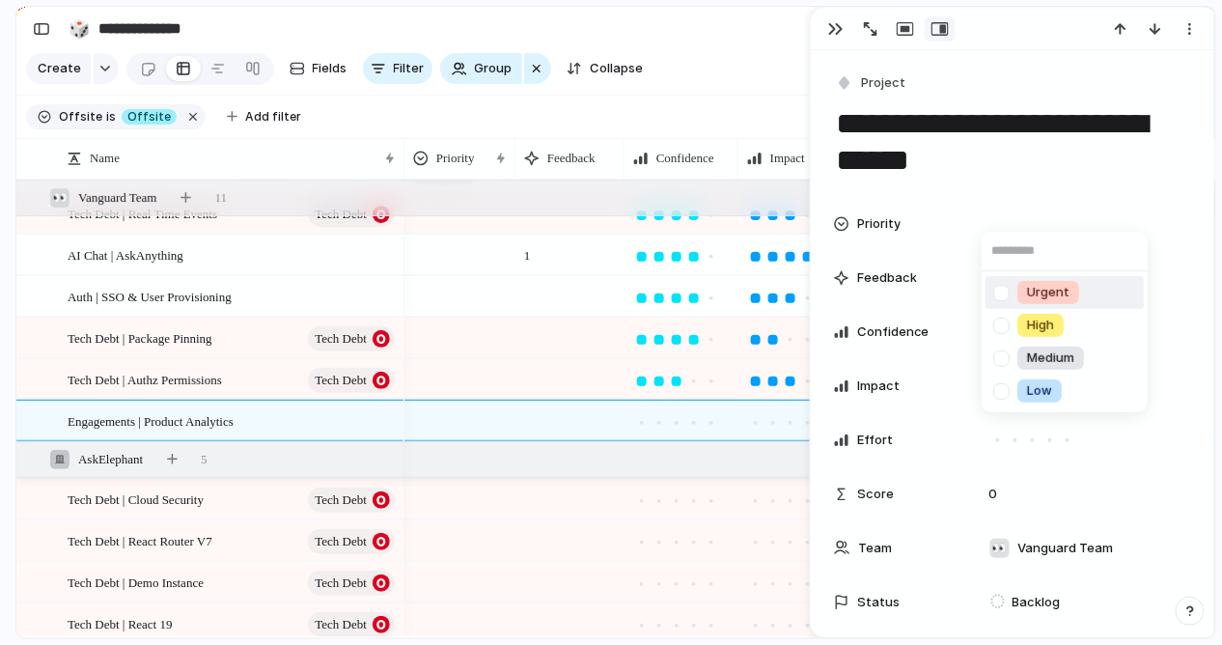
click at [854, 74] on div "Urgent High Medium Low" at bounding box center [611, 322] width 1222 height 645
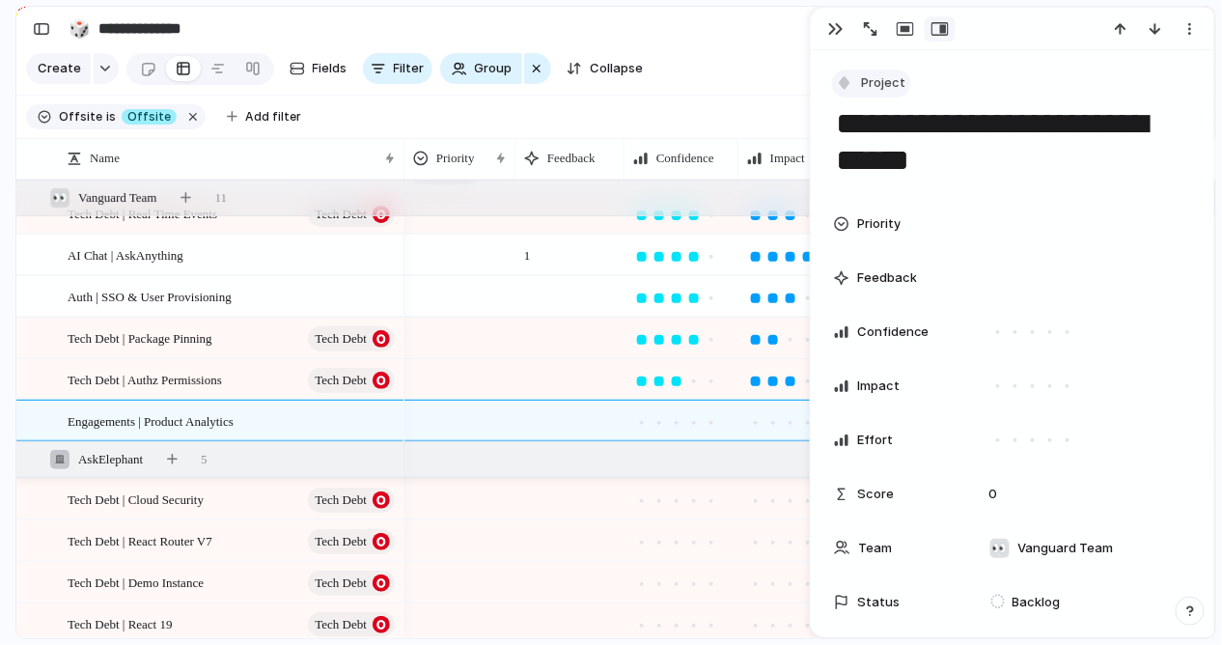
click at [874, 82] on span "Project" at bounding box center [883, 82] width 44 height 19
click at [242, 427] on div "Goal Initiative Project Feature Request Tech Debt Customize" at bounding box center [611, 322] width 1222 height 645
click at [834, 34] on div "button" at bounding box center [835, 28] width 15 height 15
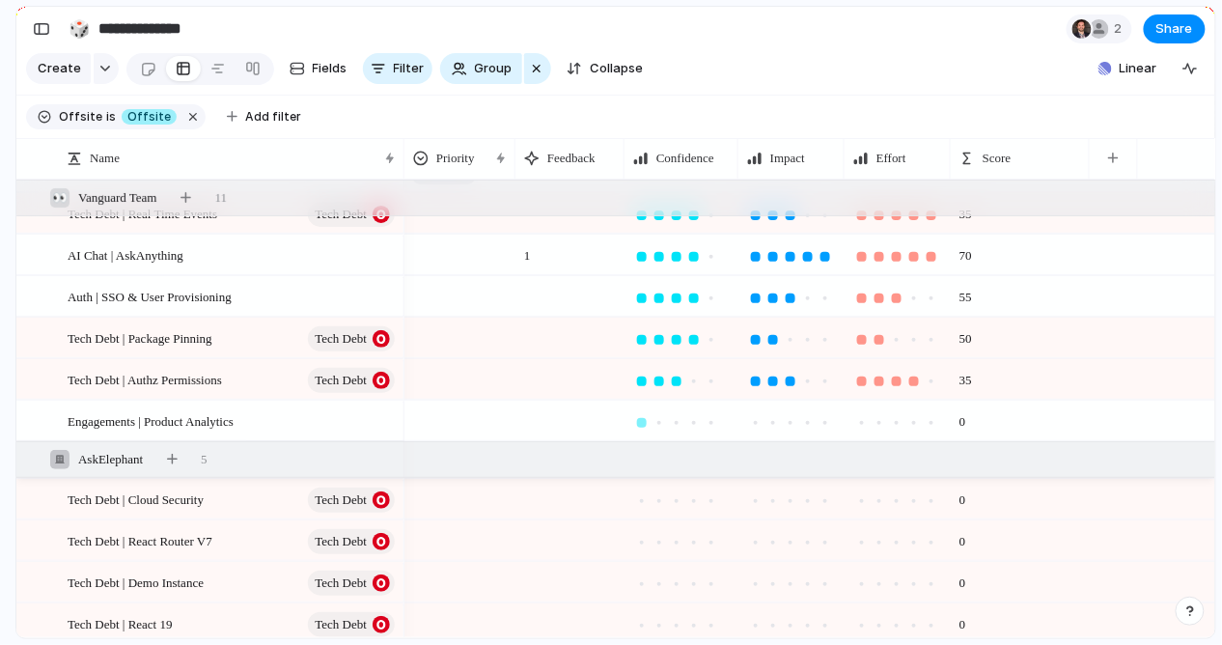
click at [640, 420] on div at bounding box center [642, 423] width 10 height 10
click at [804, 421] on div at bounding box center [808, 423] width 10 height 10
click at [920, 422] on div at bounding box center [914, 422] width 17 height 17
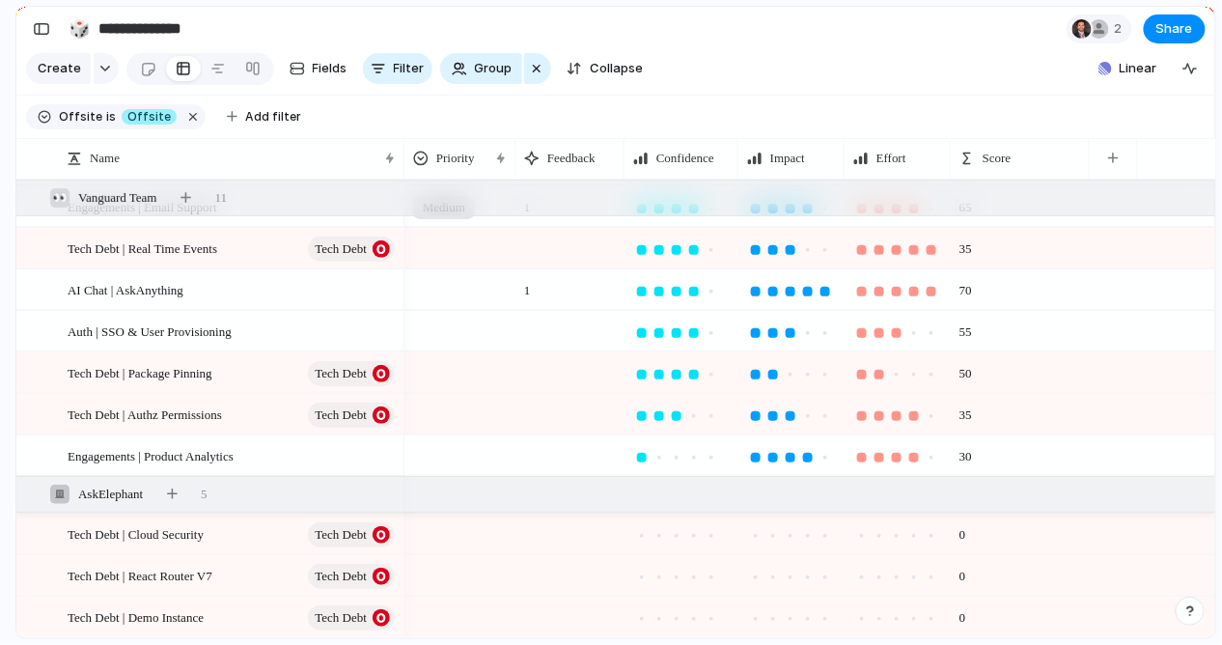
scroll to position [788, 0]
